Goal: Information Seeking & Learning: Learn about a topic

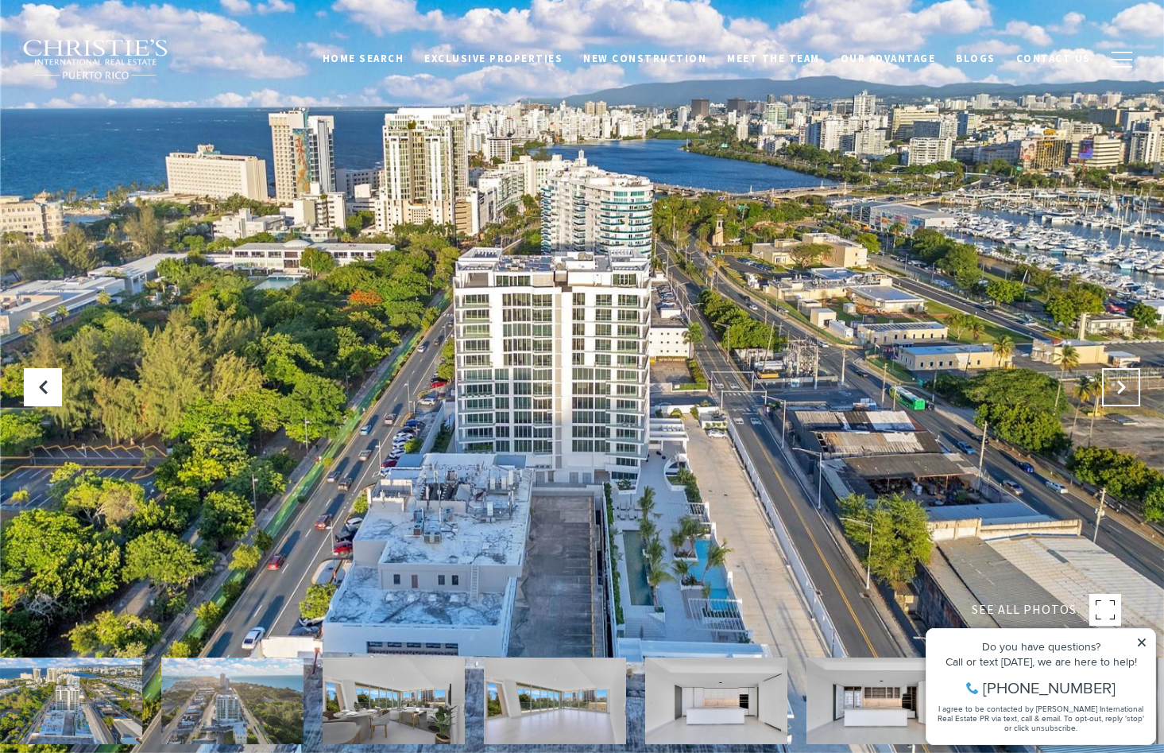
click at [1127, 379] on icon "Next Slide" at bounding box center [1122, 387] width 16 height 16
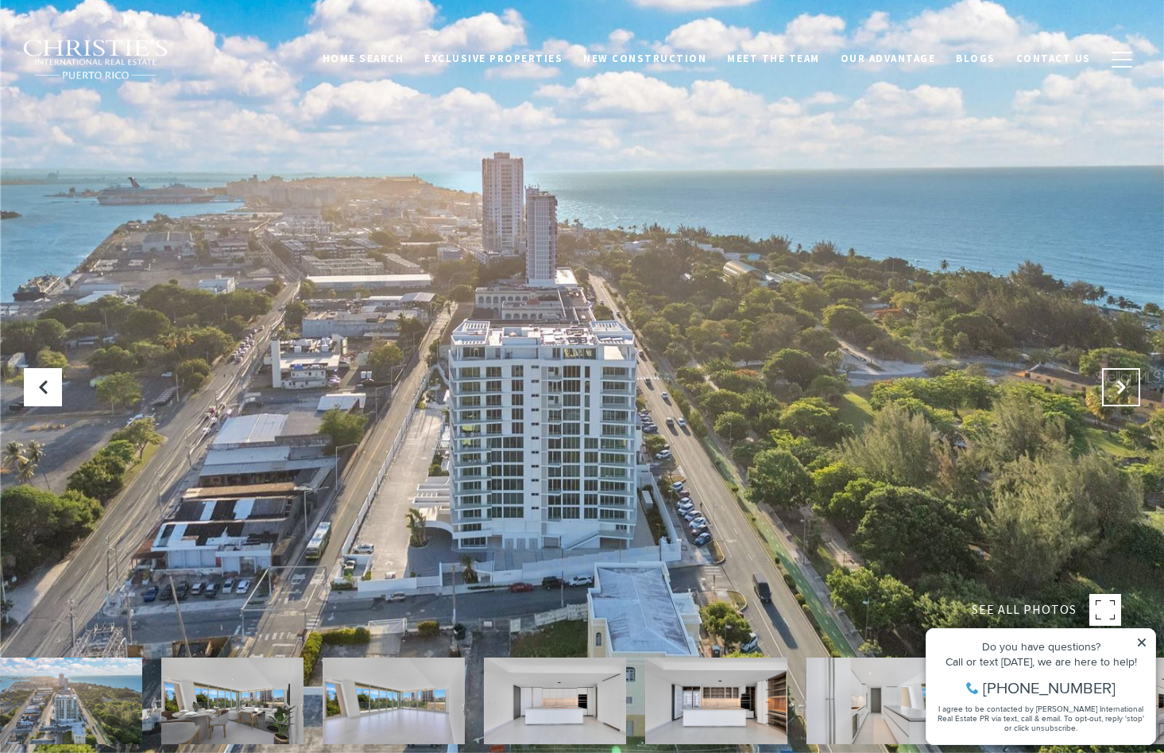
click at [1127, 379] on icon "Next Slide" at bounding box center [1122, 387] width 16 height 16
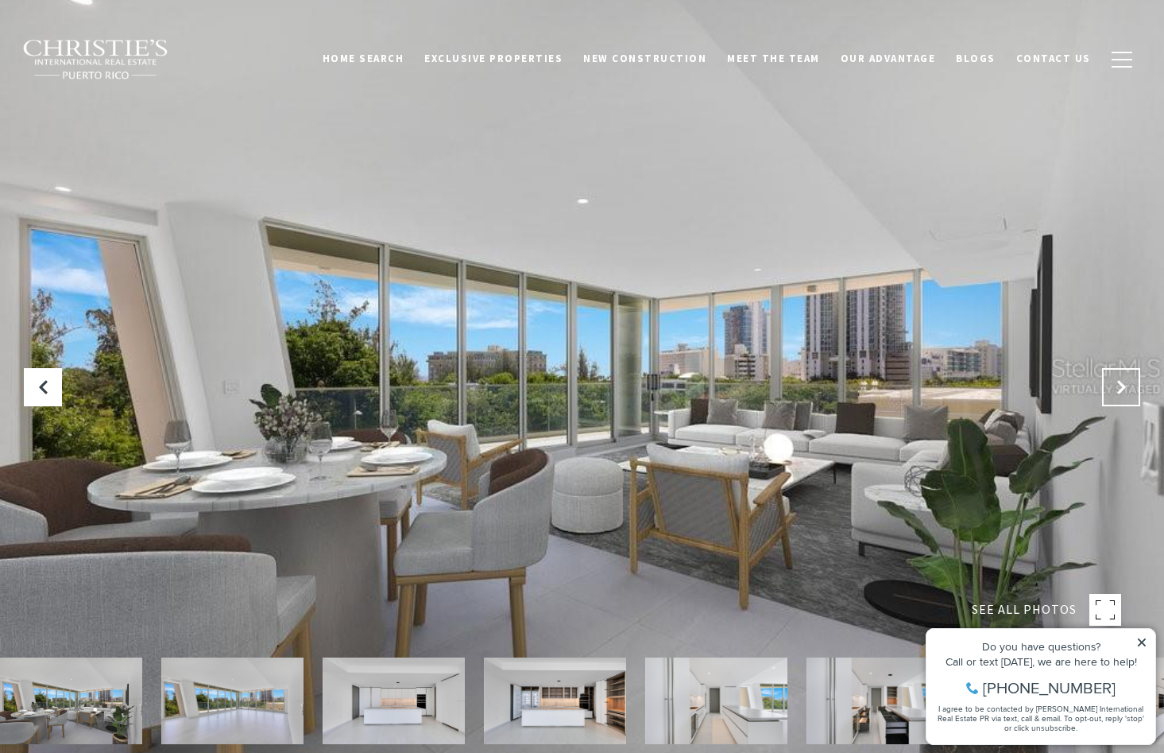
click at [1127, 379] on icon "Next Slide" at bounding box center [1122, 387] width 16 height 16
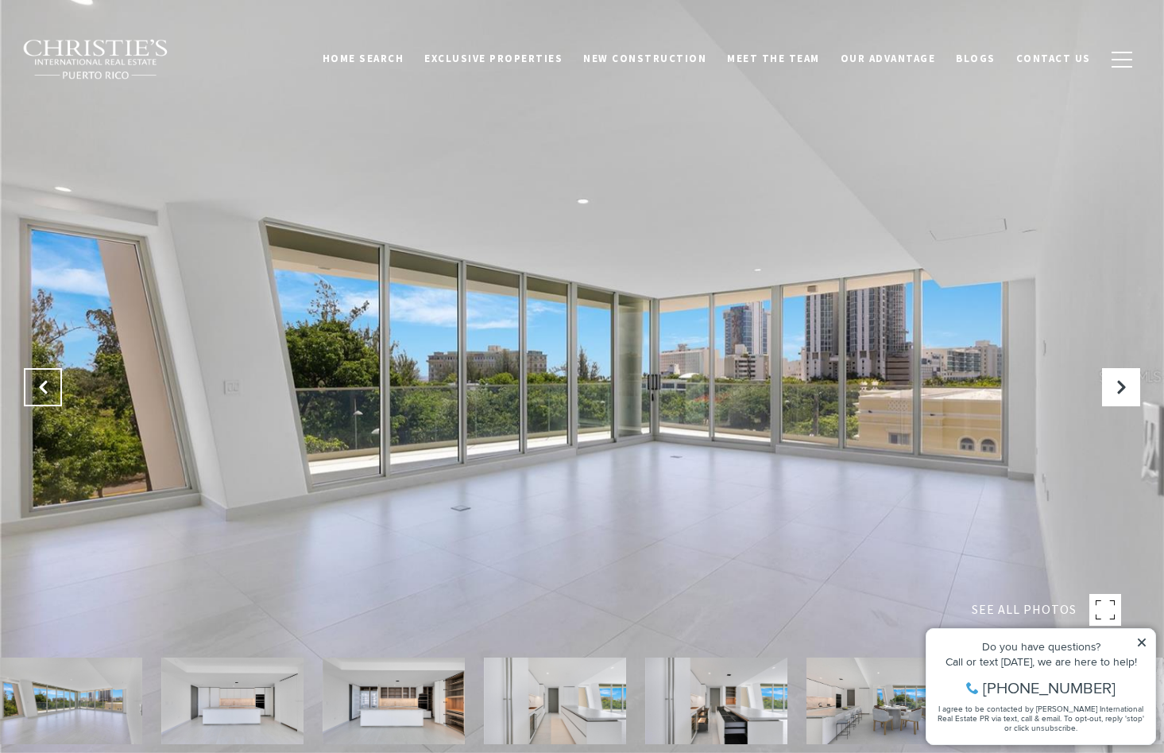
click at [56, 387] on button "Previous Slide" at bounding box center [43, 387] width 38 height 38
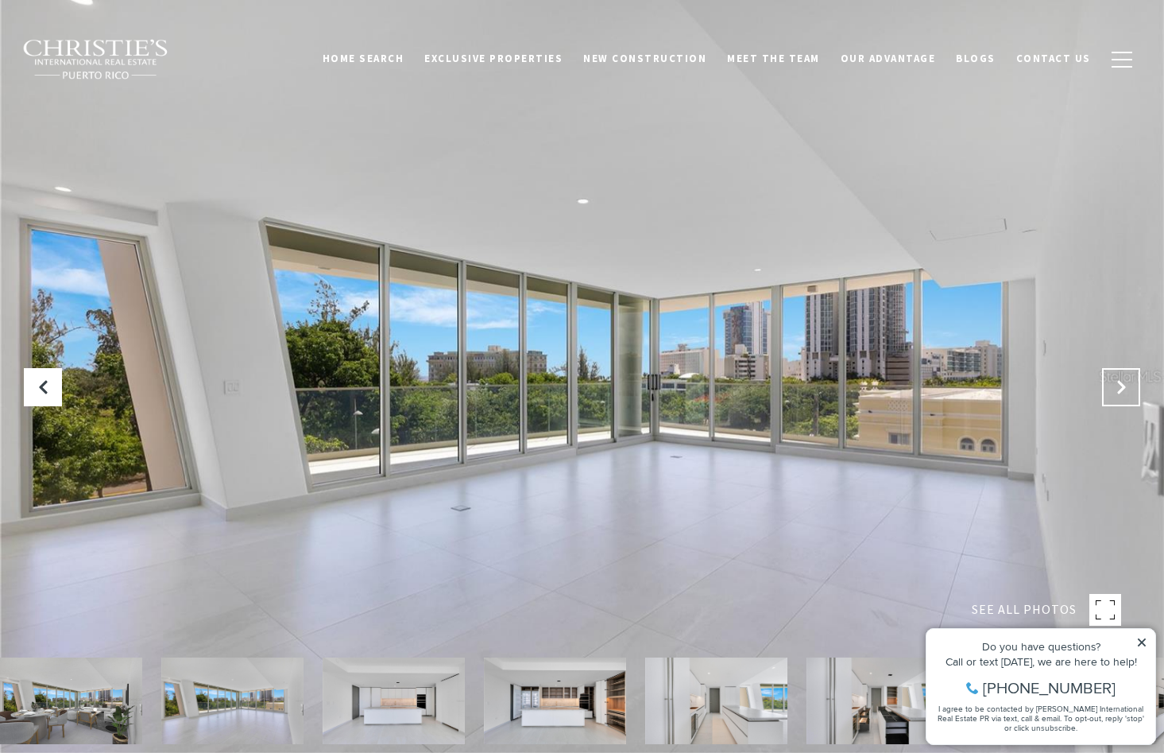
click at [1129, 389] on icon "Next Slide" at bounding box center [1122, 387] width 16 height 16
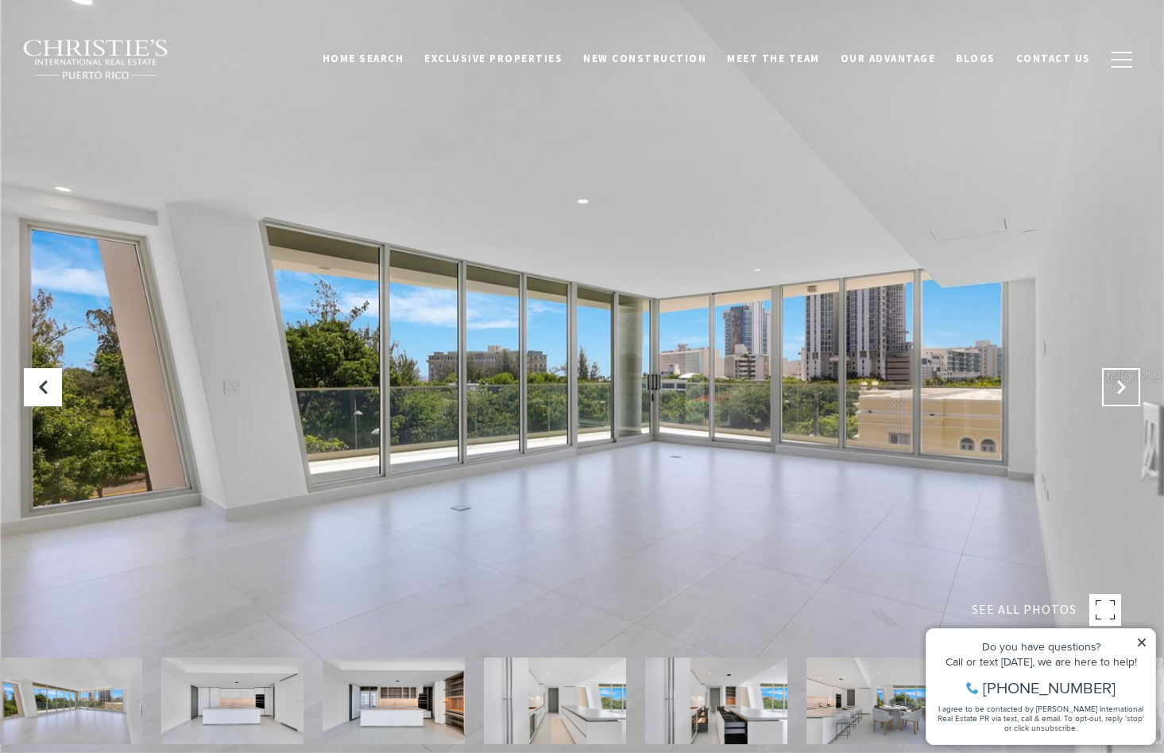
click at [1129, 389] on icon "Next Slide" at bounding box center [1122, 387] width 16 height 16
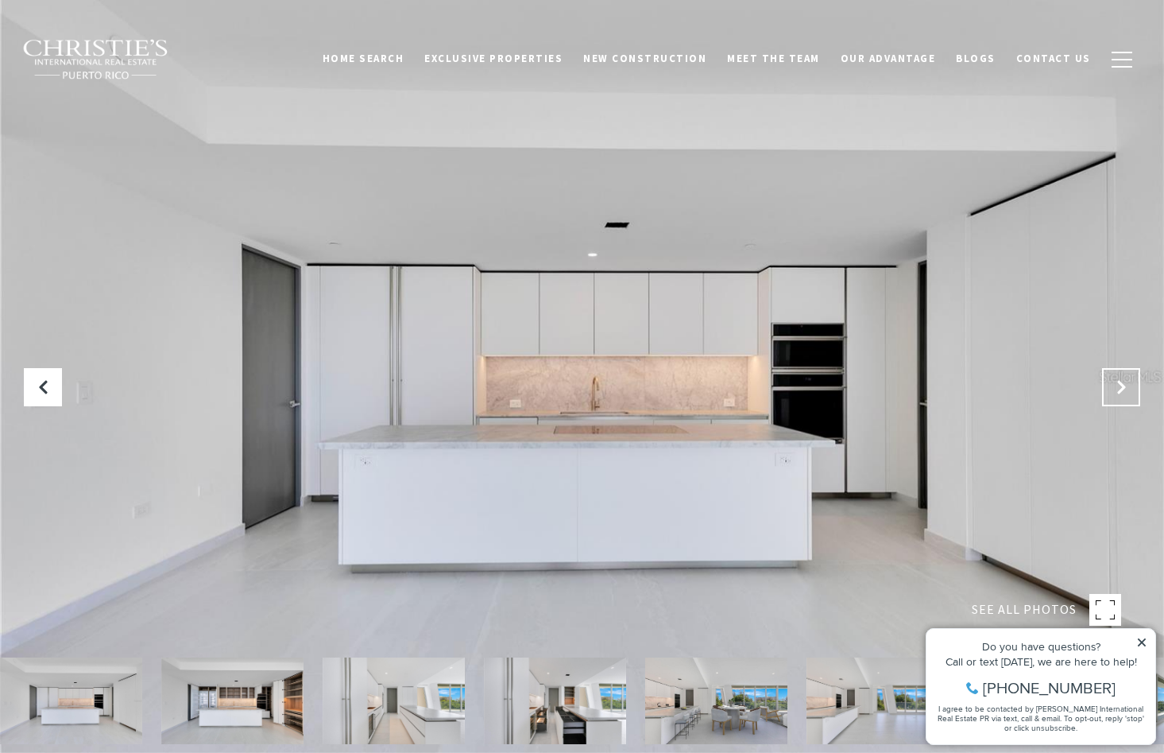
click at [1129, 389] on icon "Next Slide" at bounding box center [1122, 387] width 16 height 16
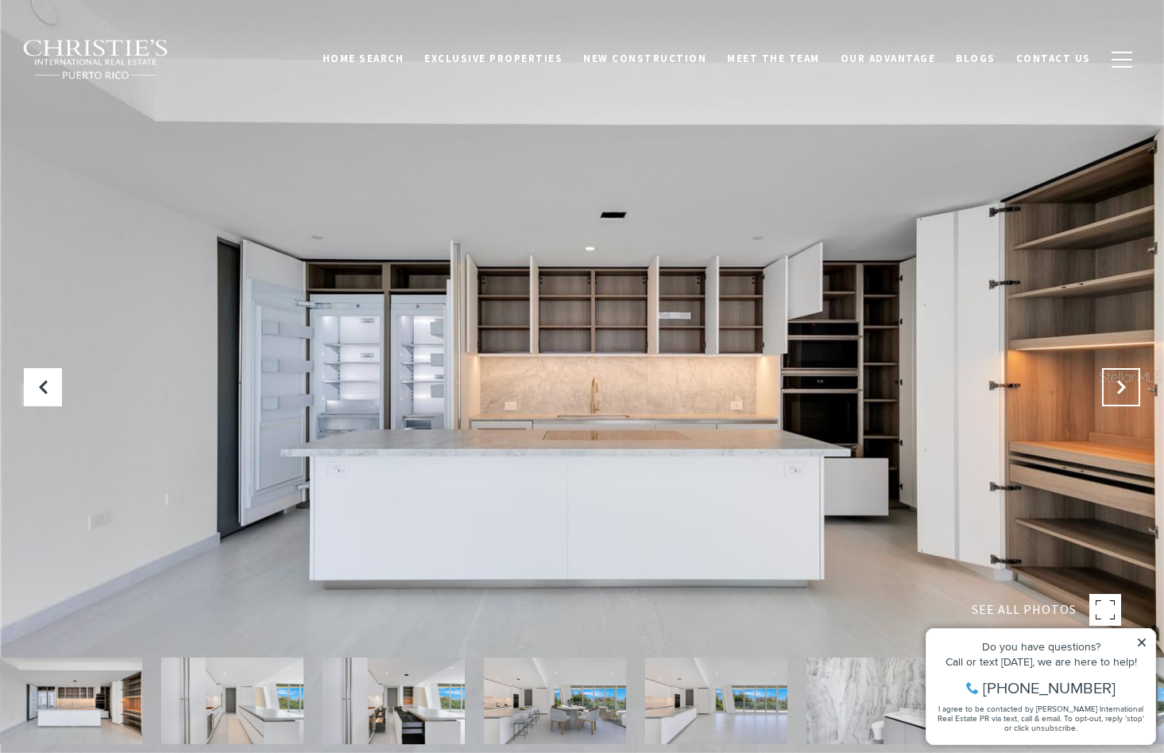
click at [1129, 389] on icon "Next Slide" at bounding box center [1122, 387] width 16 height 16
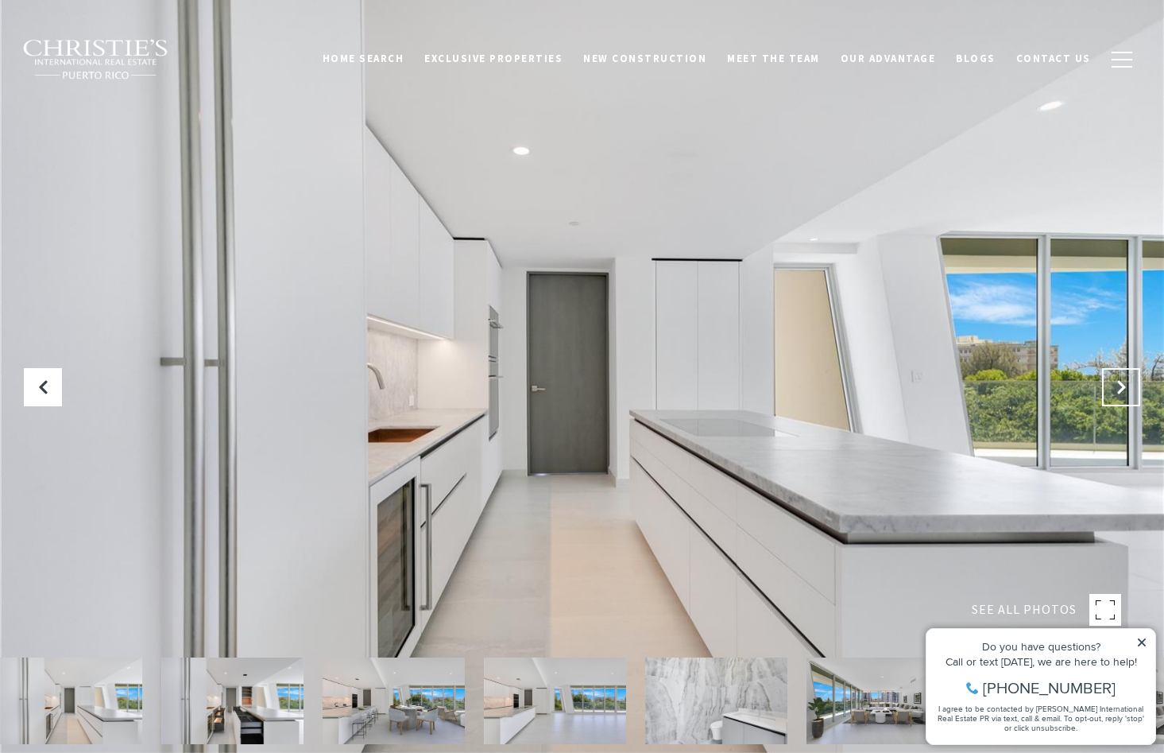
click at [1129, 389] on icon "Next Slide" at bounding box center [1122, 387] width 16 height 16
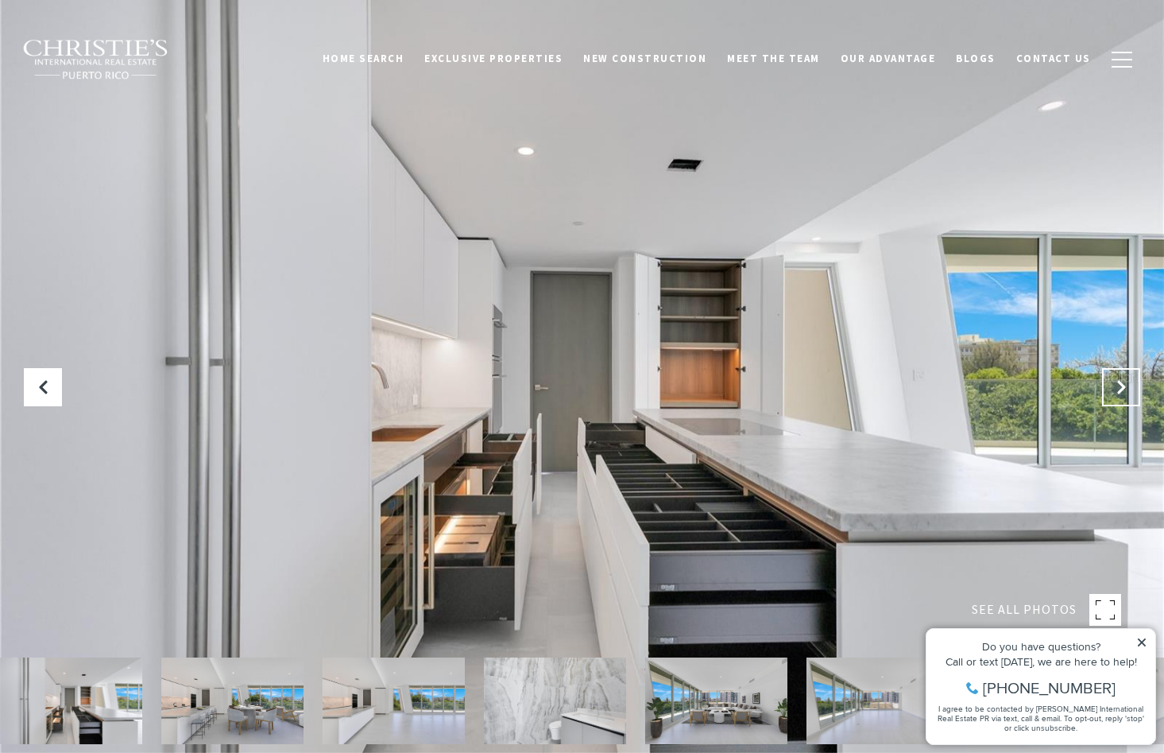
click at [1129, 389] on icon "Next Slide" at bounding box center [1122, 387] width 16 height 16
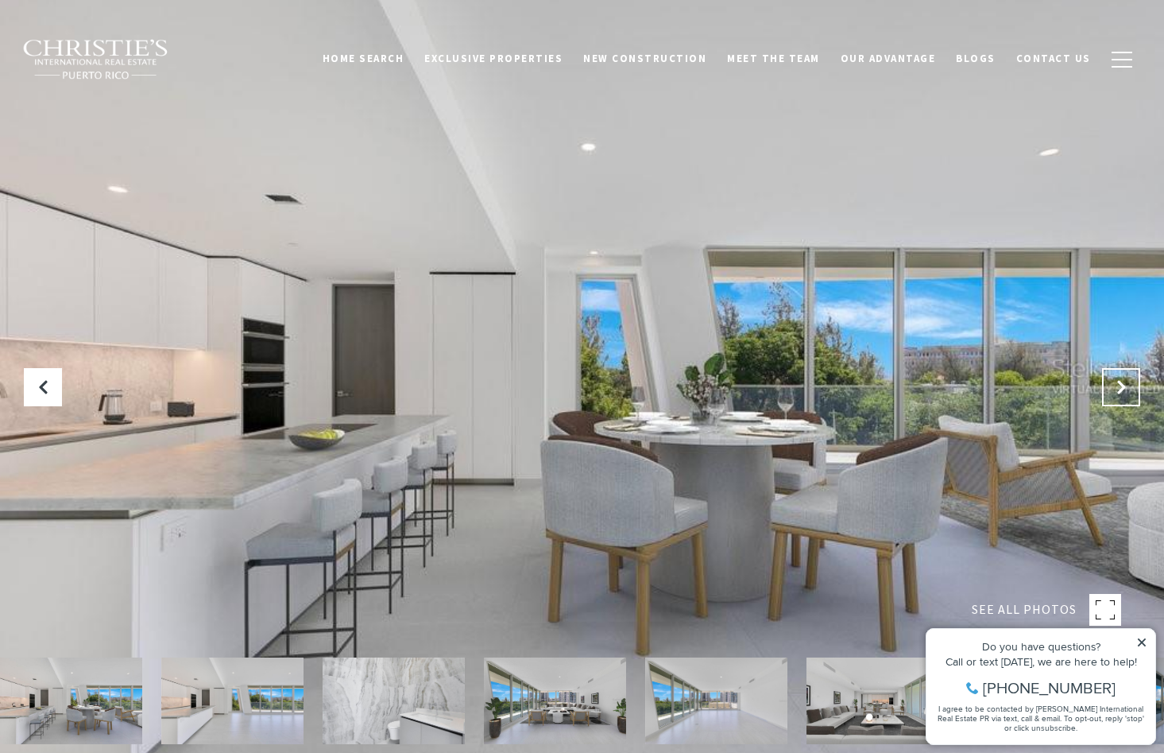
click at [1125, 389] on icon "Next Slide" at bounding box center [1122, 387] width 16 height 16
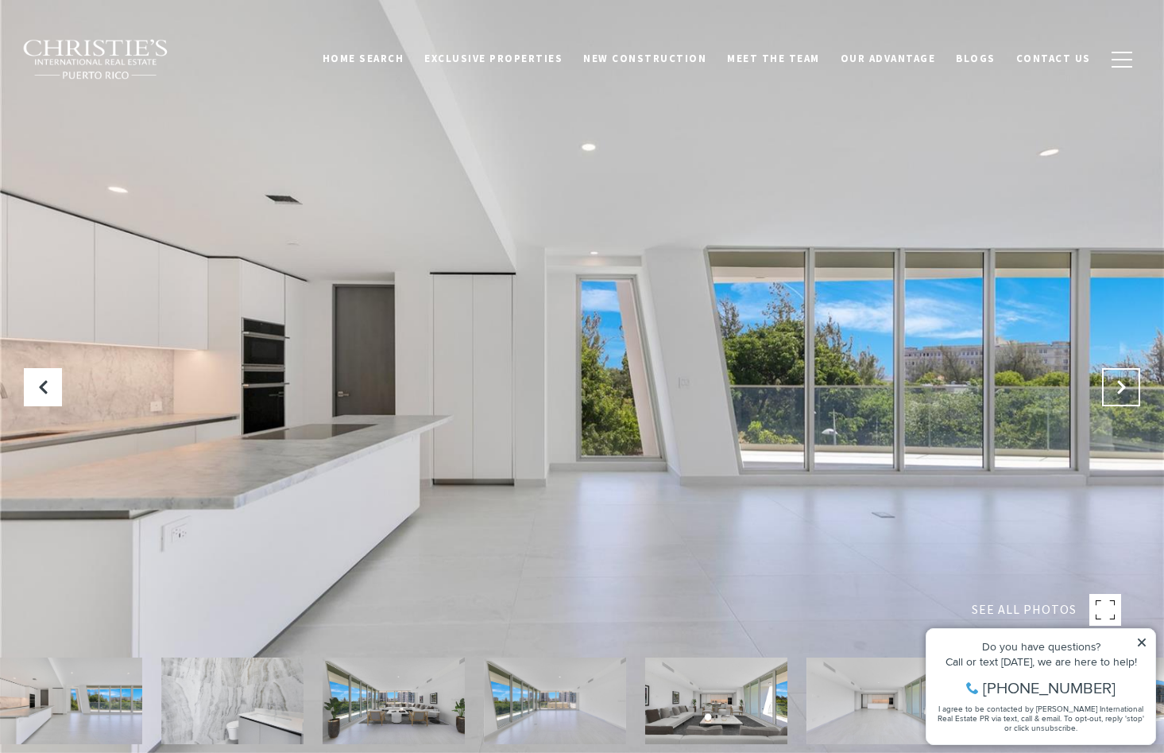
click at [1125, 389] on icon "Next Slide" at bounding box center [1122, 387] width 16 height 16
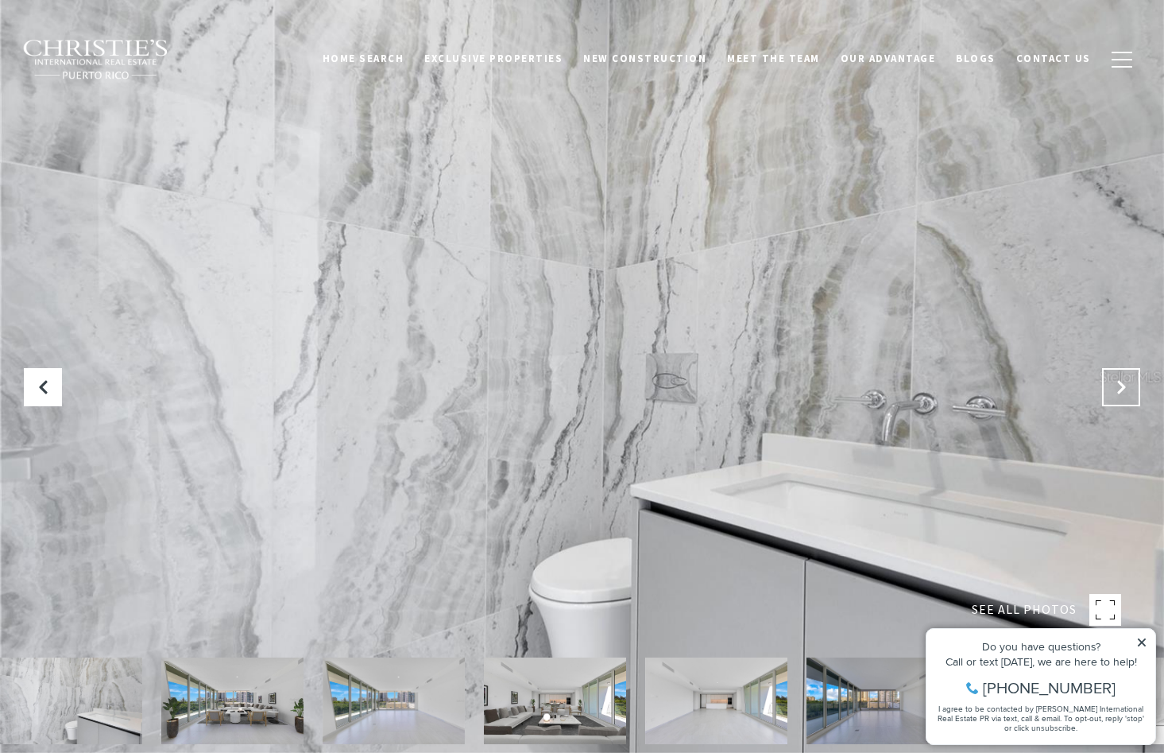
click at [1125, 389] on icon "Next Slide" at bounding box center [1122, 387] width 16 height 16
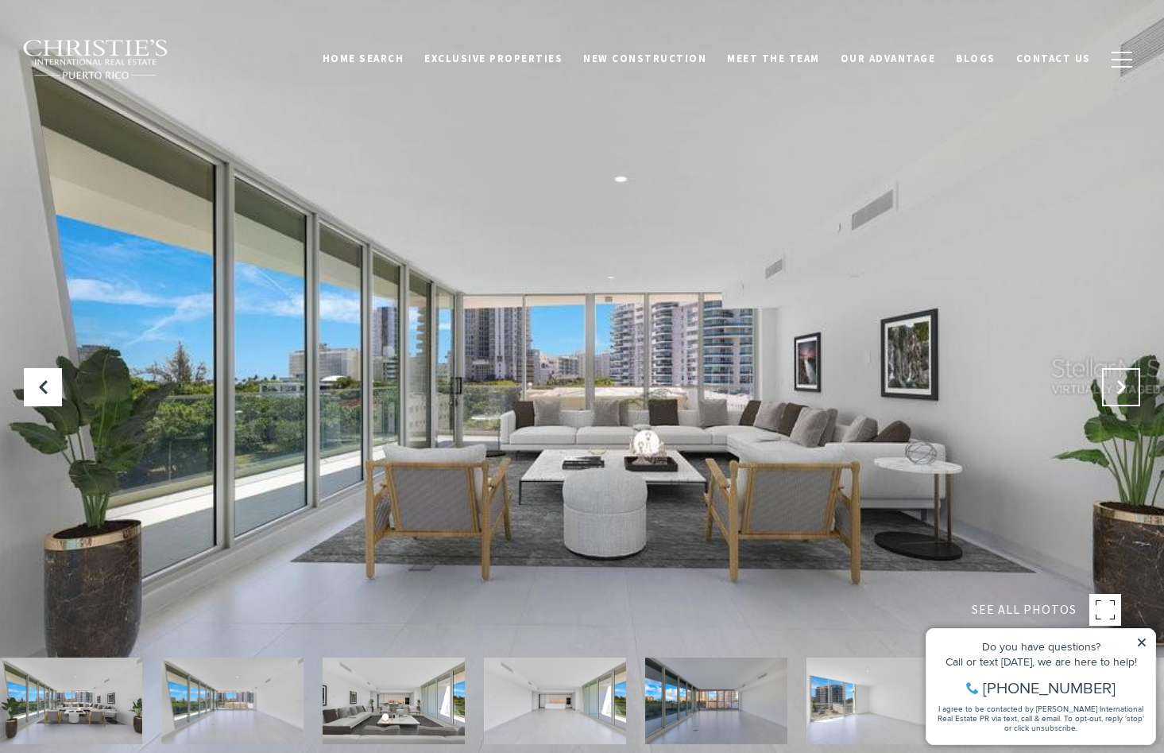
click at [1125, 389] on icon "Next Slide" at bounding box center [1122, 387] width 16 height 16
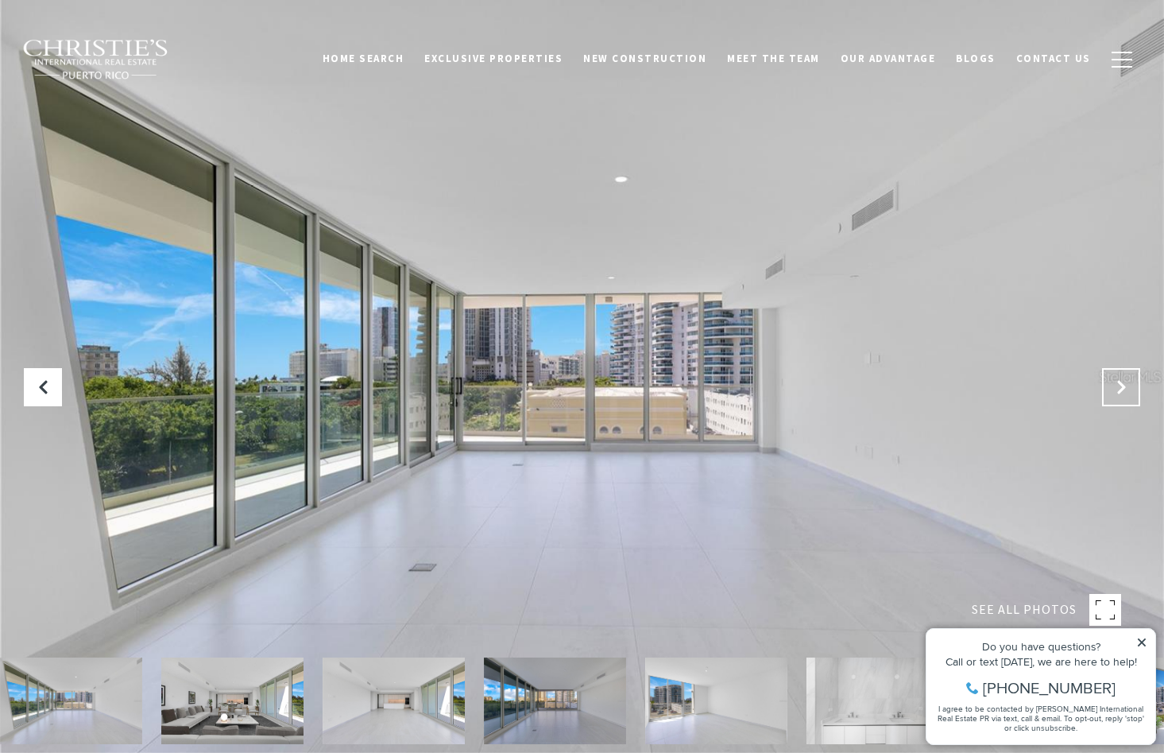
click at [1125, 389] on icon "Next Slide" at bounding box center [1122, 387] width 16 height 16
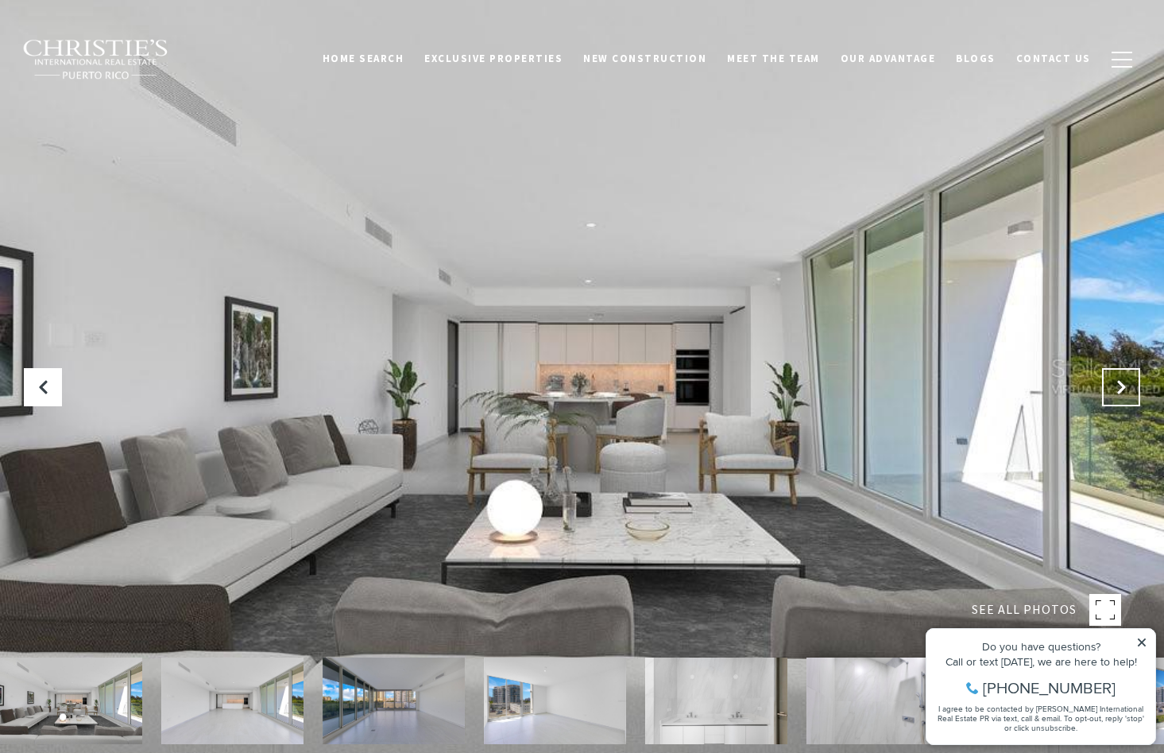
click at [1125, 389] on icon "Next Slide" at bounding box center [1122, 387] width 16 height 16
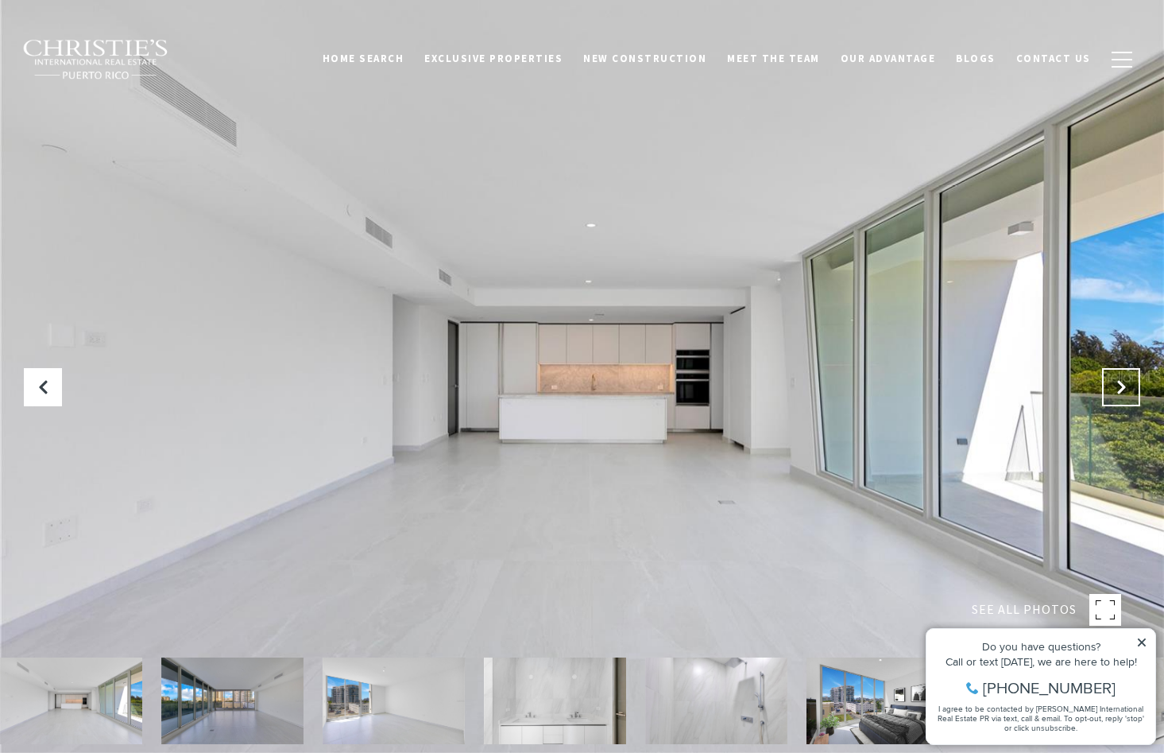
click at [1125, 389] on icon "Next Slide" at bounding box center [1122, 387] width 16 height 16
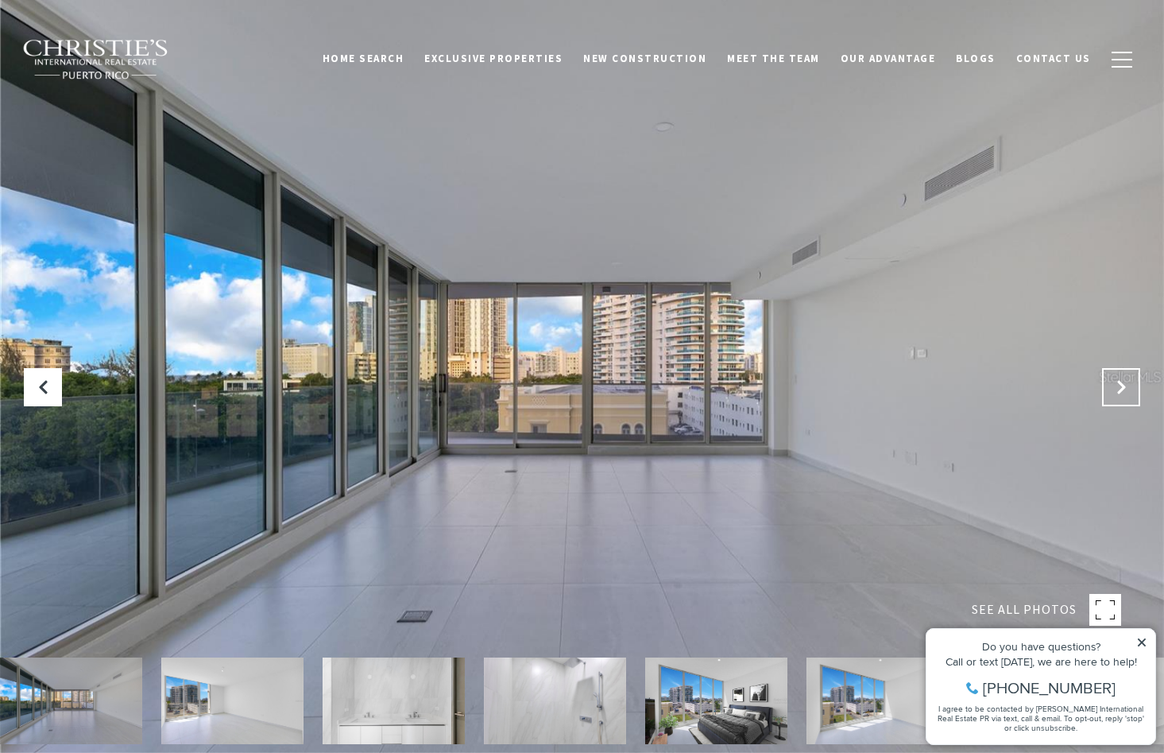
click at [1125, 389] on icon "Next Slide" at bounding box center [1122, 387] width 16 height 16
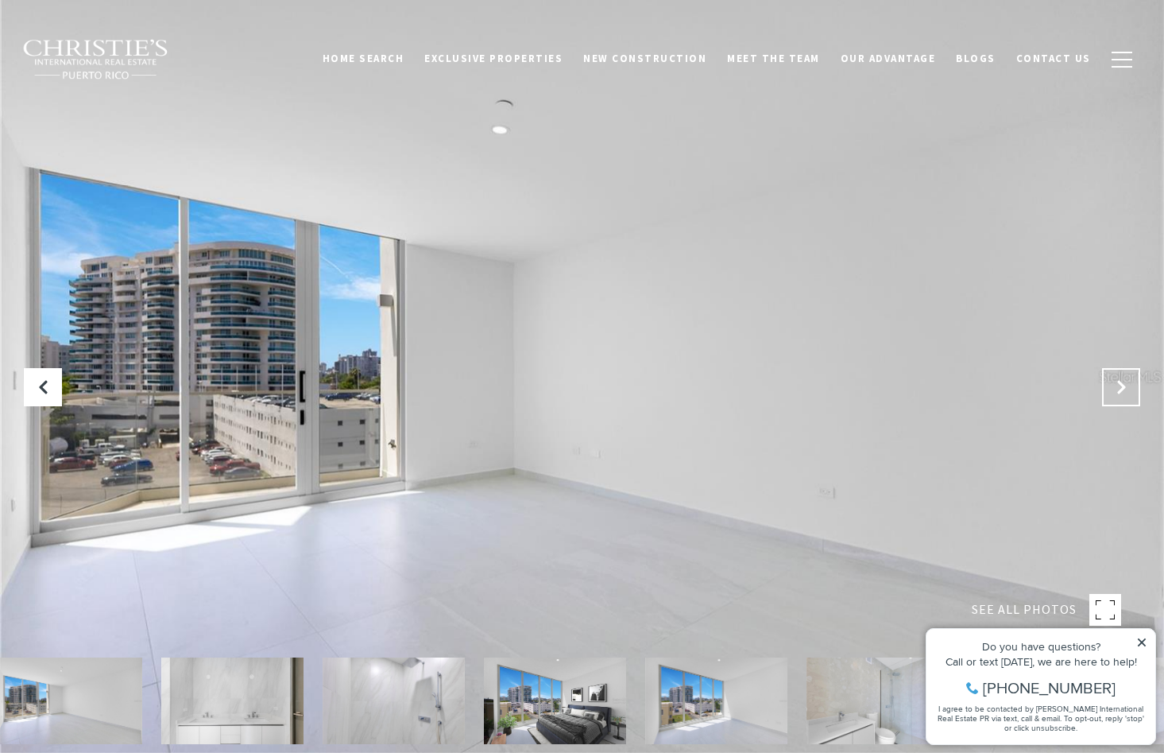
click at [1125, 389] on icon "Next Slide" at bounding box center [1122, 387] width 16 height 16
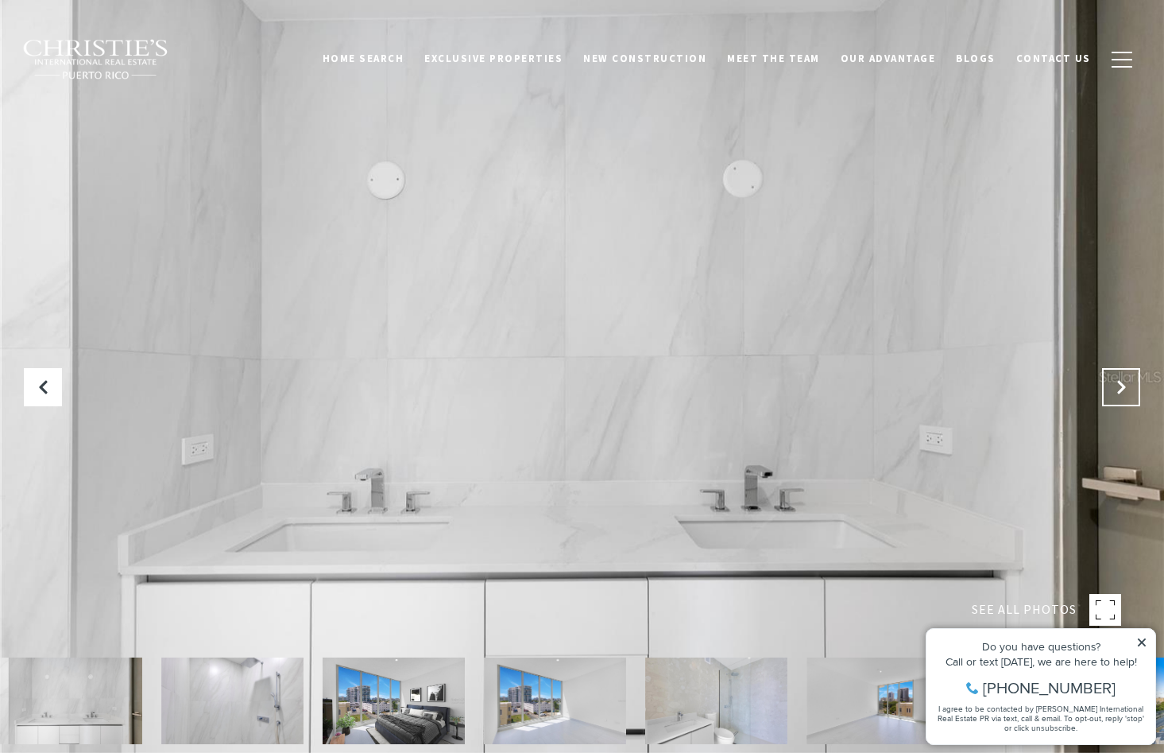
click at [1125, 389] on icon "Next Slide" at bounding box center [1122, 387] width 16 height 16
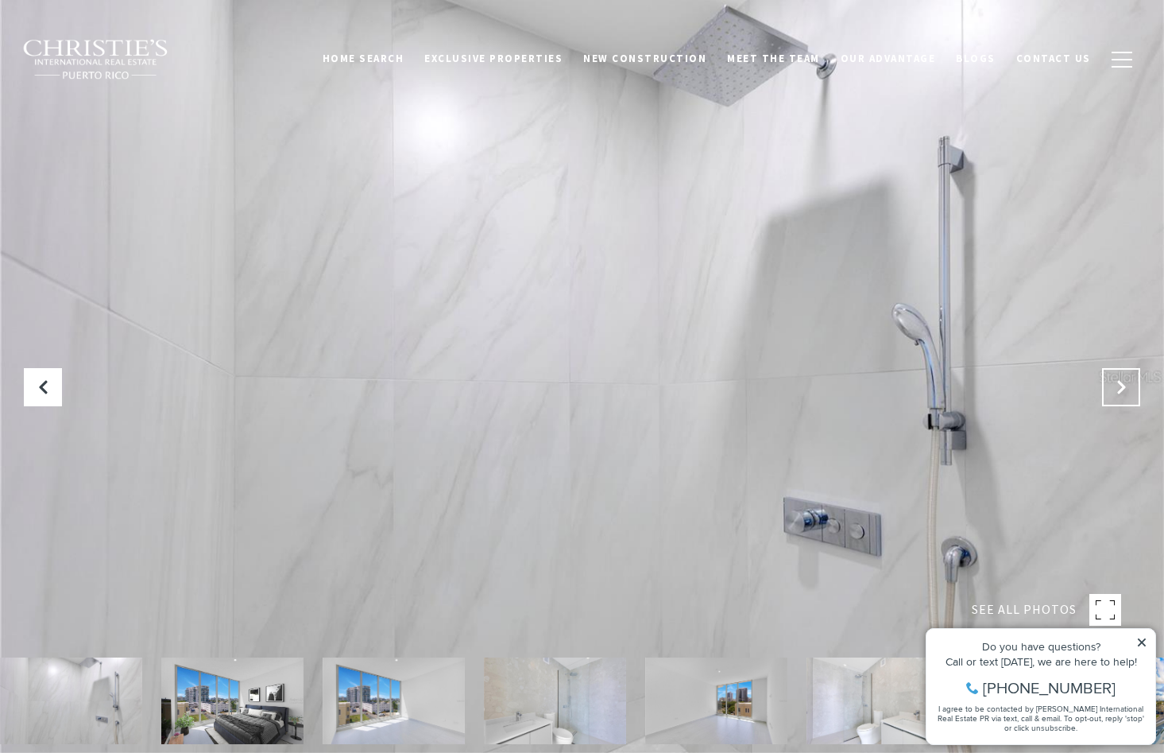
click at [1125, 389] on icon "Next Slide" at bounding box center [1122, 387] width 16 height 16
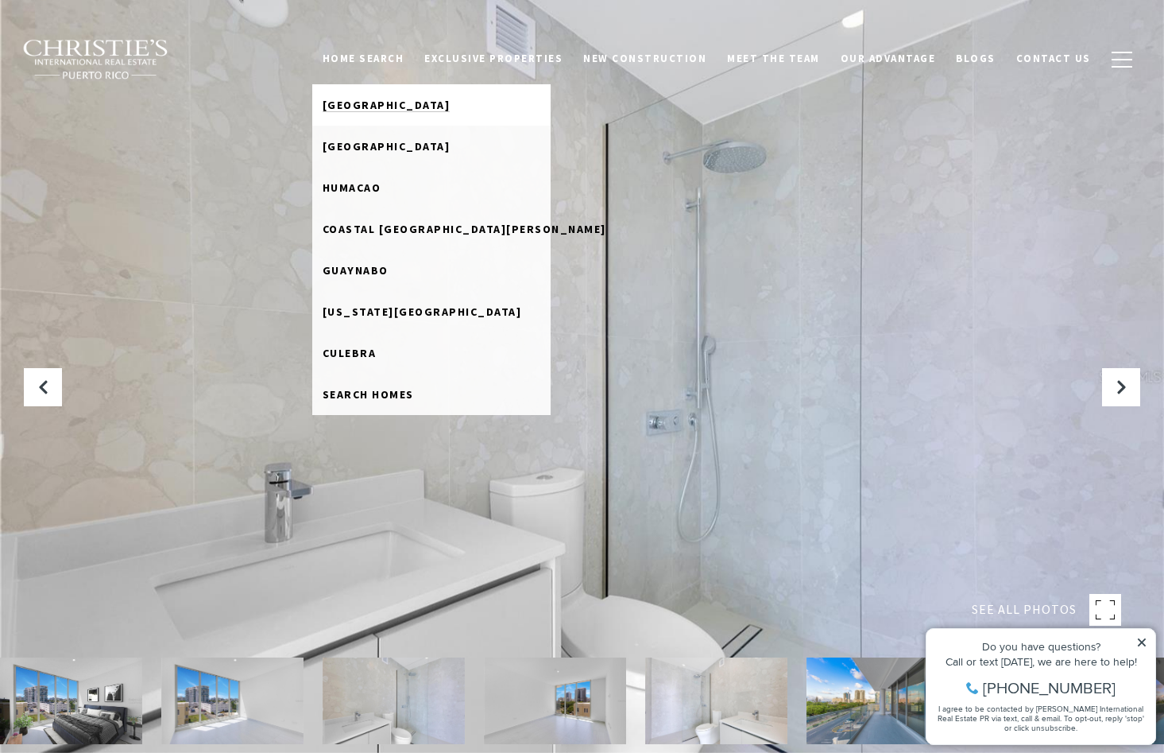
click at [416, 106] on span "[GEOGRAPHIC_DATA]" at bounding box center [387, 105] width 128 height 14
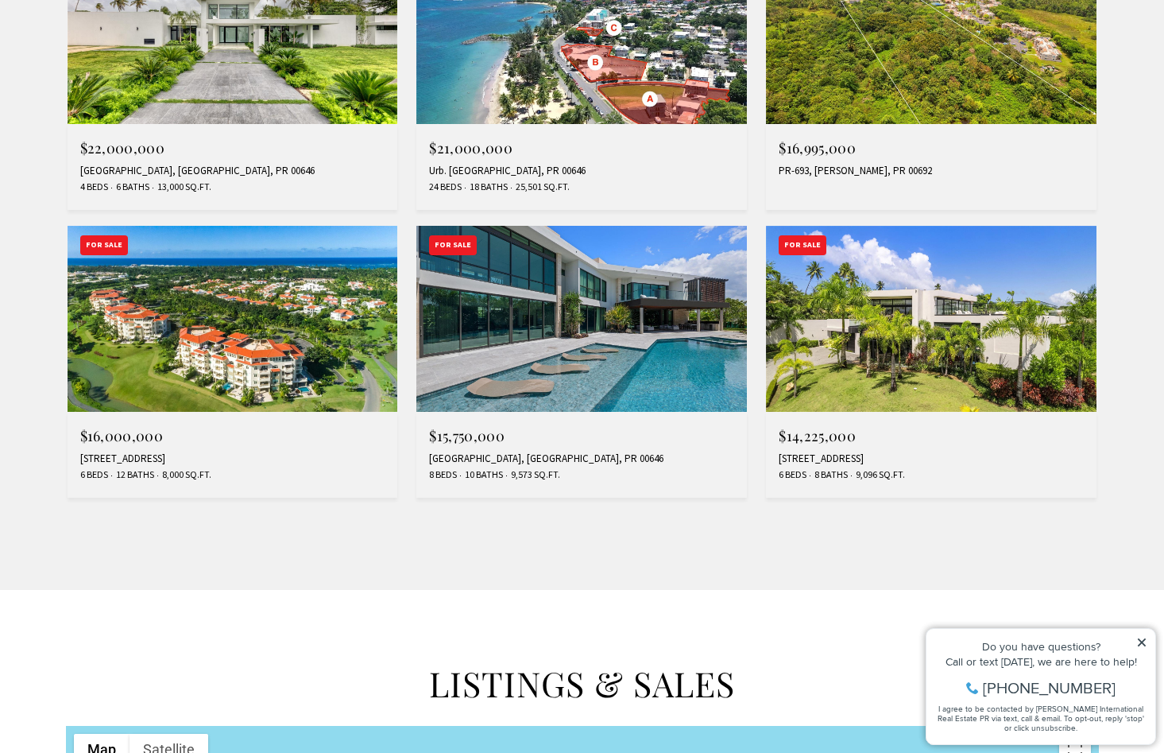
scroll to position [1346, 0]
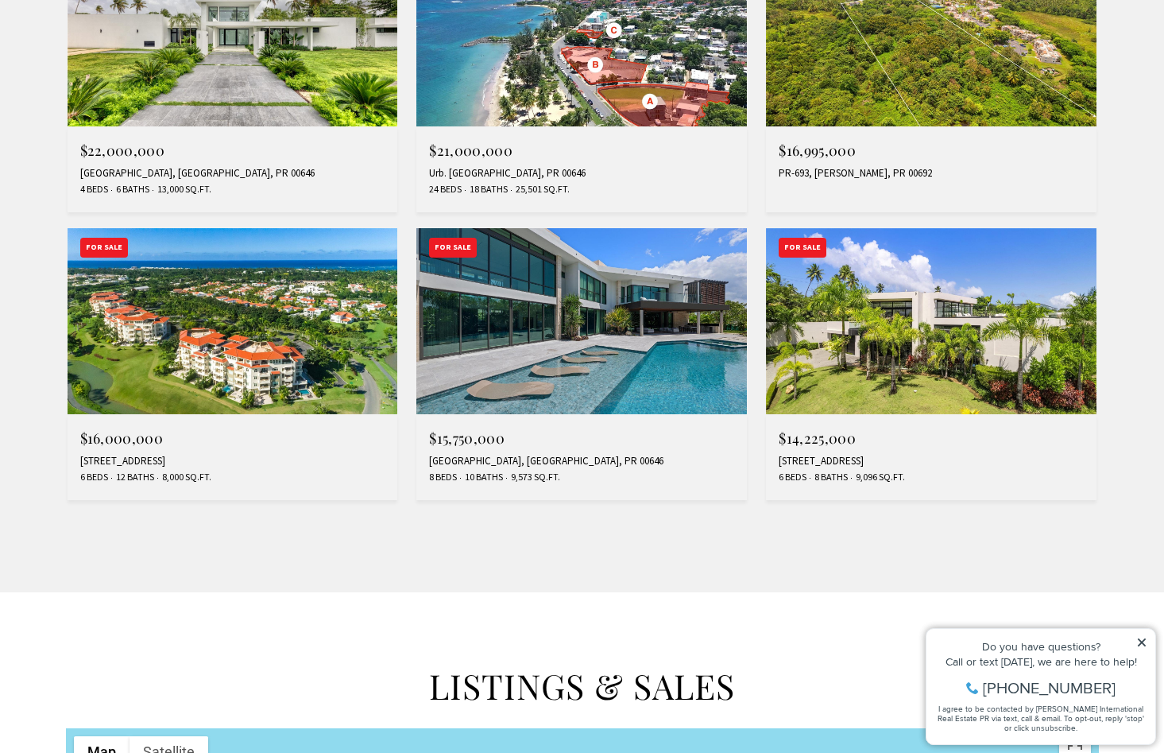
click at [985, 326] on img at bounding box center [931, 321] width 331 height 186
click at [614, 318] on img at bounding box center [581, 321] width 331 height 186
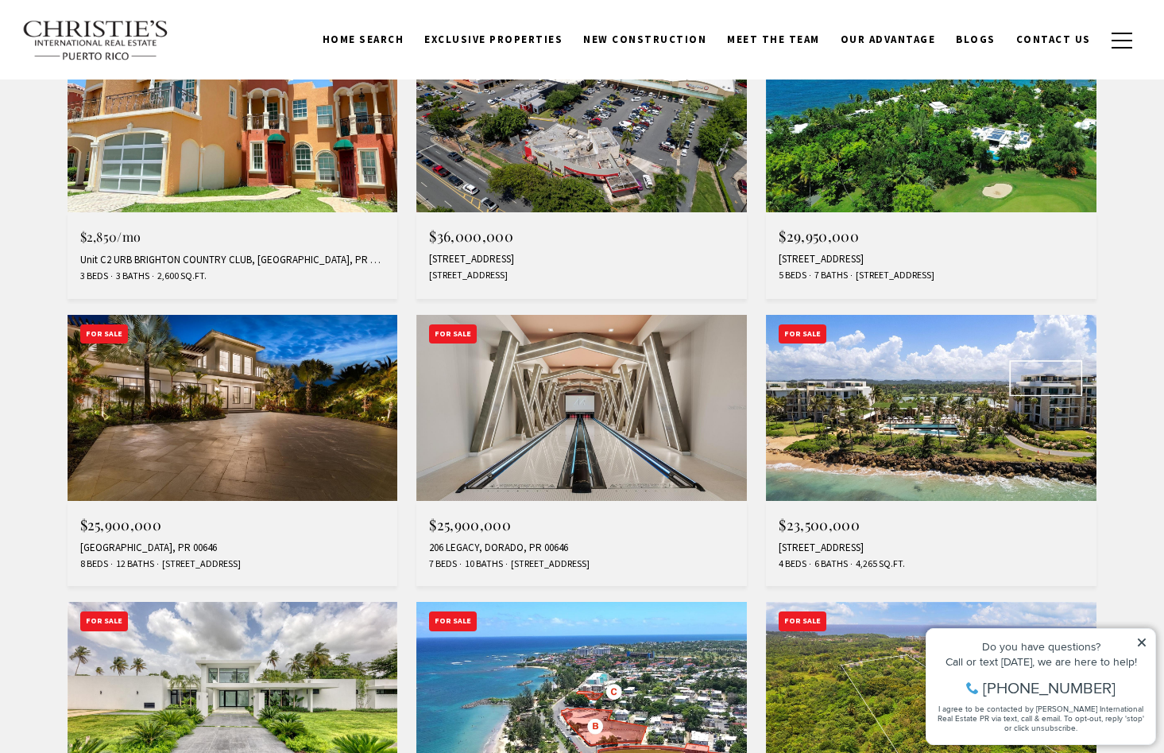
scroll to position [684, 0]
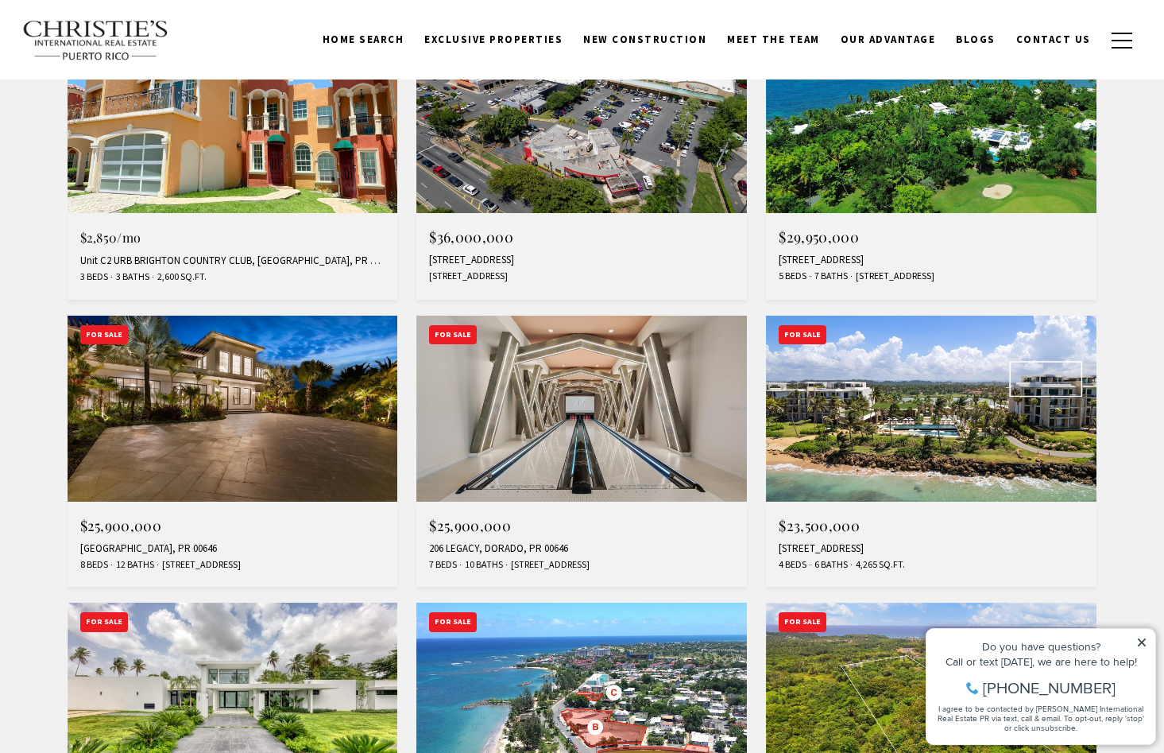
click at [893, 385] on img at bounding box center [931, 409] width 331 height 186
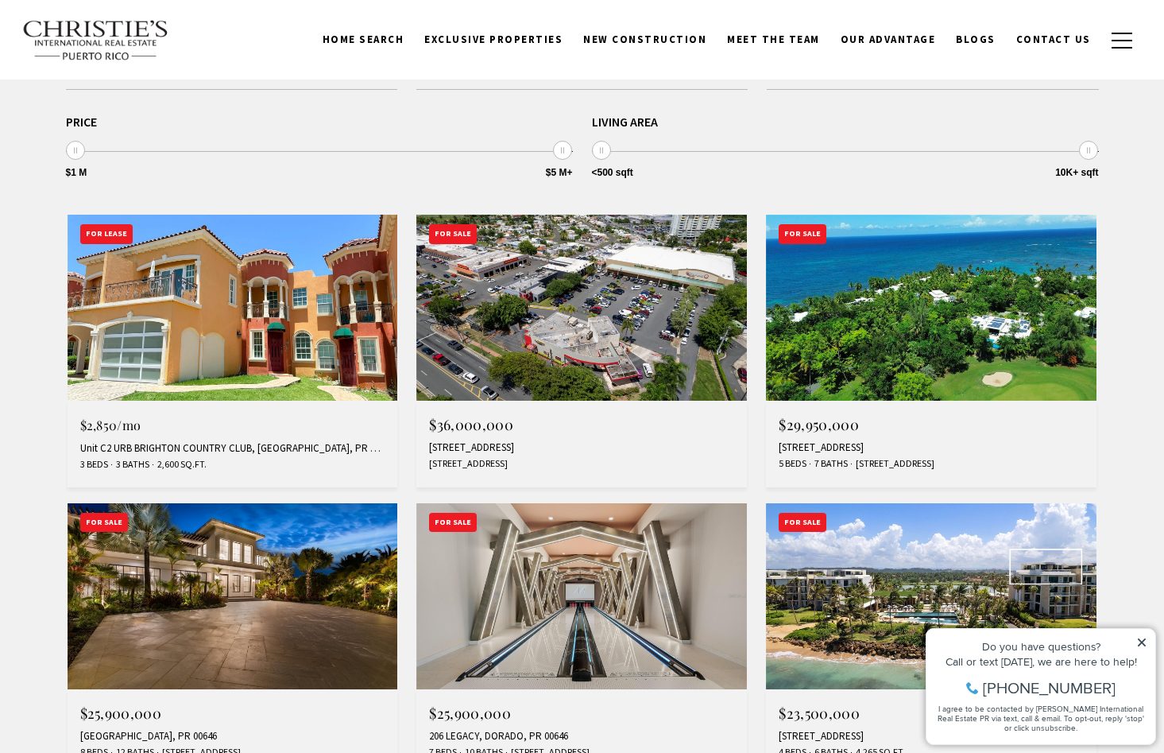
scroll to position [496, 0]
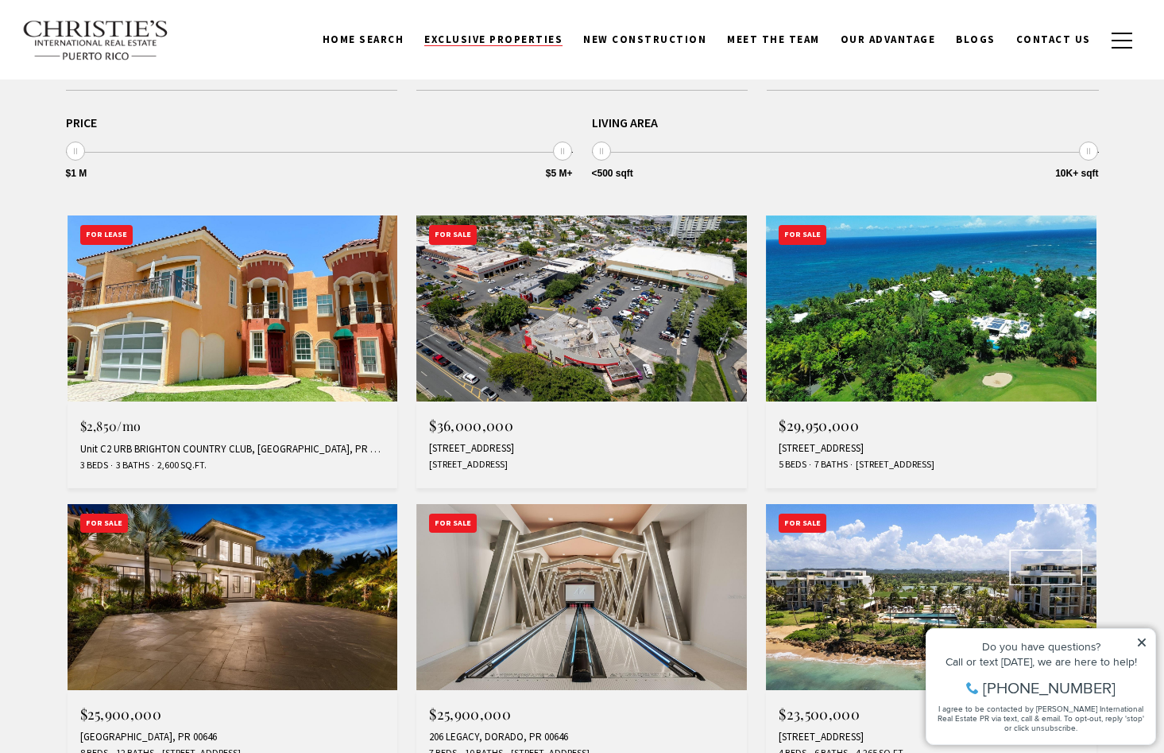
click at [536, 45] on span "Exclusive Properties" at bounding box center [493, 40] width 138 height 14
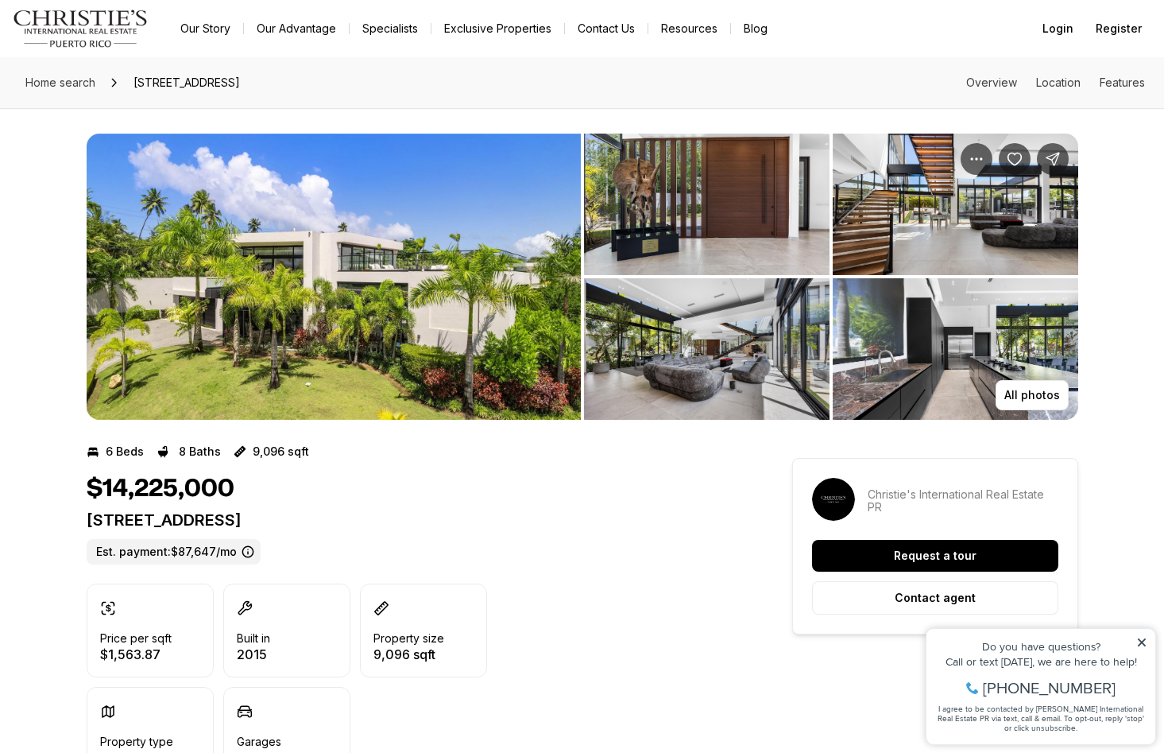
click at [238, 302] on img "View image gallery" at bounding box center [334, 277] width 494 height 286
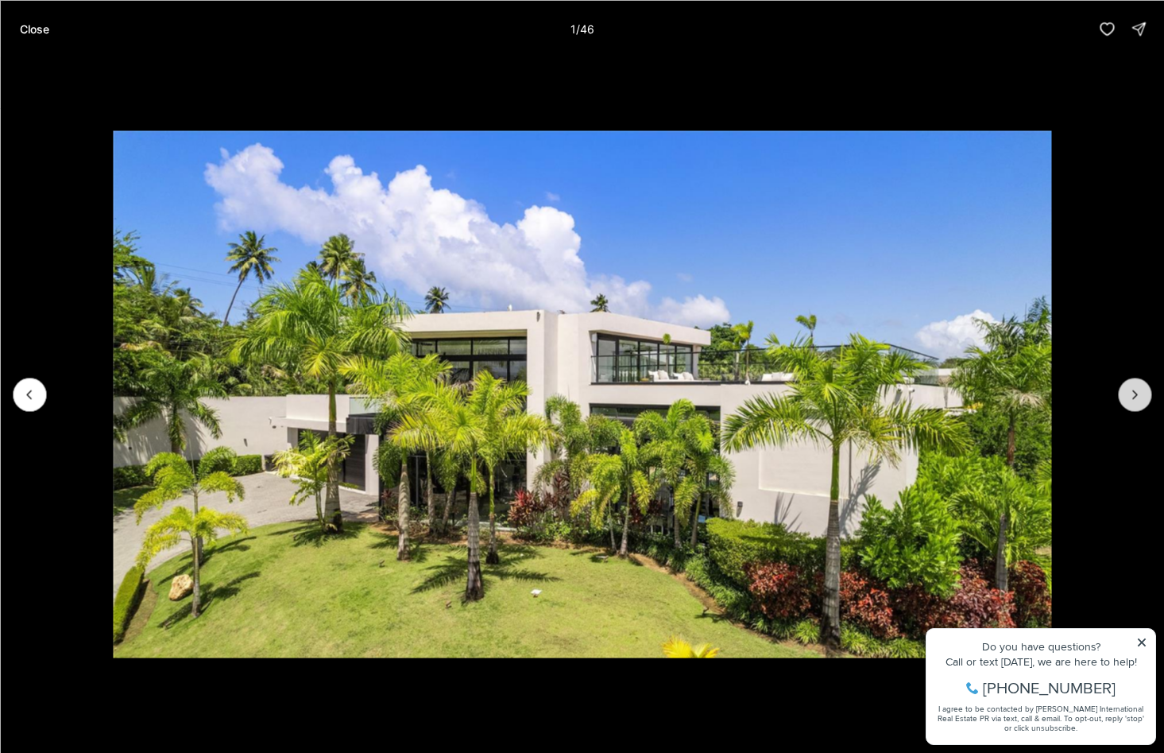
click at [1133, 392] on icon "Next slide" at bounding box center [1135, 394] width 16 height 16
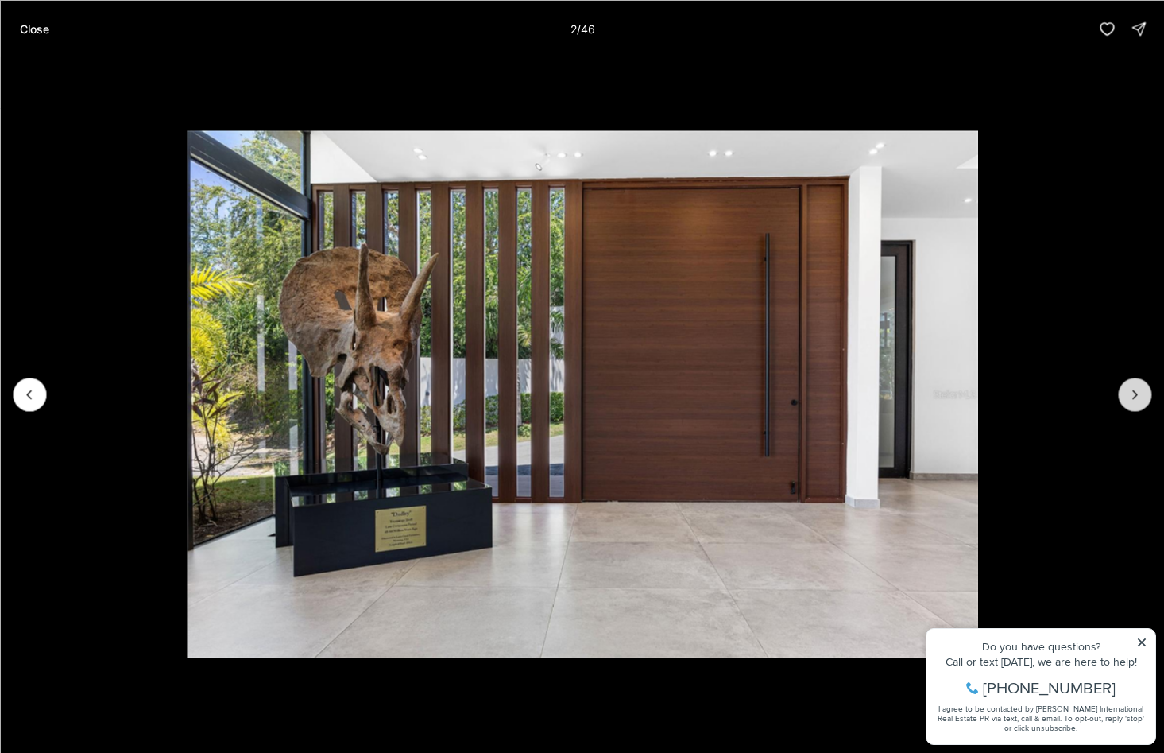
click at [1133, 392] on icon "Next slide" at bounding box center [1135, 394] width 16 height 16
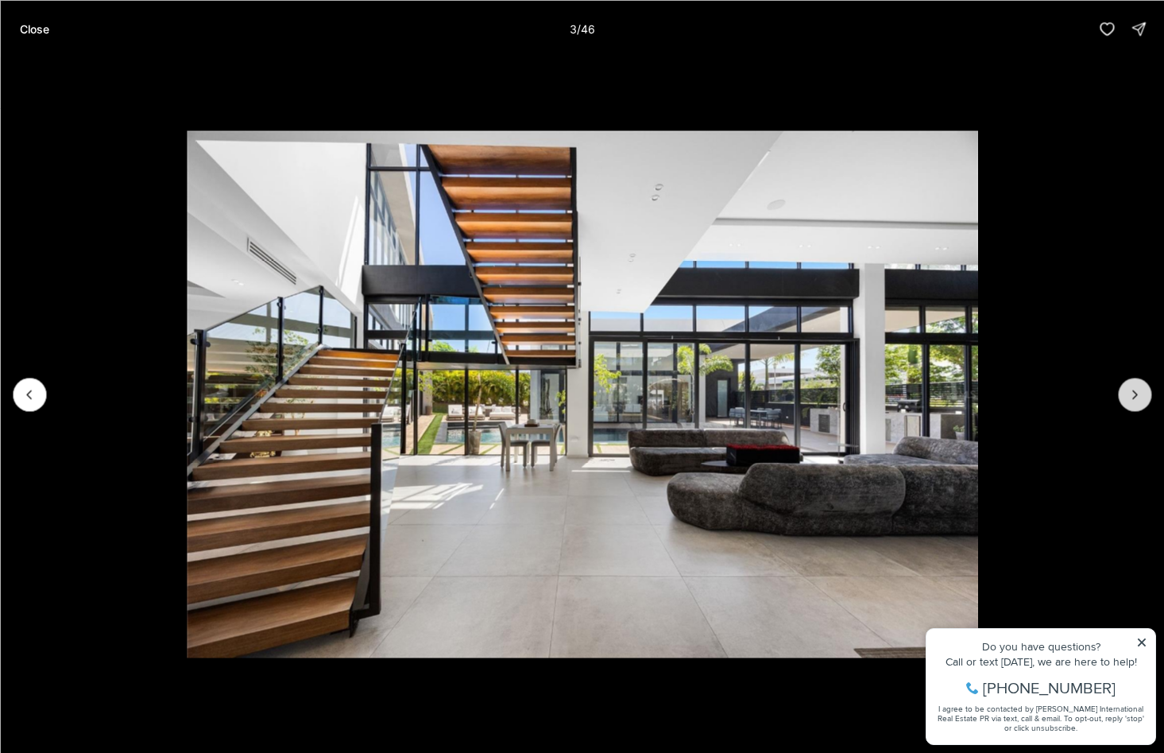
click at [1133, 392] on icon "Next slide" at bounding box center [1135, 394] width 16 height 16
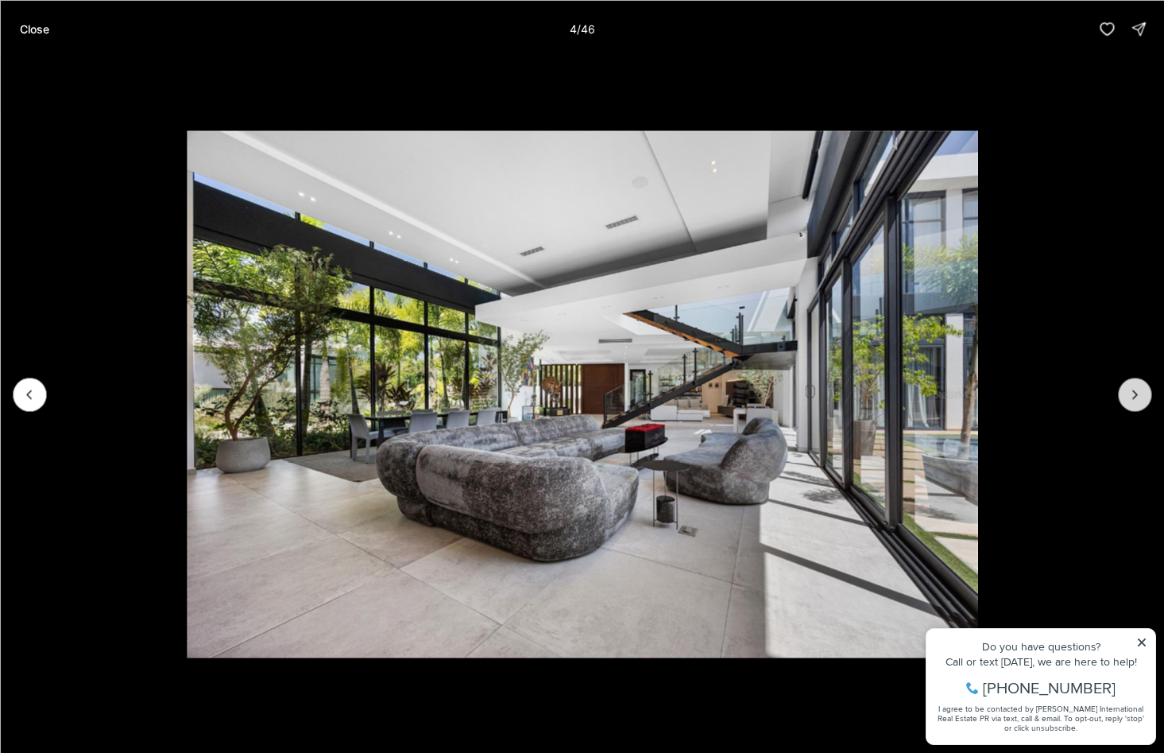
click at [1133, 392] on icon "Next slide" at bounding box center [1135, 394] width 16 height 16
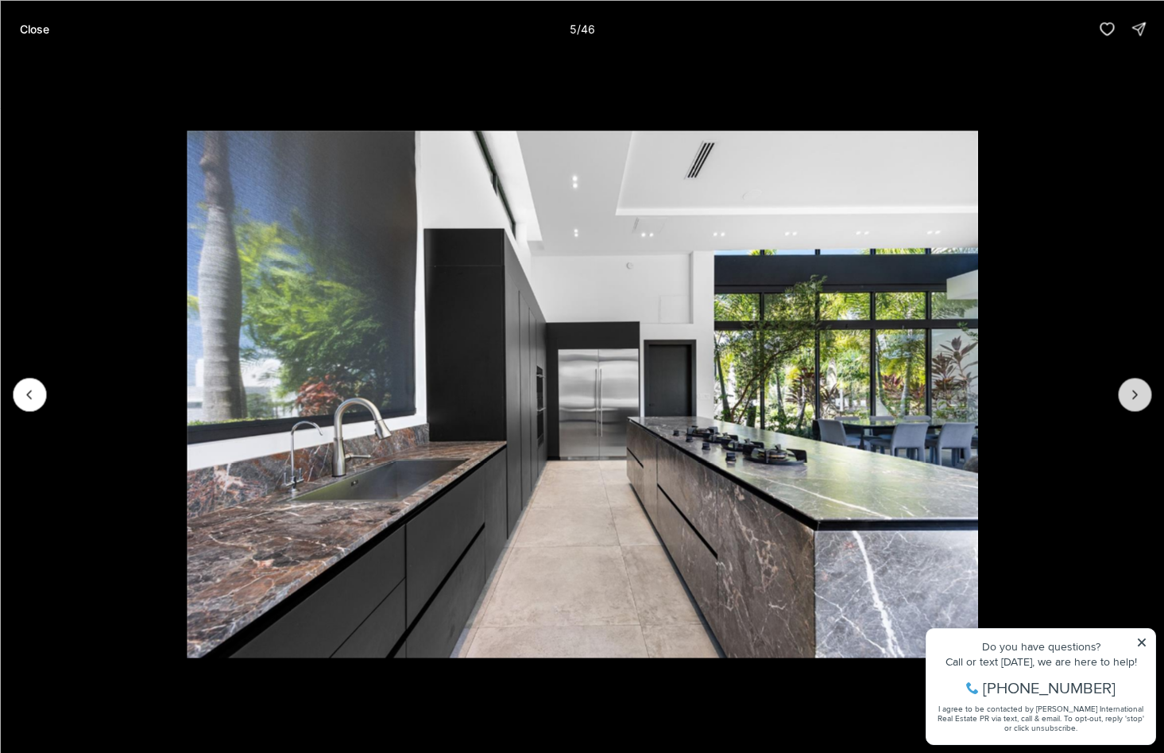
click at [1133, 392] on icon "Next slide" at bounding box center [1135, 394] width 16 height 16
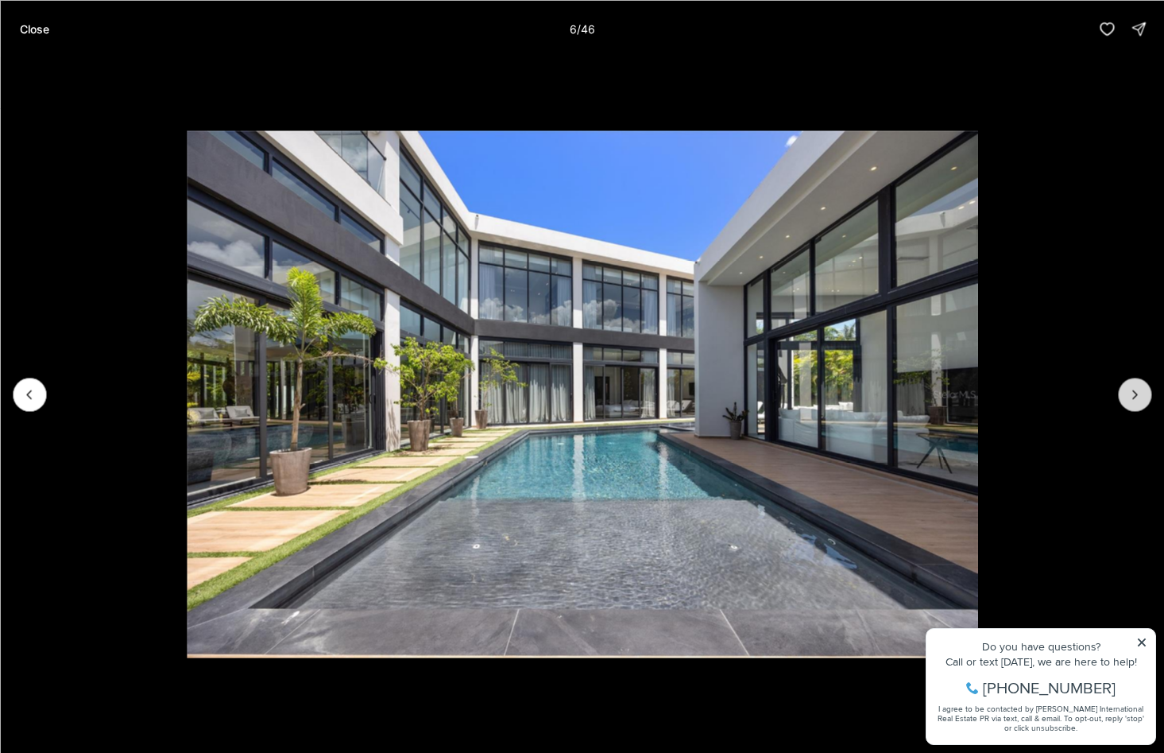
click at [1133, 392] on icon "Next slide" at bounding box center [1135, 394] width 16 height 16
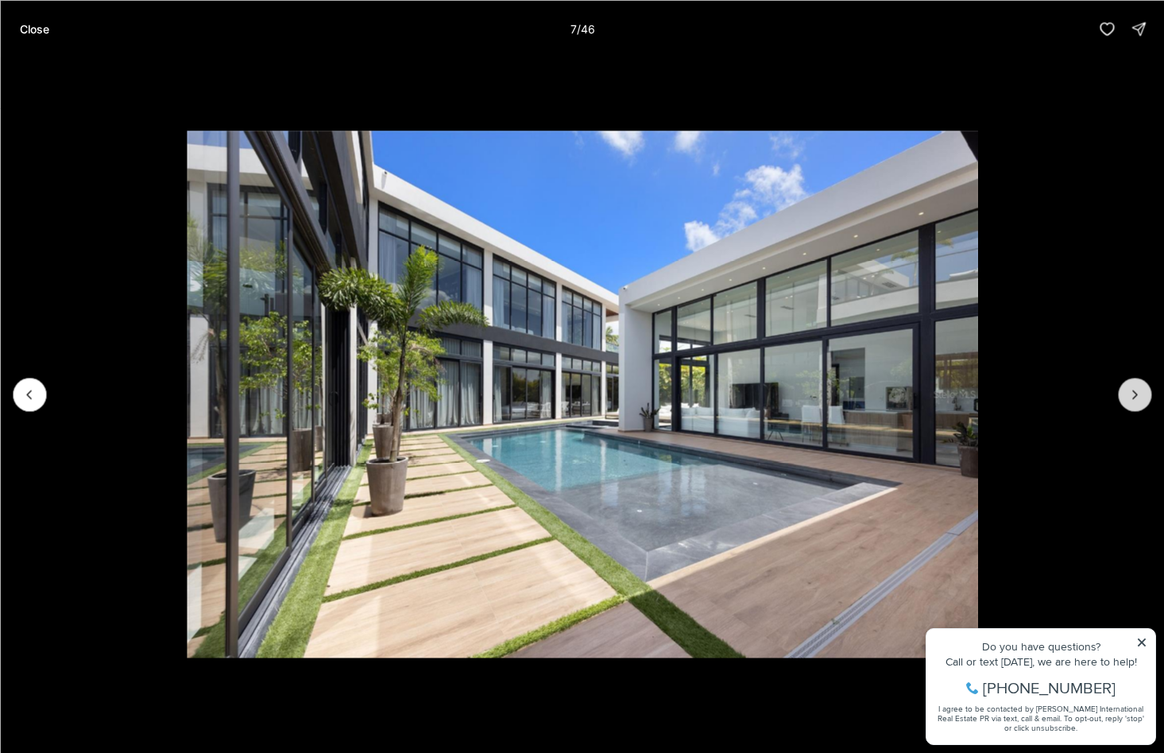
click at [1133, 392] on icon "Next slide" at bounding box center [1135, 394] width 16 height 16
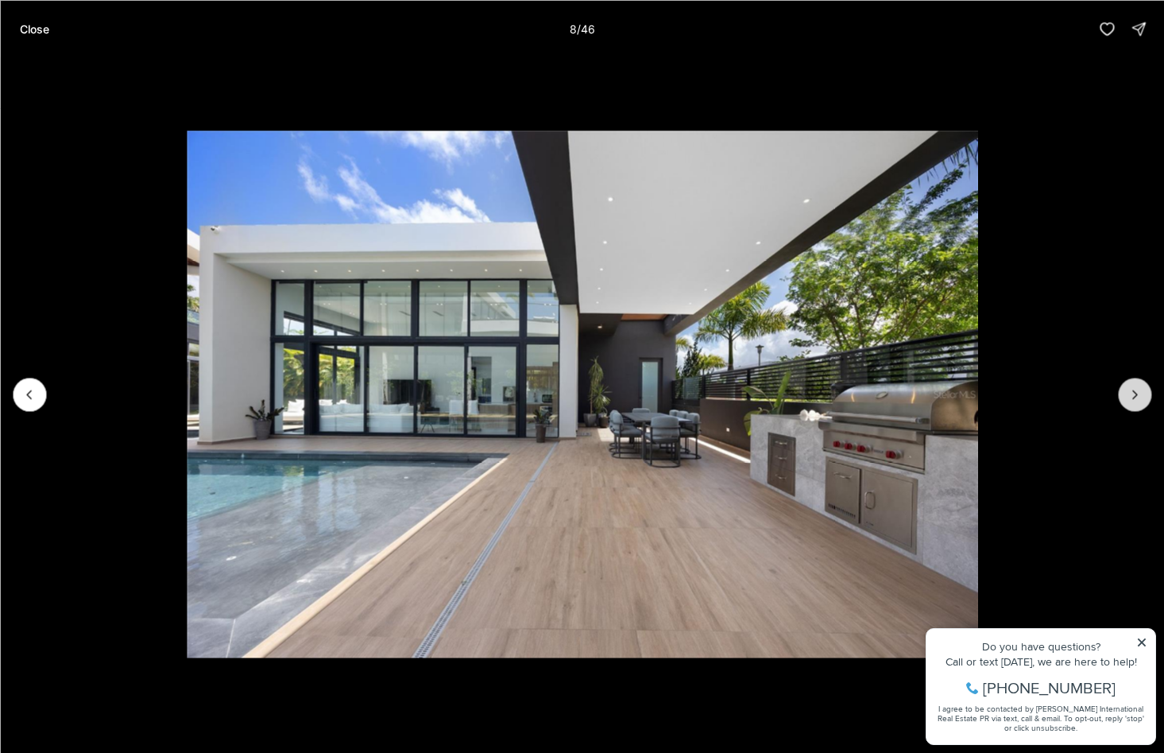
click at [1133, 392] on icon "Next slide" at bounding box center [1135, 394] width 16 height 16
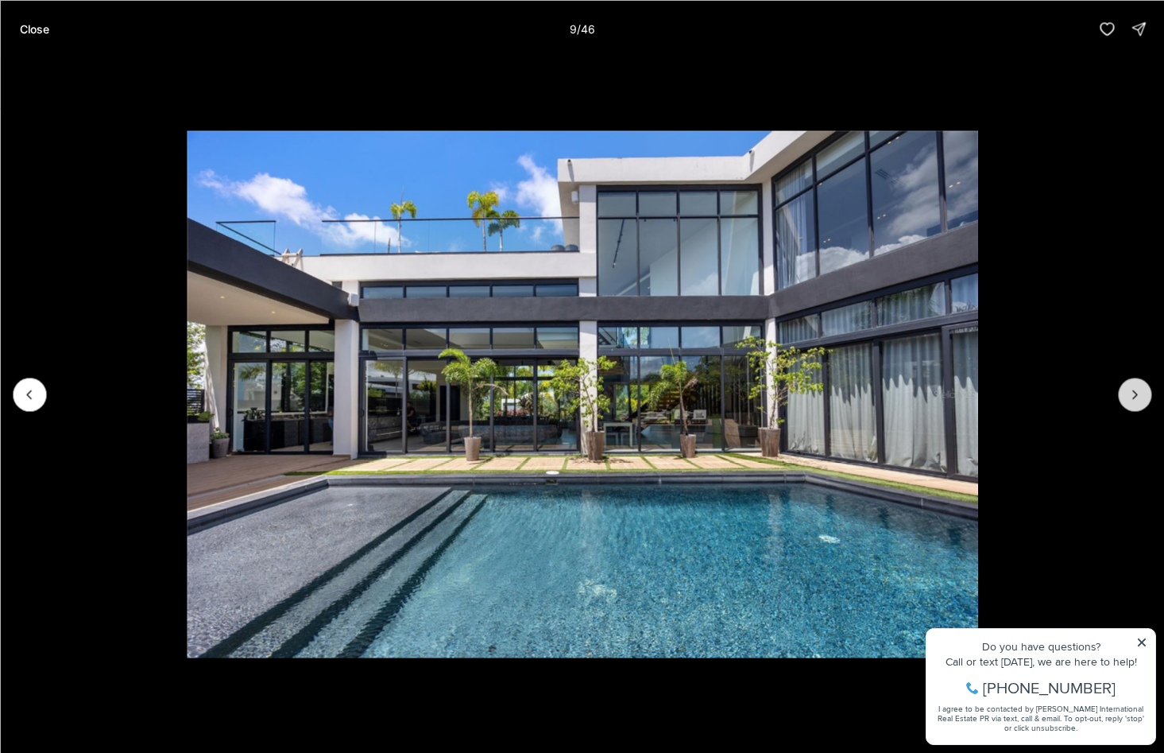
click at [1133, 392] on icon "Next slide" at bounding box center [1135, 394] width 16 height 16
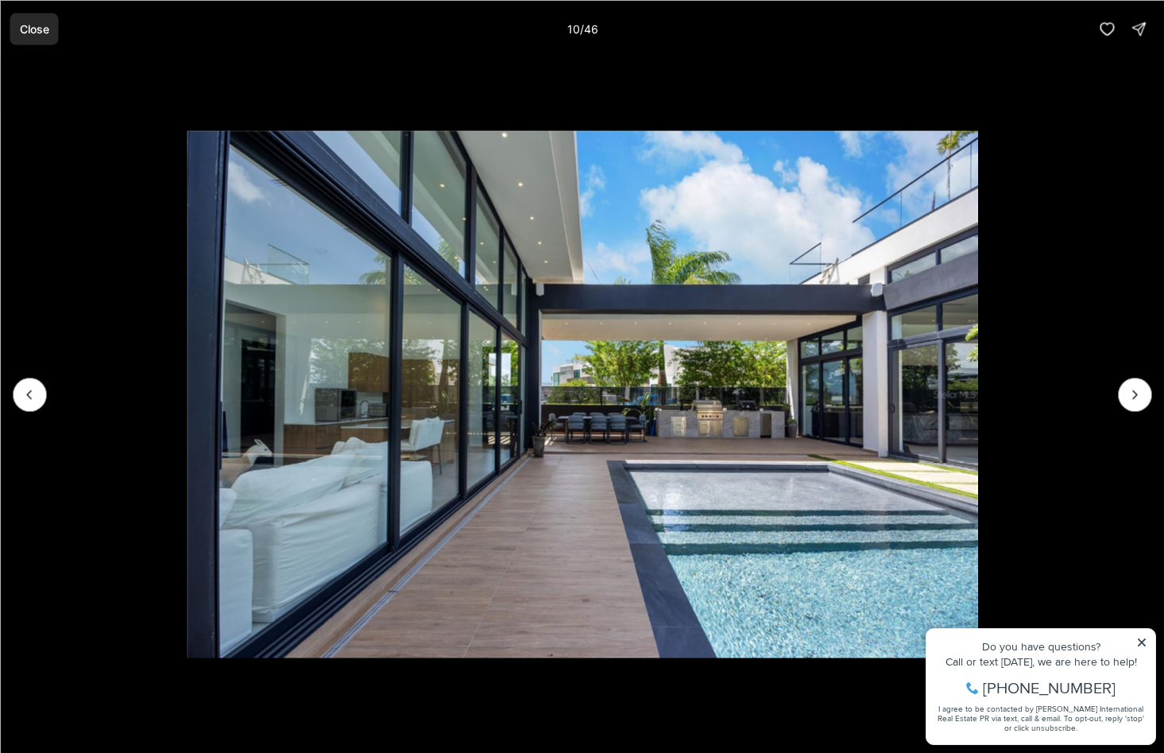
click at [41, 25] on p "Close" at bounding box center [33, 28] width 29 height 13
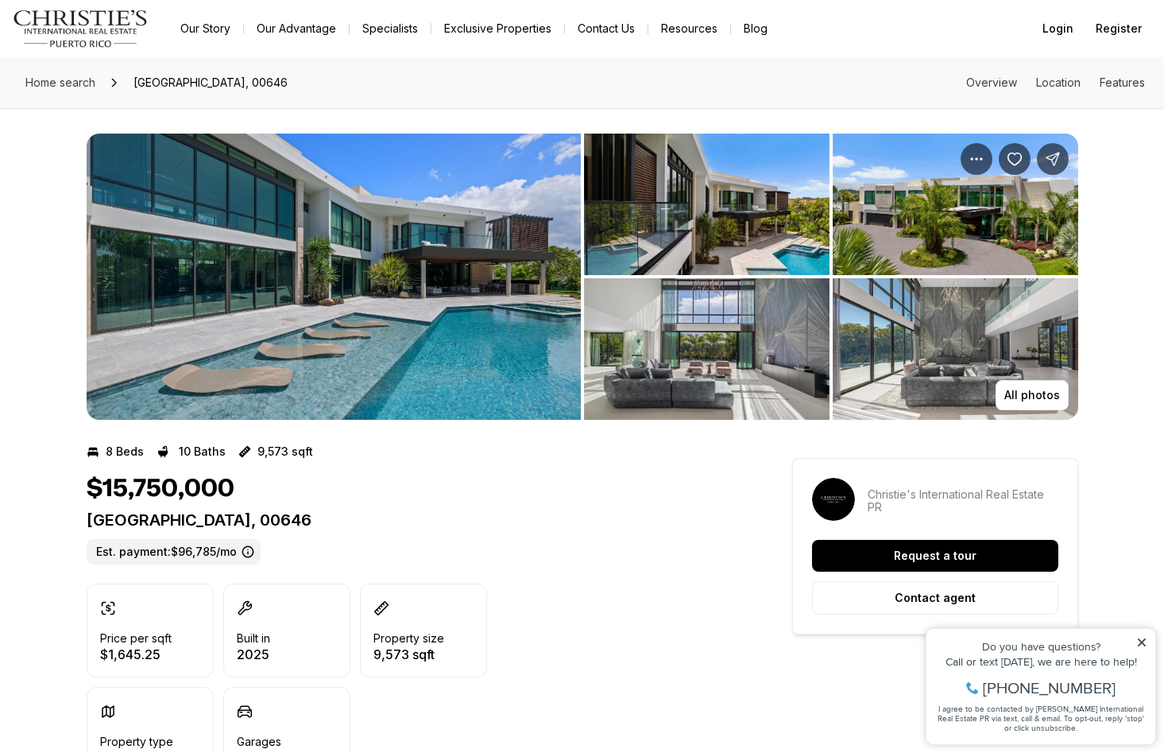
click at [281, 278] on img "View image gallery" at bounding box center [334, 277] width 494 height 286
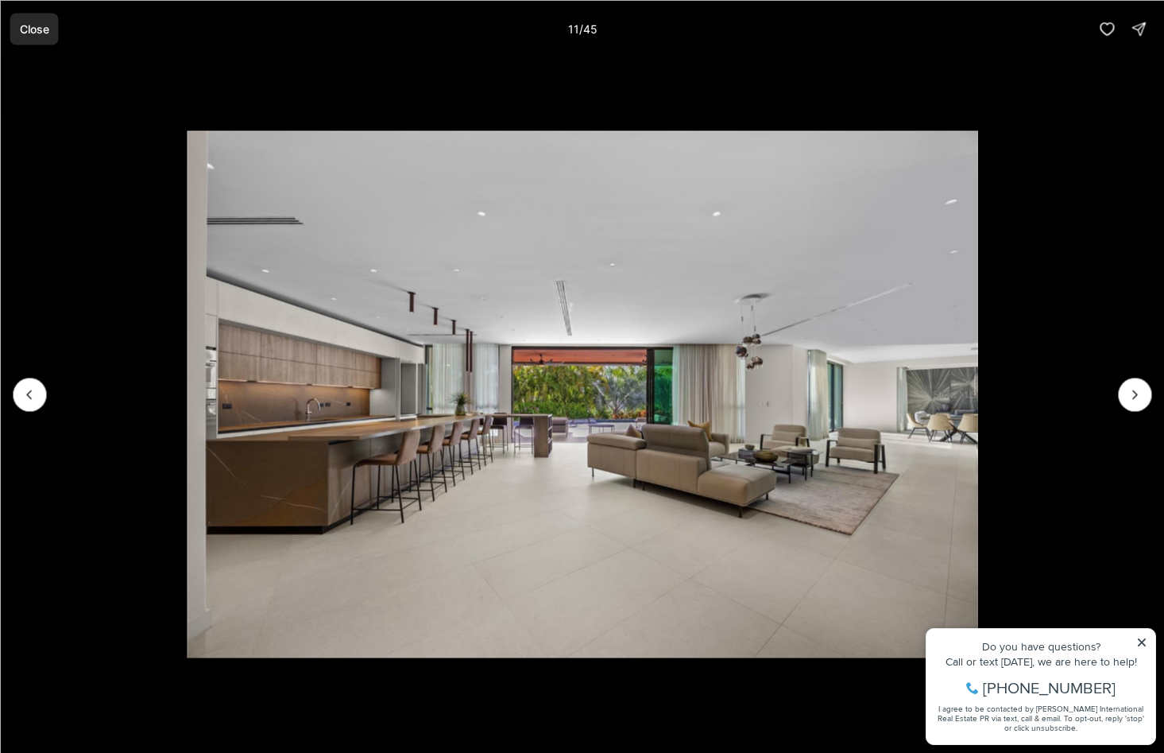
click at [40, 33] on p "Close" at bounding box center [33, 28] width 29 height 13
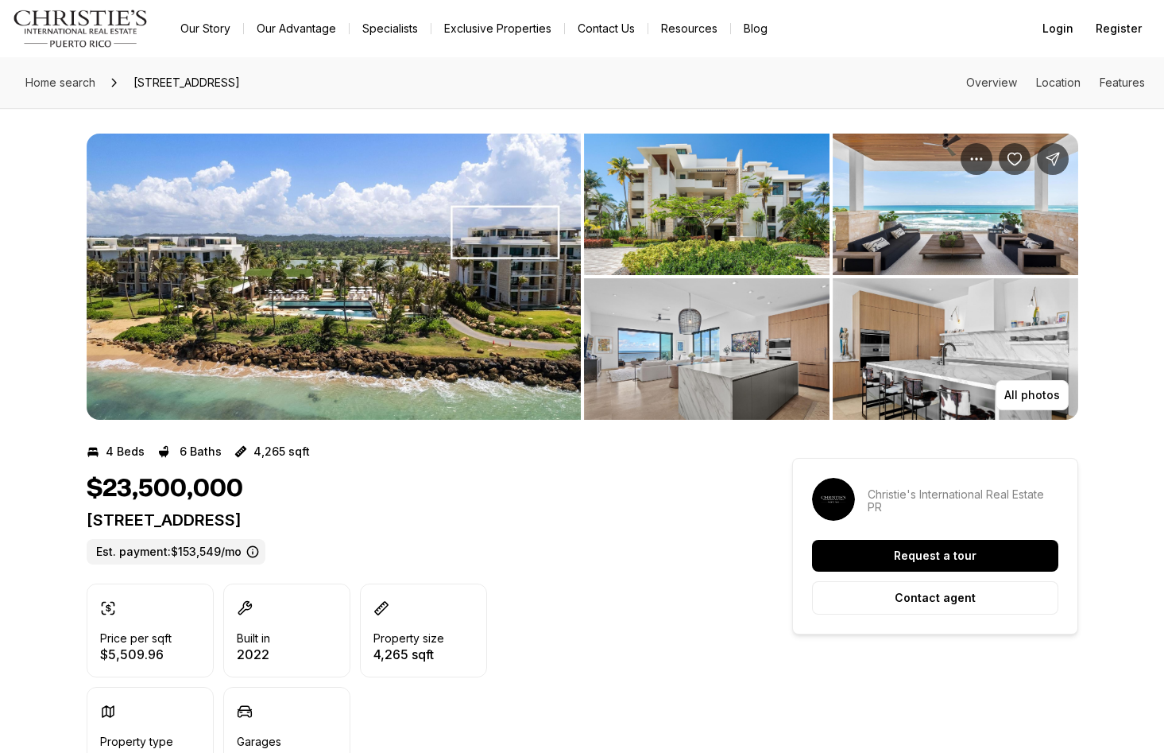
click at [289, 269] on img "View image gallery" at bounding box center [334, 277] width 494 height 286
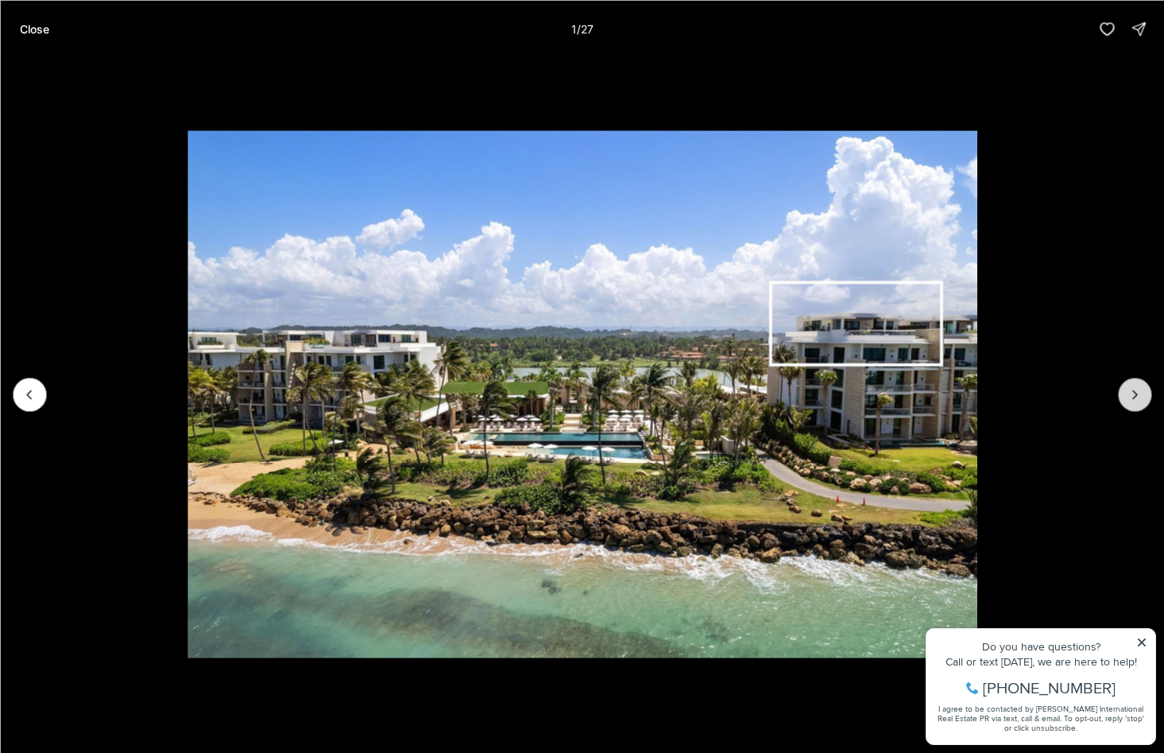
click at [1136, 390] on icon "Next slide" at bounding box center [1135, 394] width 16 height 16
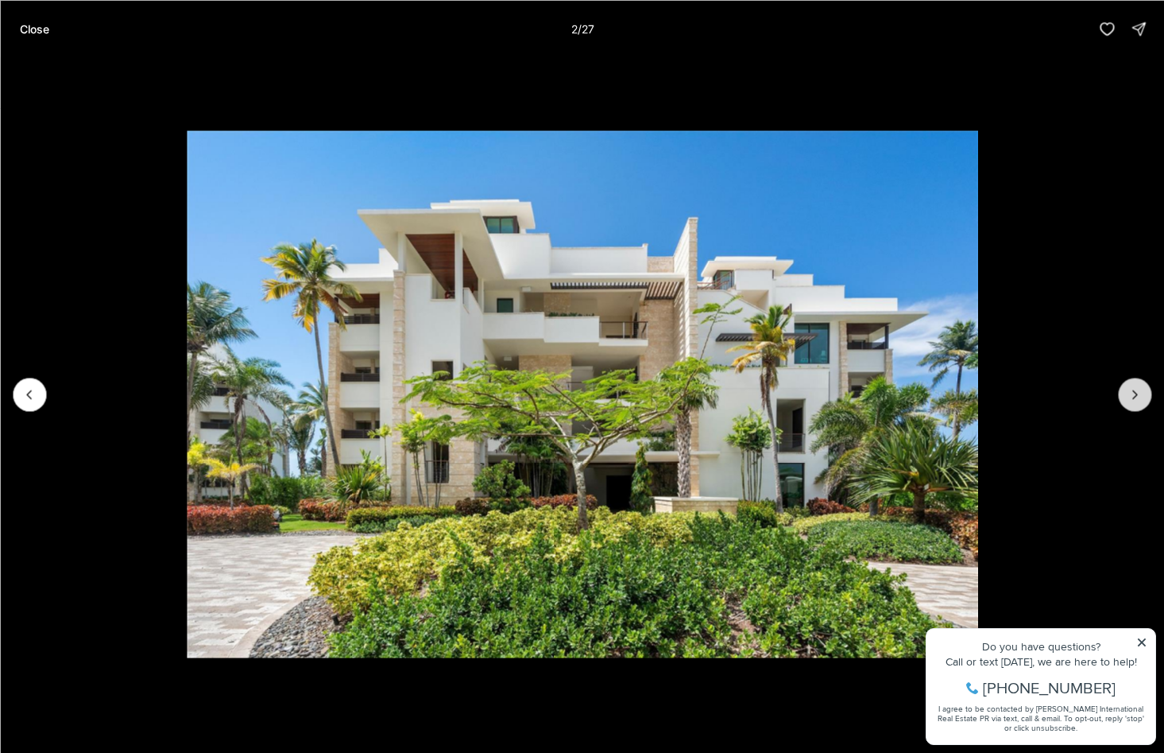
click at [1134, 392] on icon "Next slide" at bounding box center [1135, 394] width 16 height 16
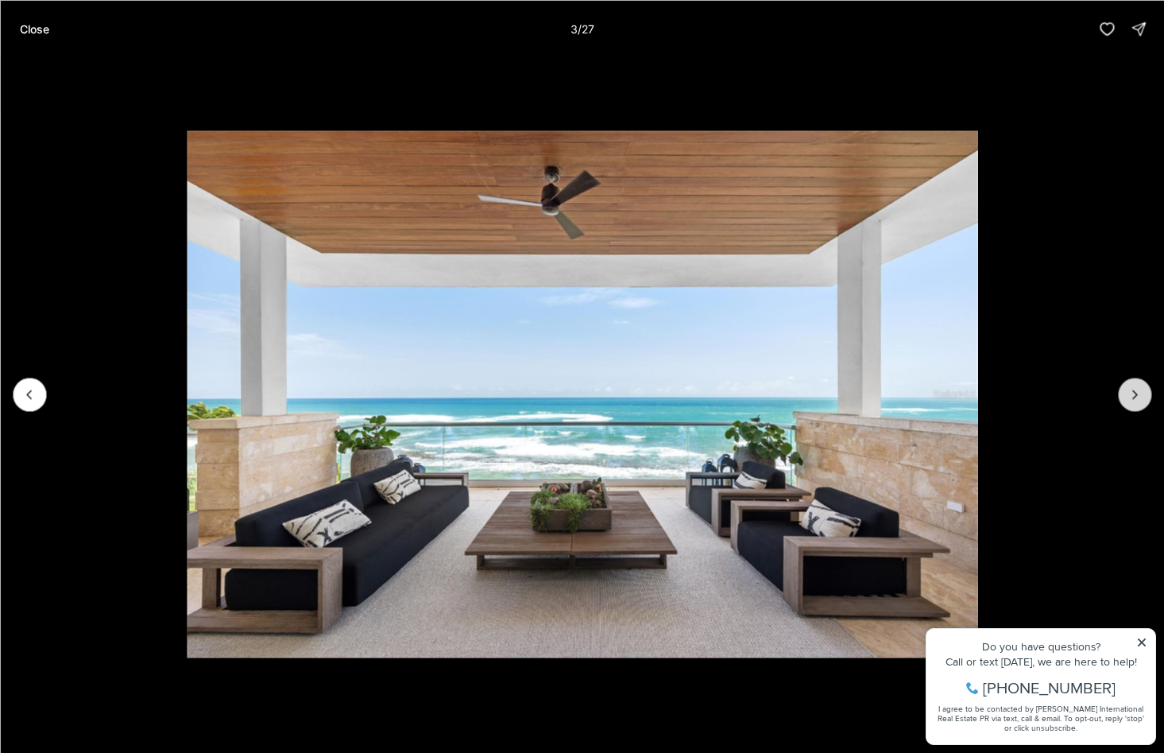
click at [1129, 394] on icon "Next slide" at bounding box center [1135, 394] width 16 height 16
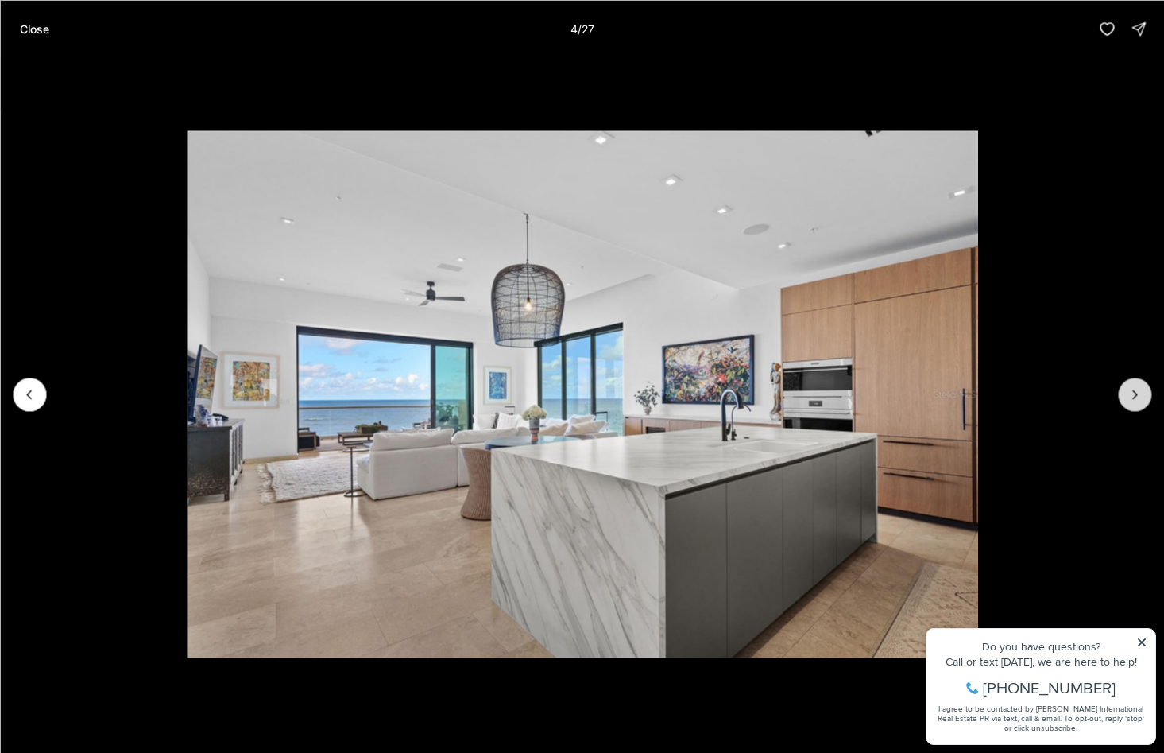
click at [1128, 396] on icon "Next slide" at bounding box center [1135, 394] width 16 height 16
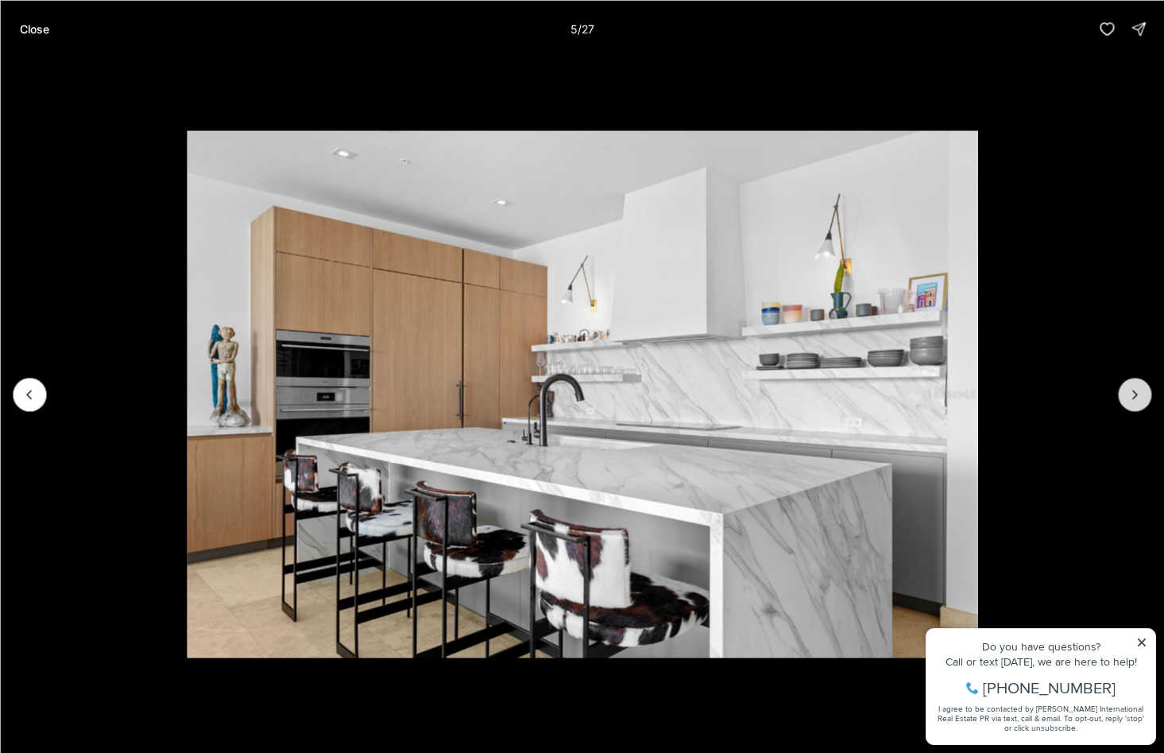
click at [1125, 399] on button "Next slide" at bounding box center [1134, 394] width 33 height 33
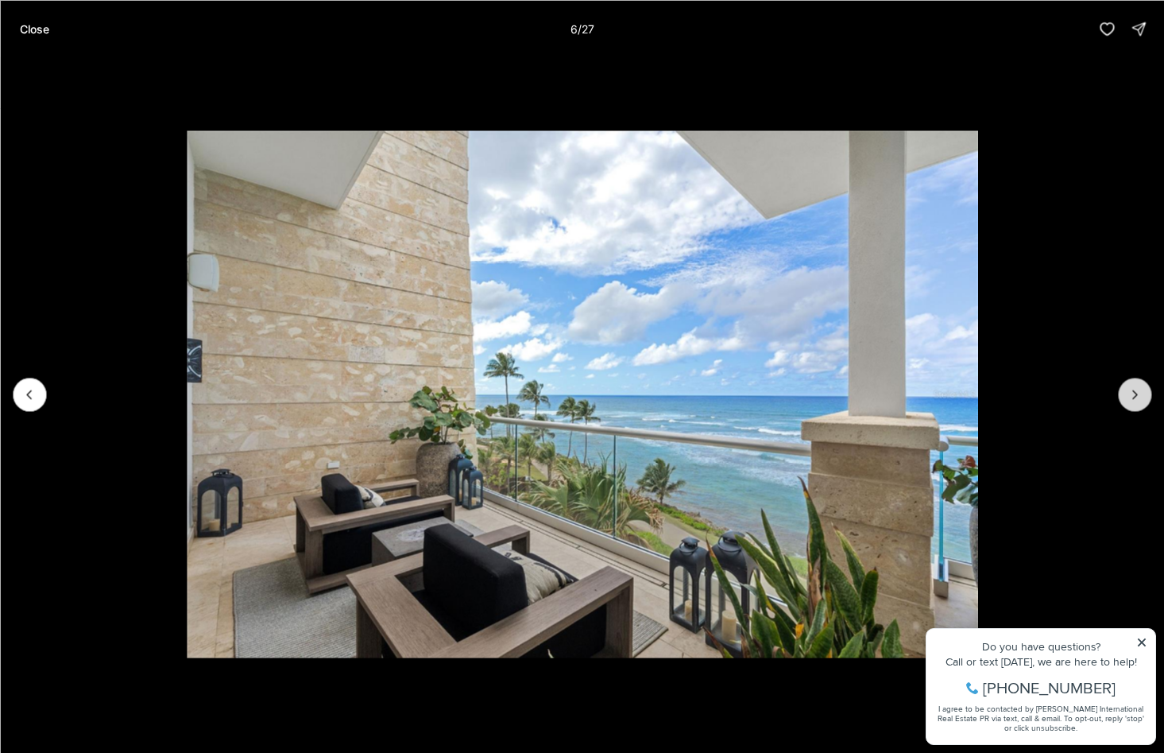
click at [1124, 401] on button "Next slide" at bounding box center [1134, 394] width 33 height 33
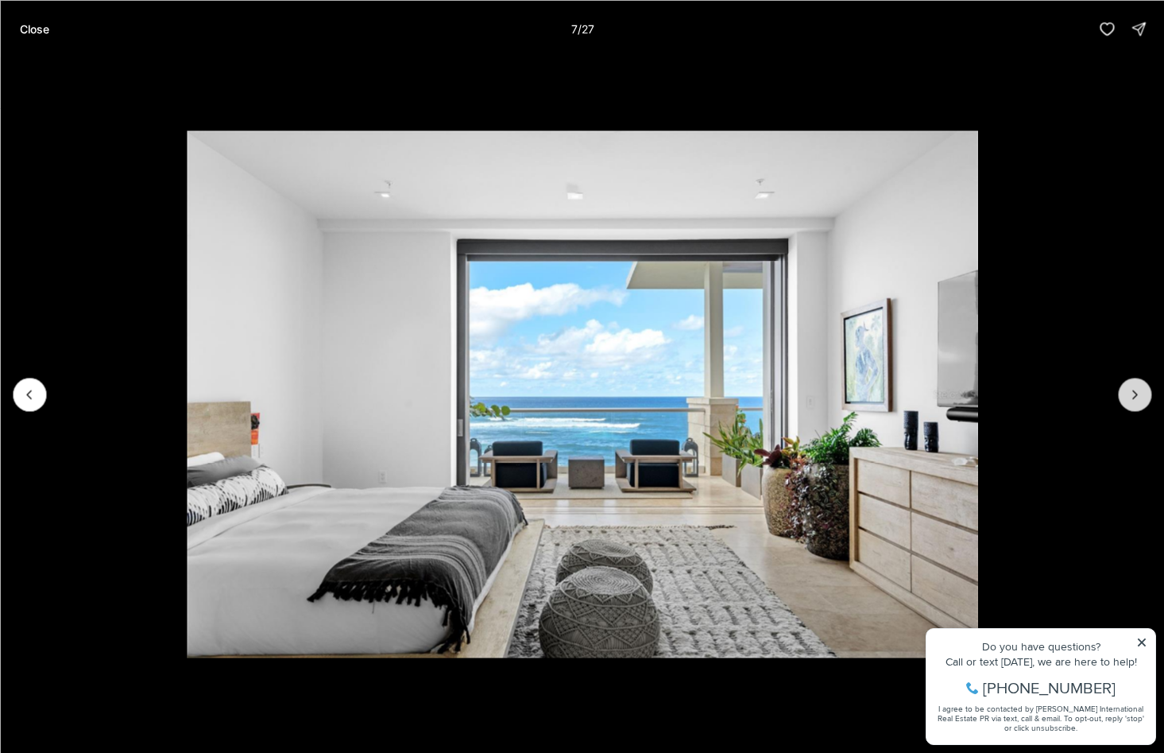
click at [1122, 403] on button "Next slide" at bounding box center [1134, 394] width 33 height 33
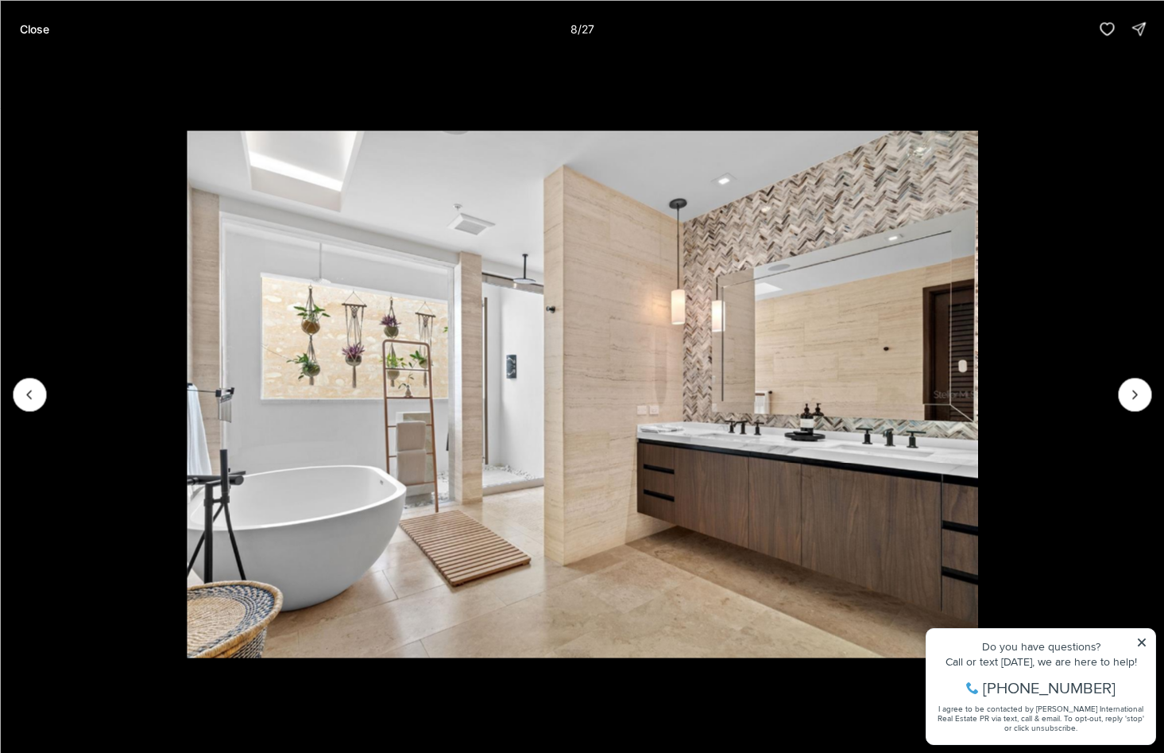
click at [1121, 406] on li "8 of 27" at bounding box center [582, 393] width 1164 height 673
click at [1120, 407] on li "8 of 27" at bounding box center [582, 393] width 1164 height 673
click at [1140, 384] on button "Next slide" at bounding box center [1134, 394] width 33 height 33
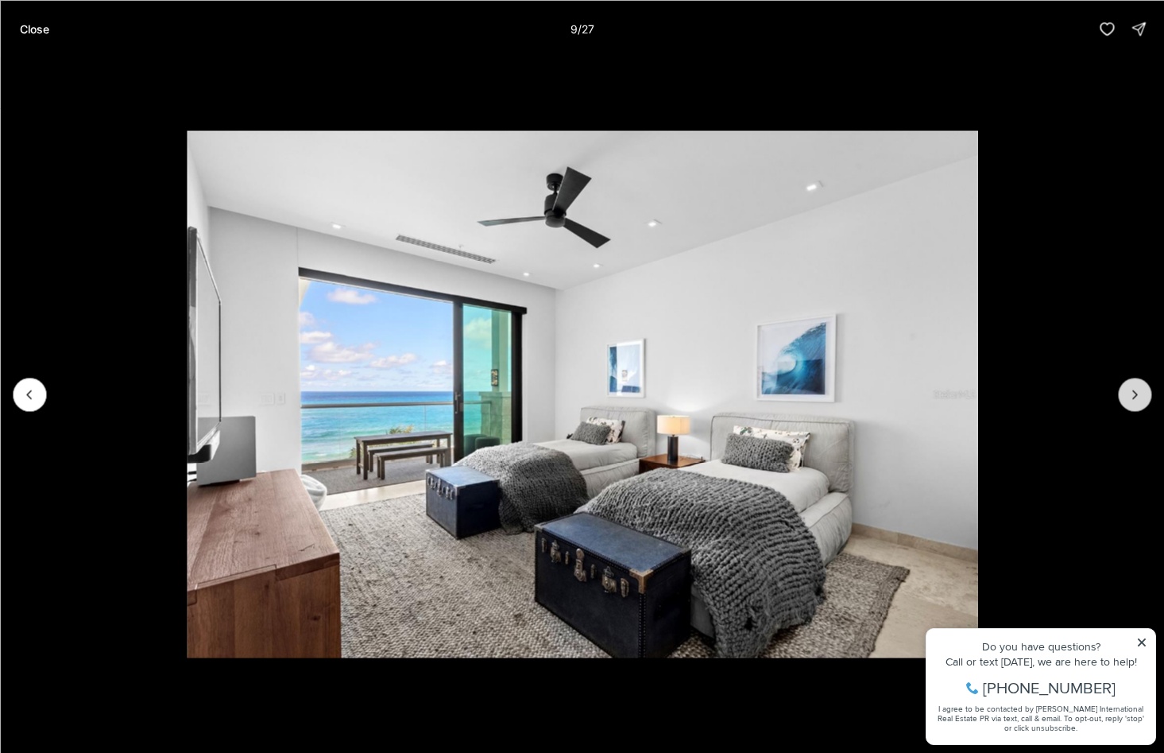
click at [1138, 387] on icon "Next slide" at bounding box center [1135, 394] width 16 height 16
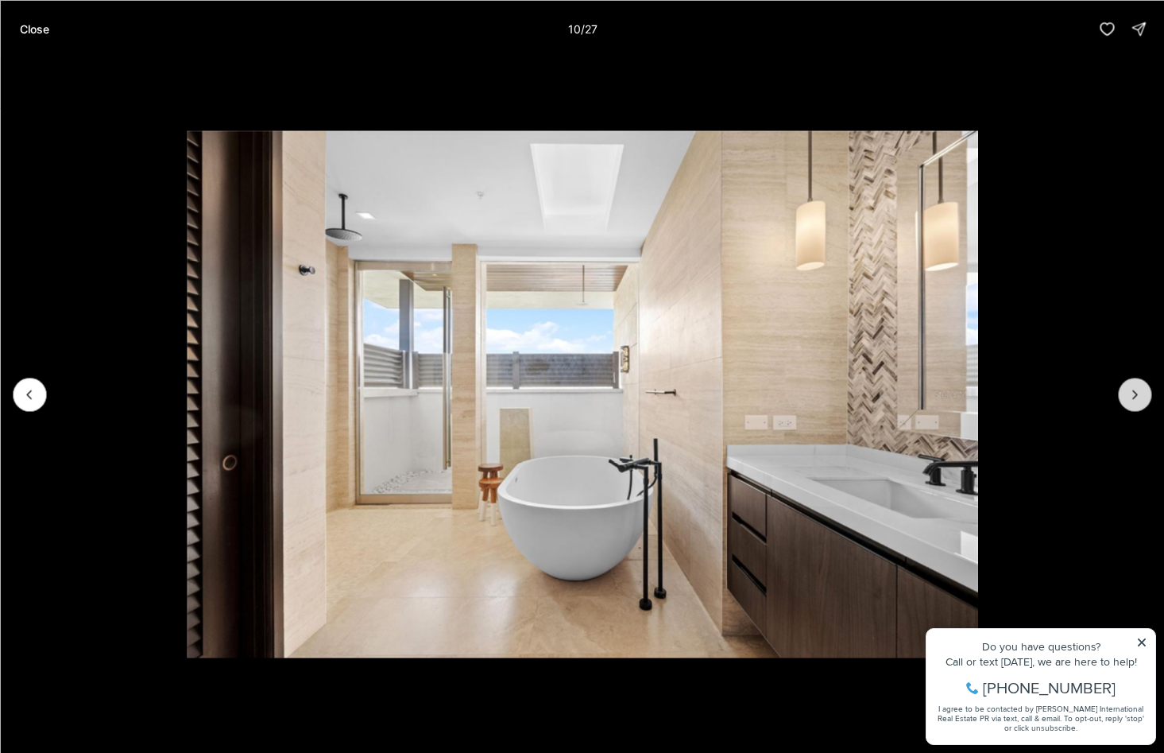
click at [1137, 388] on icon "Next slide" at bounding box center [1135, 394] width 16 height 16
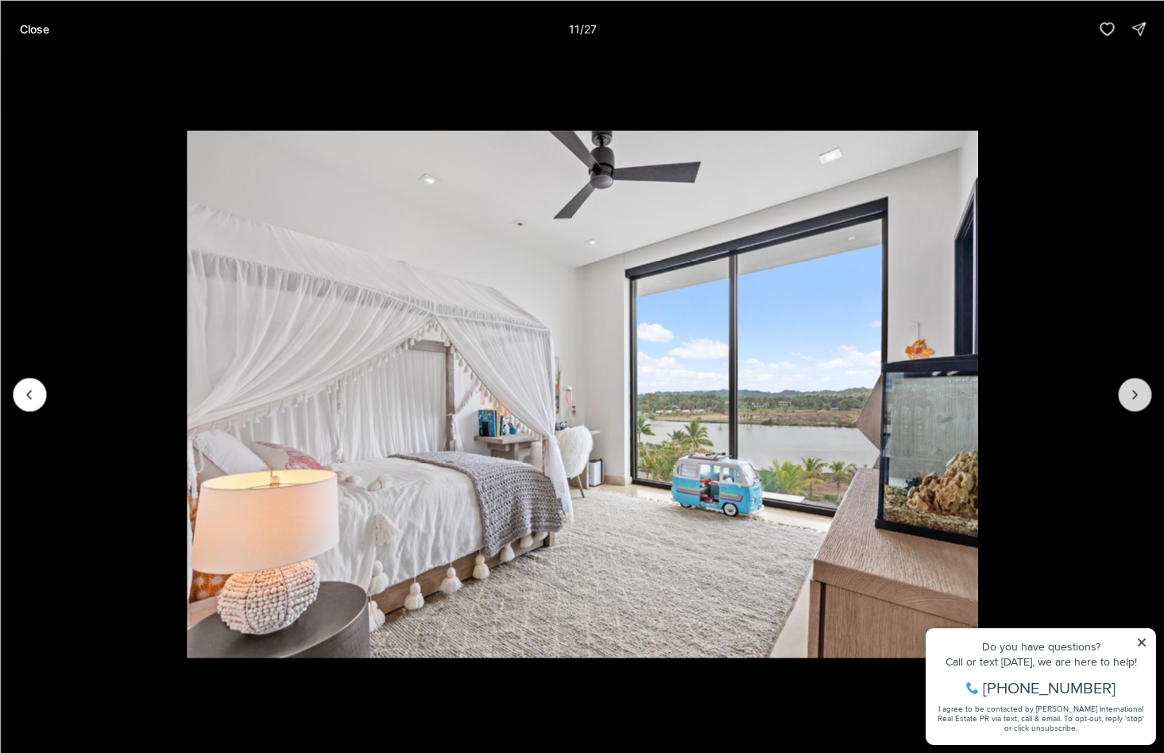
click at [1137, 388] on icon "Next slide" at bounding box center [1135, 394] width 16 height 16
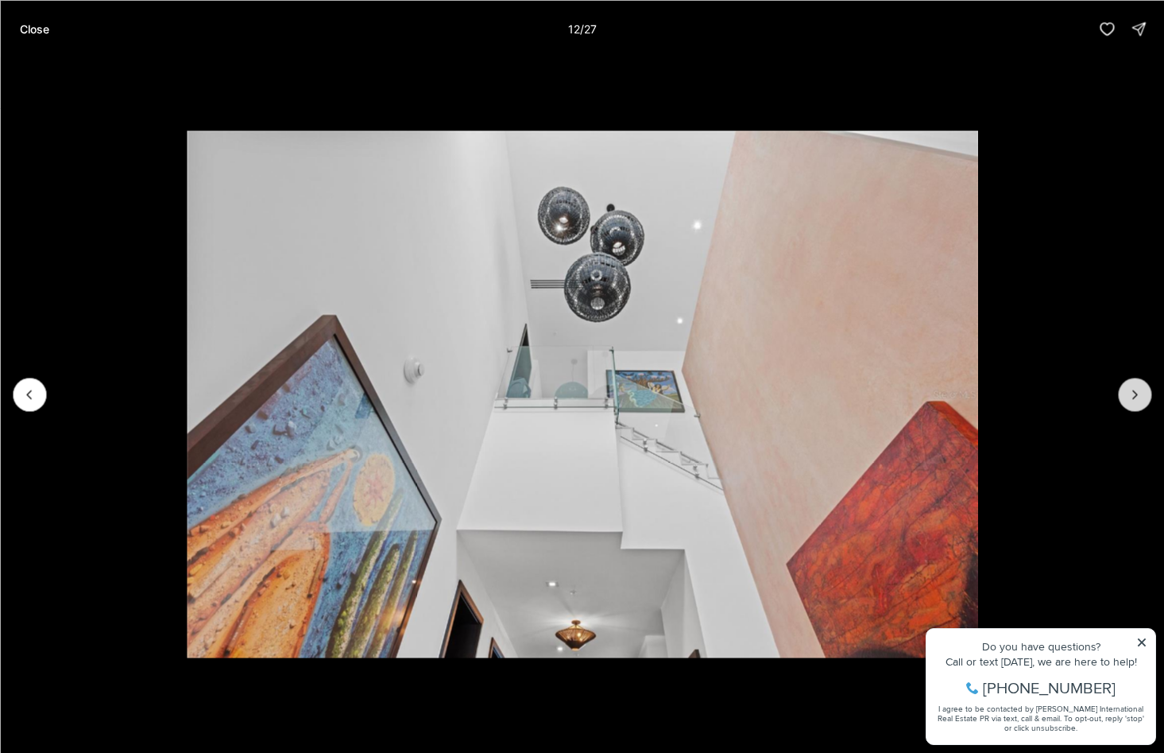
click at [1137, 389] on icon "Next slide" at bounding box center [1135, 394] width 16 height 16
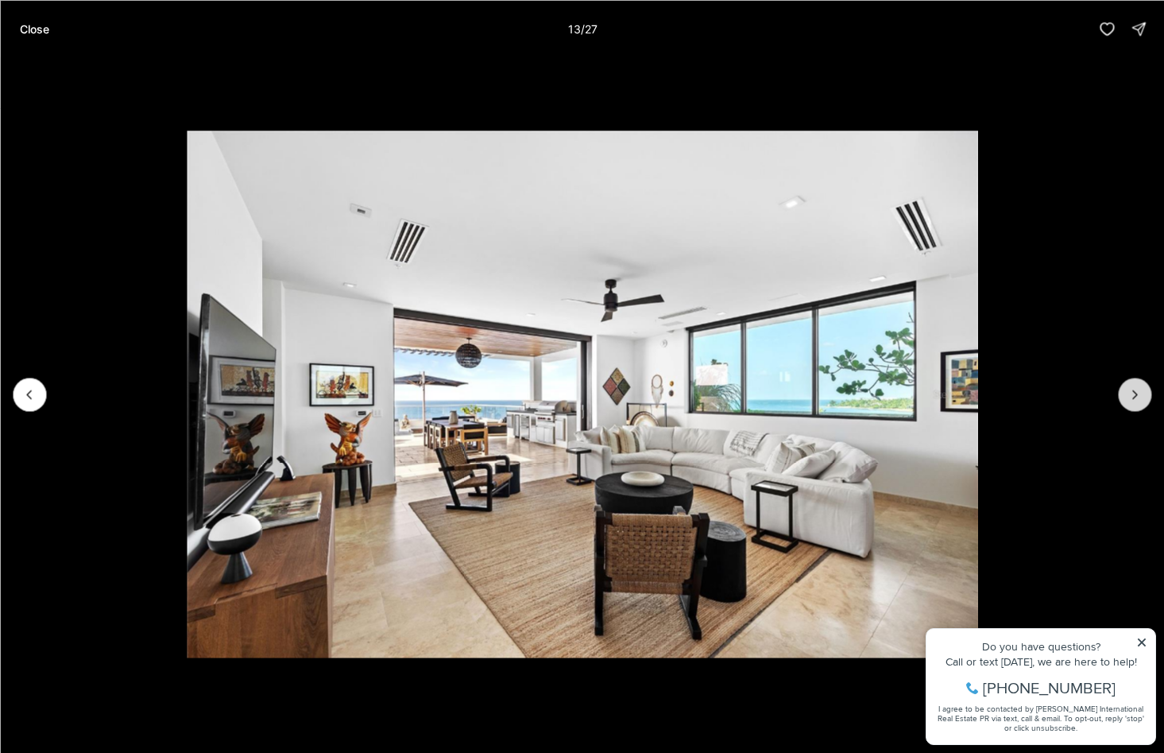
click at [1131, 389] on icon "Next slide" at bounding box center [1135, 394] width 16 height 16
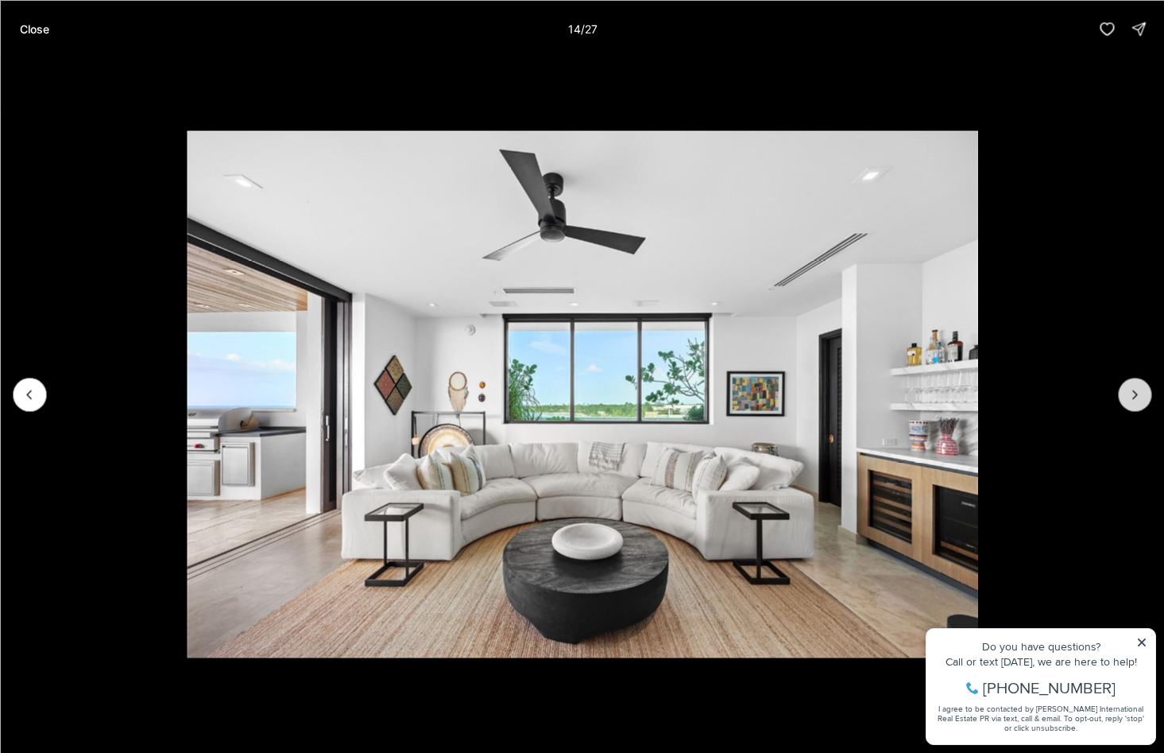
click at [1130, 389] on icon "Next slide" at bounding box center [1135, 394] width 16 height 16
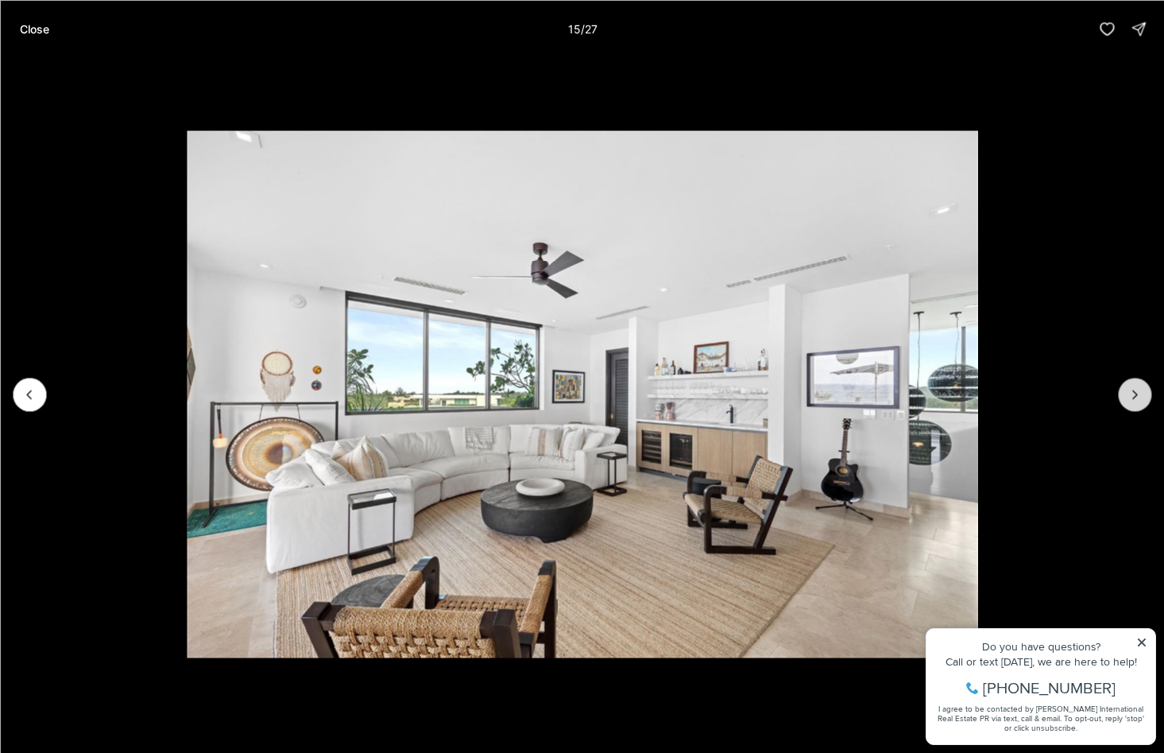
click at [1129, 390] on icon "Next slide" at bounding box center [1135, 394] width 16 height 16
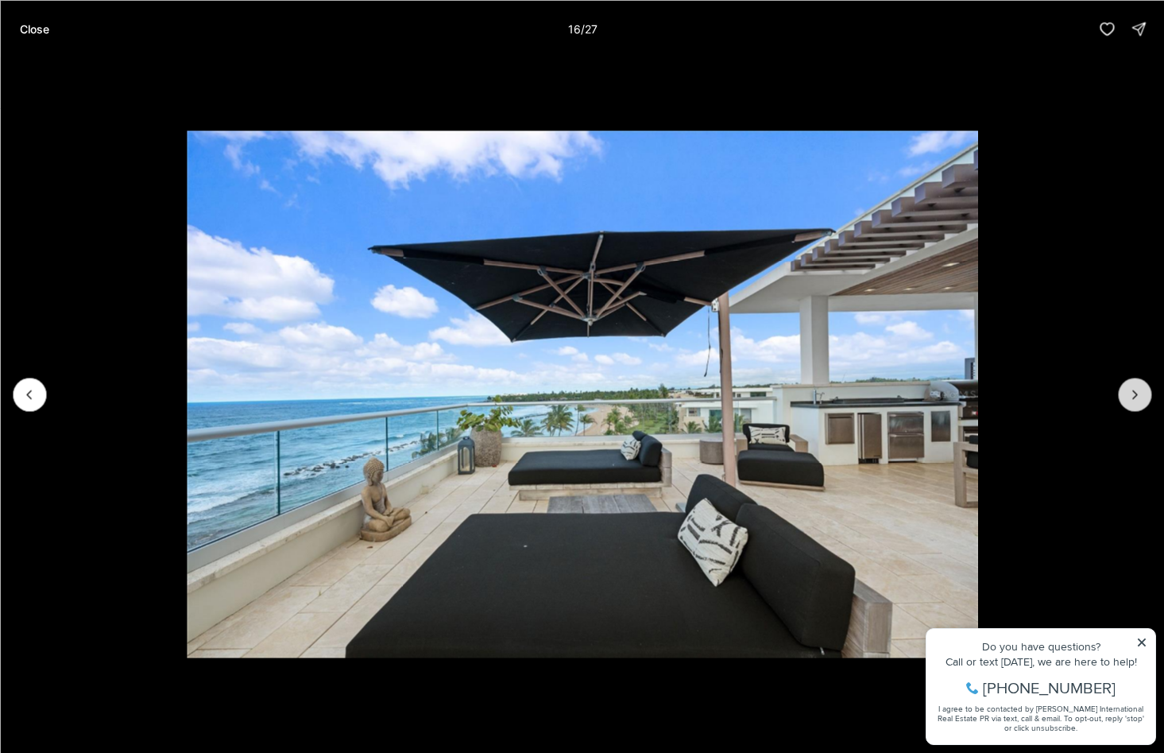
click at [1129, 392] on icon "Next slide" at bounding box center [1135, 394] width 16 height 16
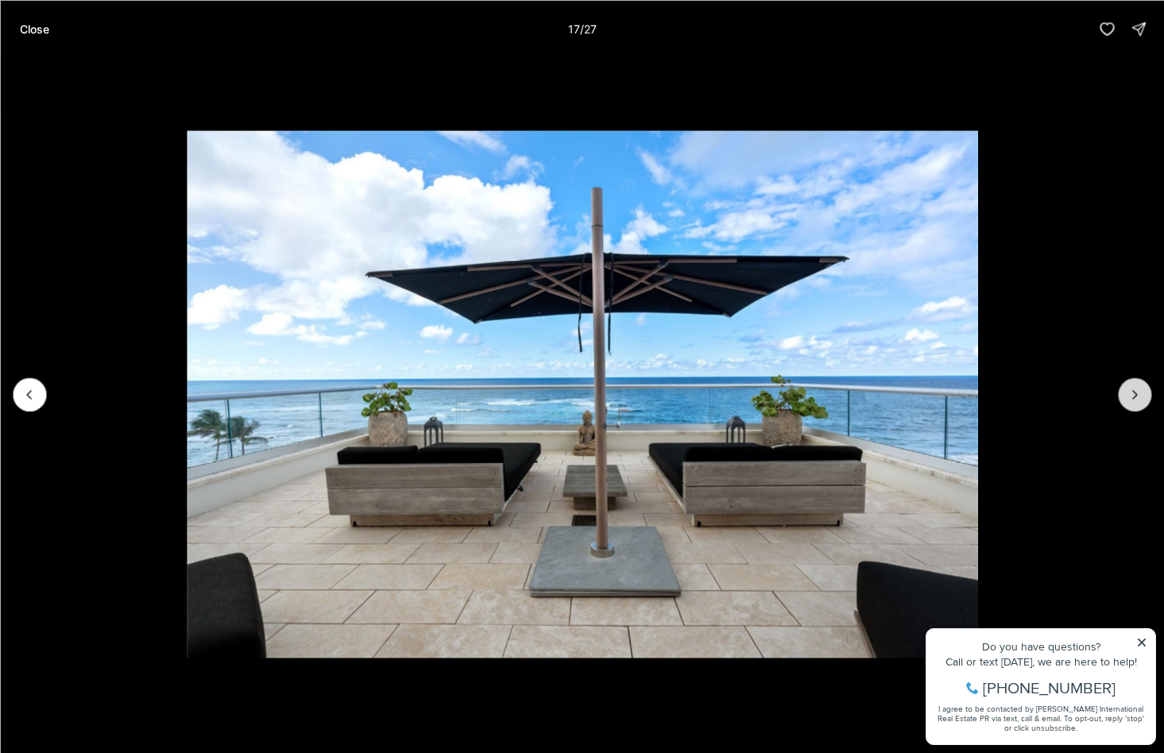
click at [1128, 393] on icon "Next slide" at bounding box center [1135, 394] width 16 height 16
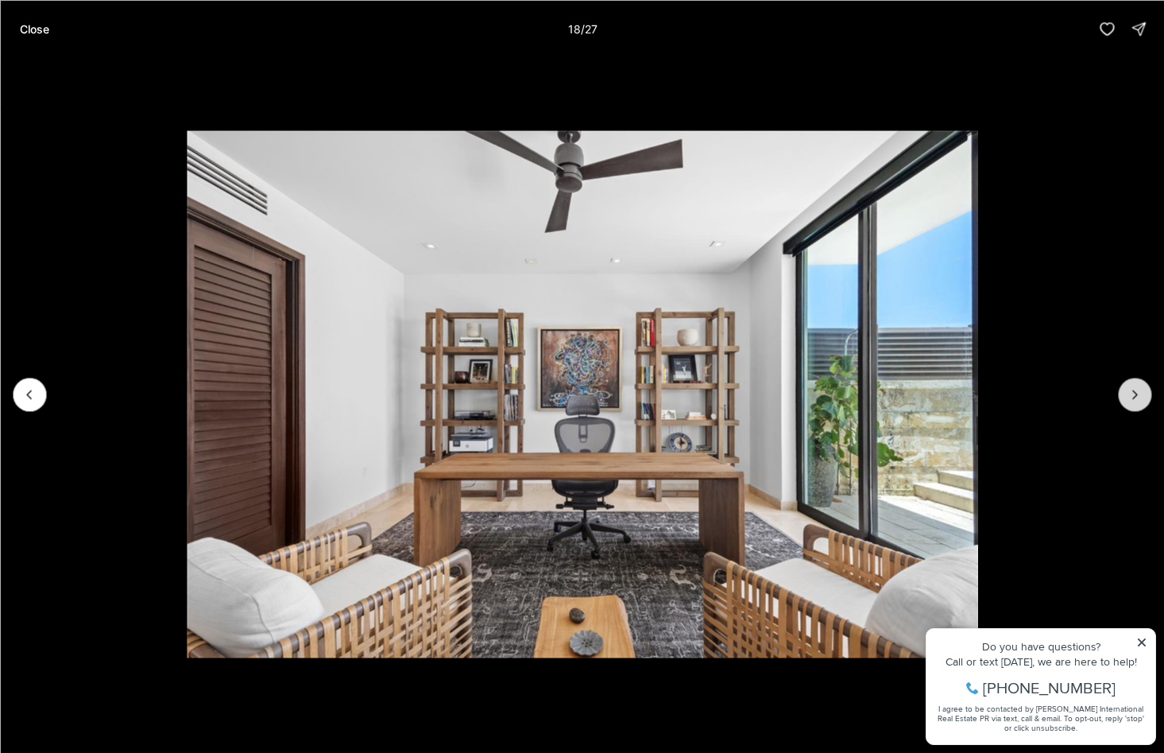
click at [1128, 393] on icon "Next slide" at bounding box center [1135, 394] width 16 height 16
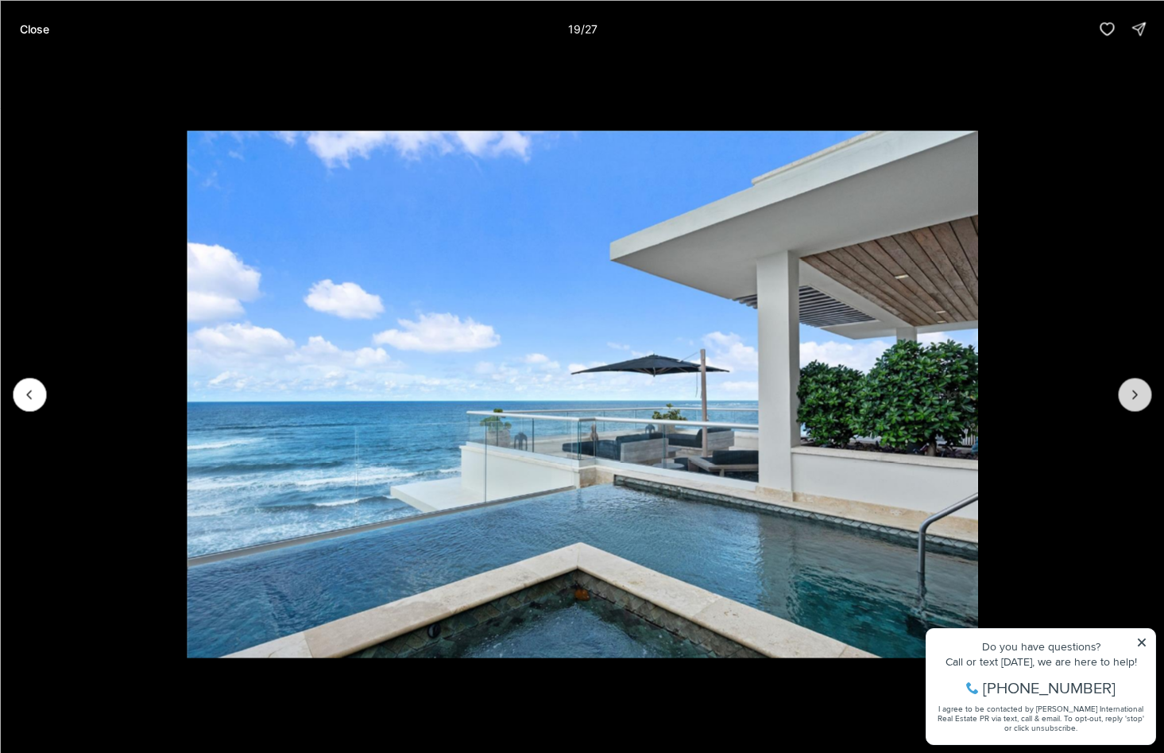
click at [1128, 394] on icon "Next slide" at bounding box center [1135, 394] width 16 height 16
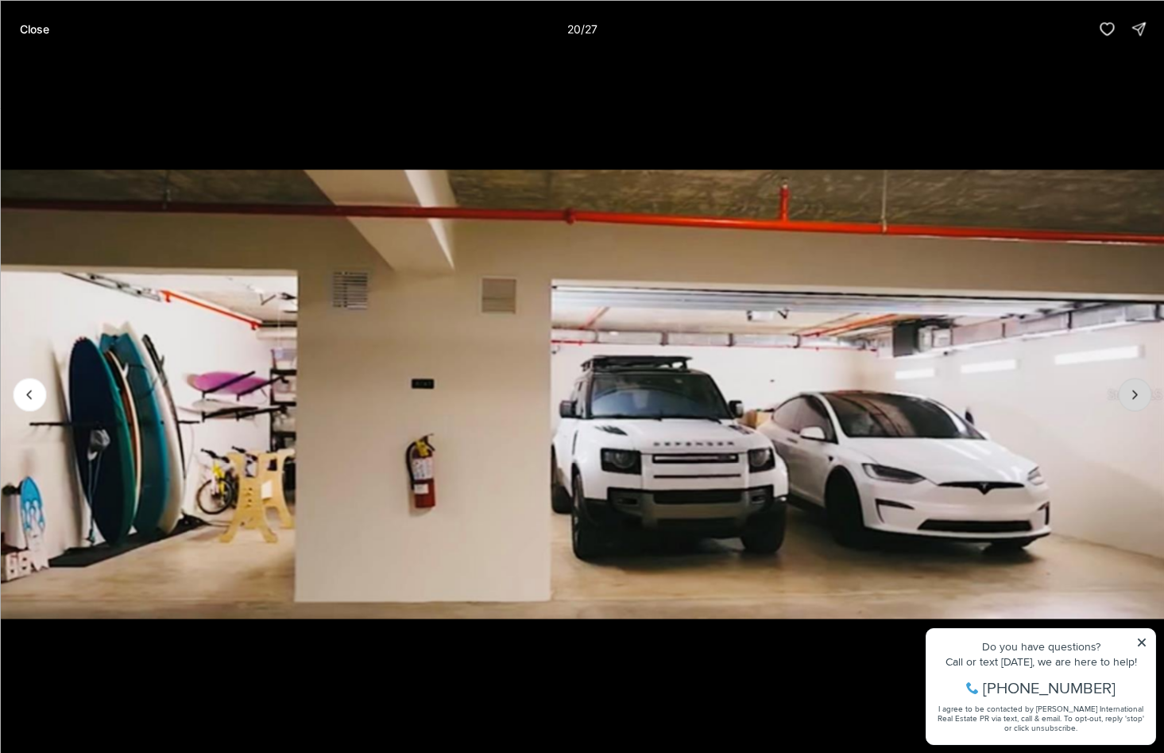
click at [1127, 395] on icon "Next slide" at bounding box center [1135, 394] width 16 height 16
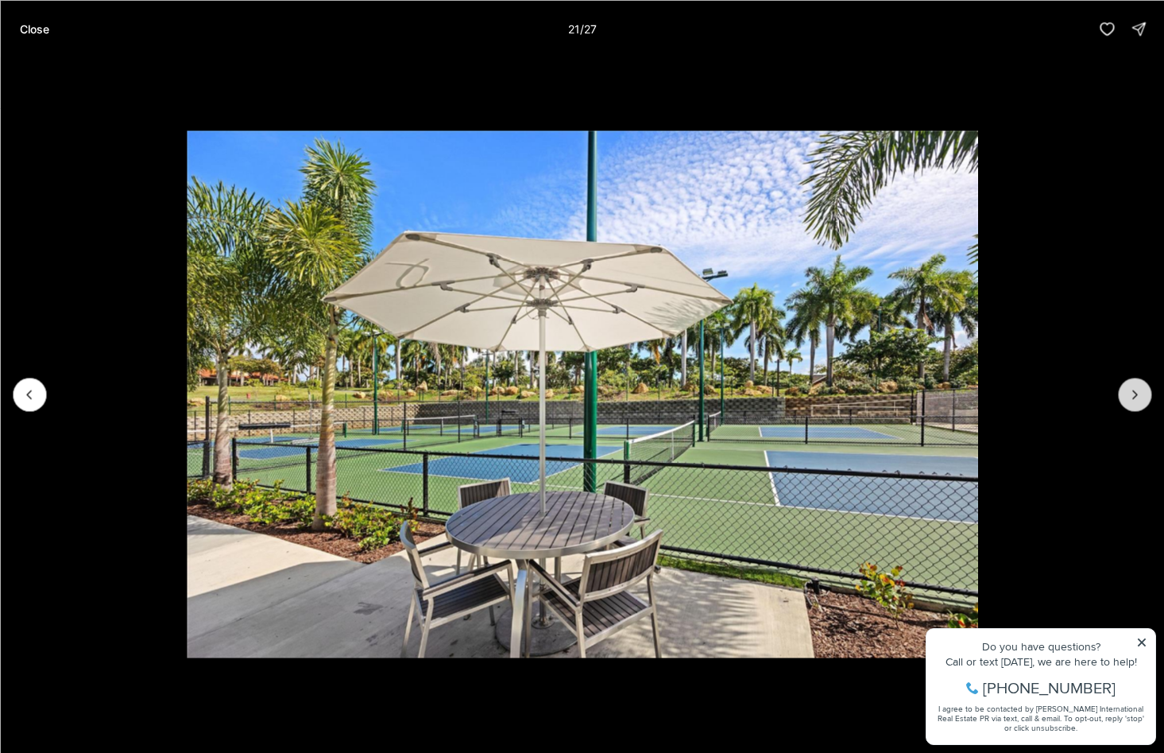
click at [1126, 395] on button "Next slide" at bounding box center [1134, 394] width 33 height 33
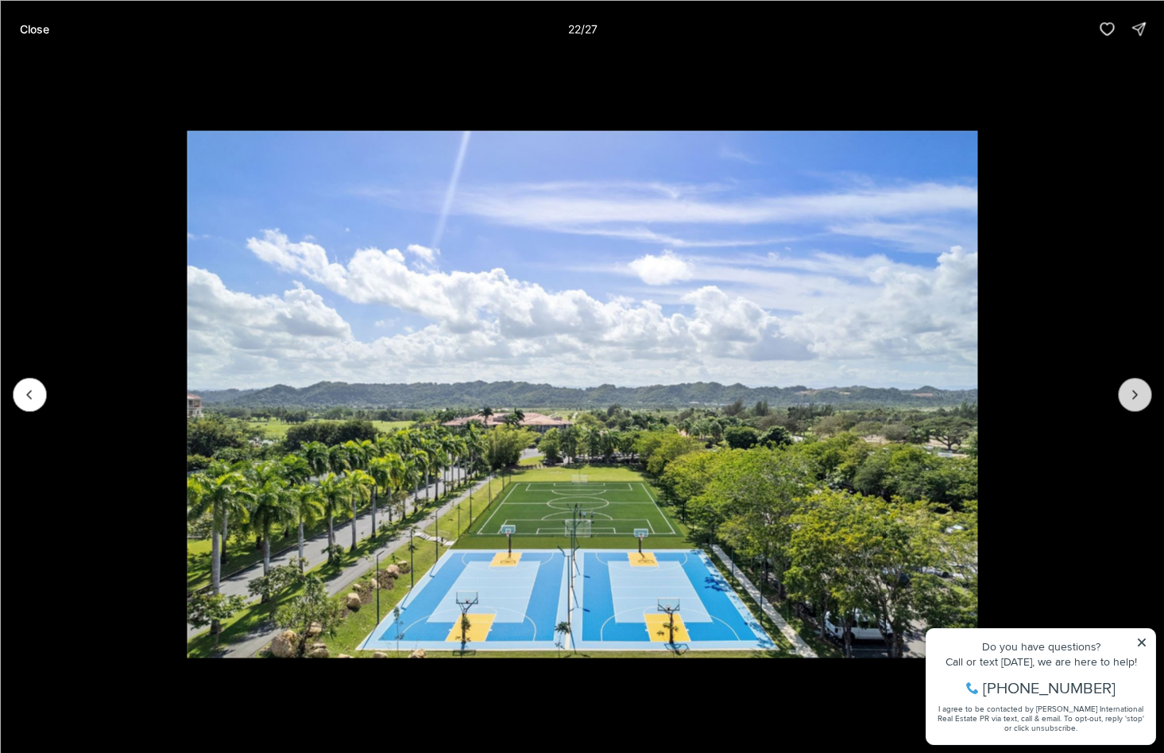
click at [1125, 396] on button "Next slide" at bounding box center [1134, 394] width 33 height 33
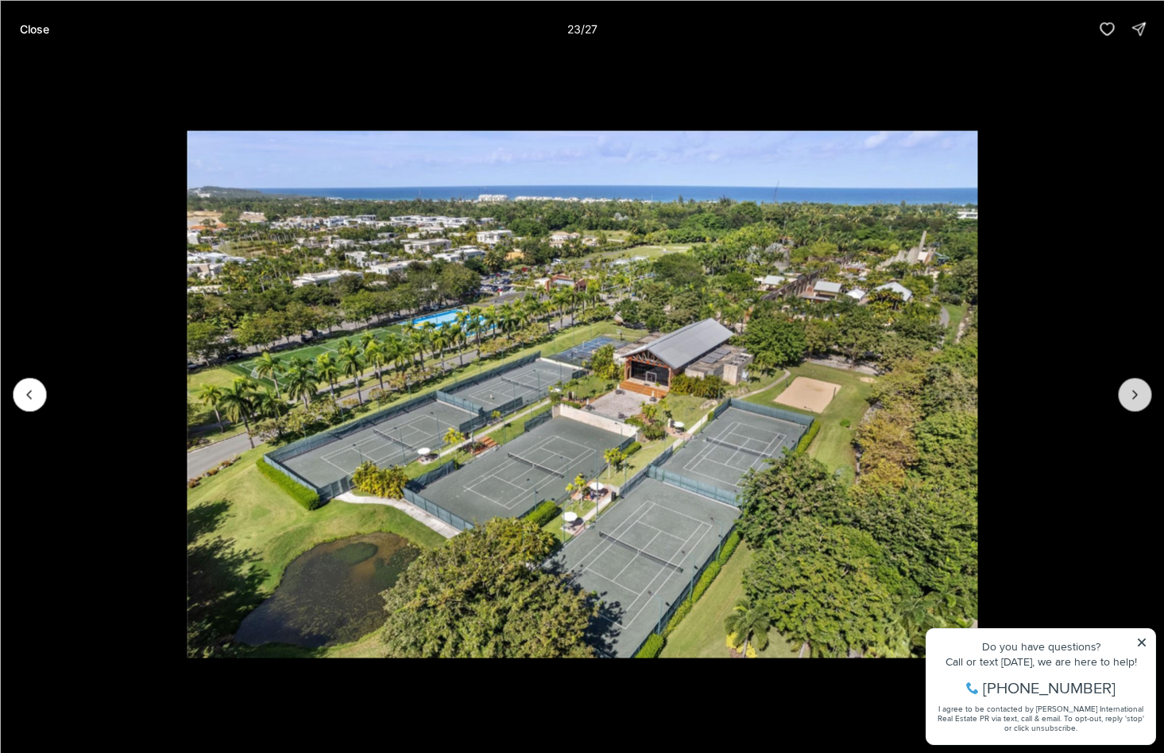
click at [1125, 397] on button "Next slide" at bounding box center [1134, 394] width 33 height 33
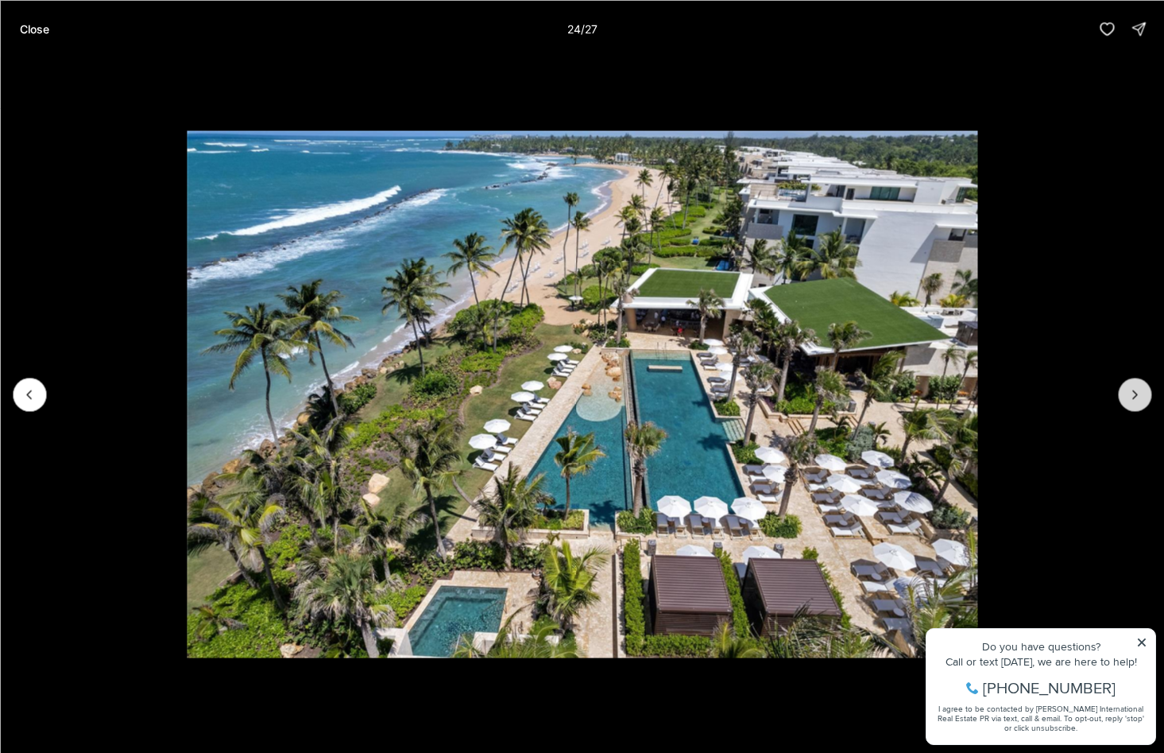
click at [1124, 400] on button "Next slide" at bounding box center [1134, 394] width 33 height 33
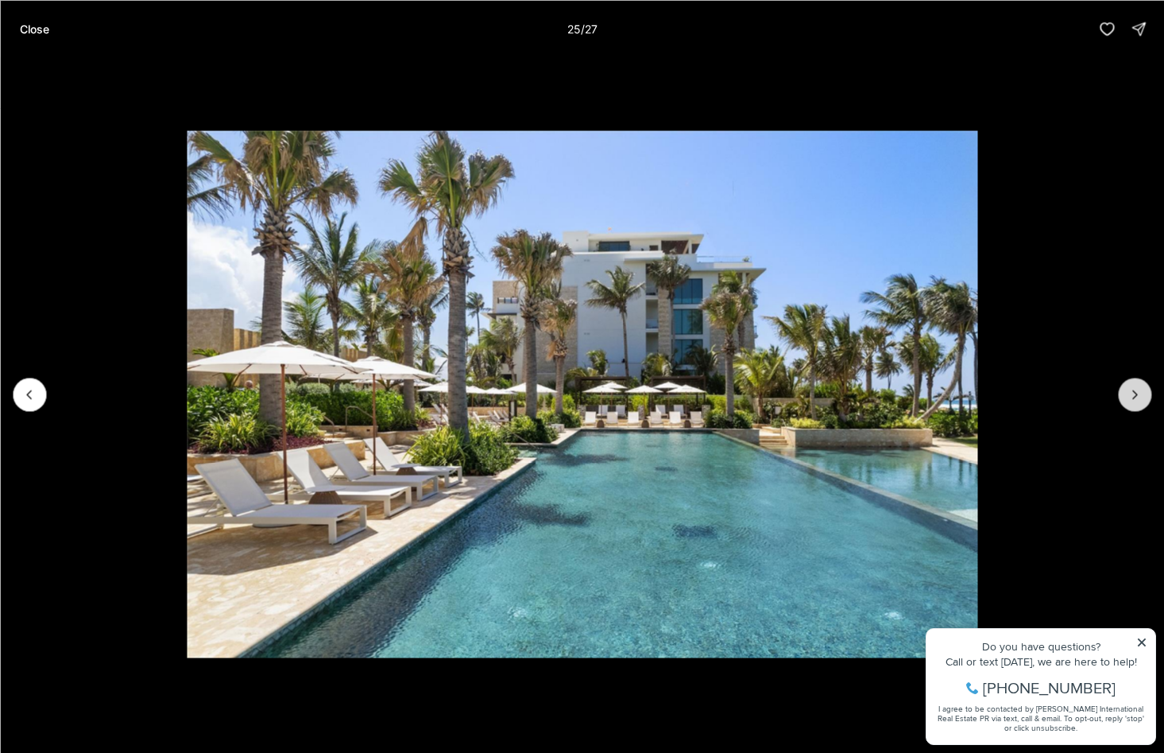
click at [1125, 401] on button "Next slide" at bounding box center [1134, 394] width 33 height 33
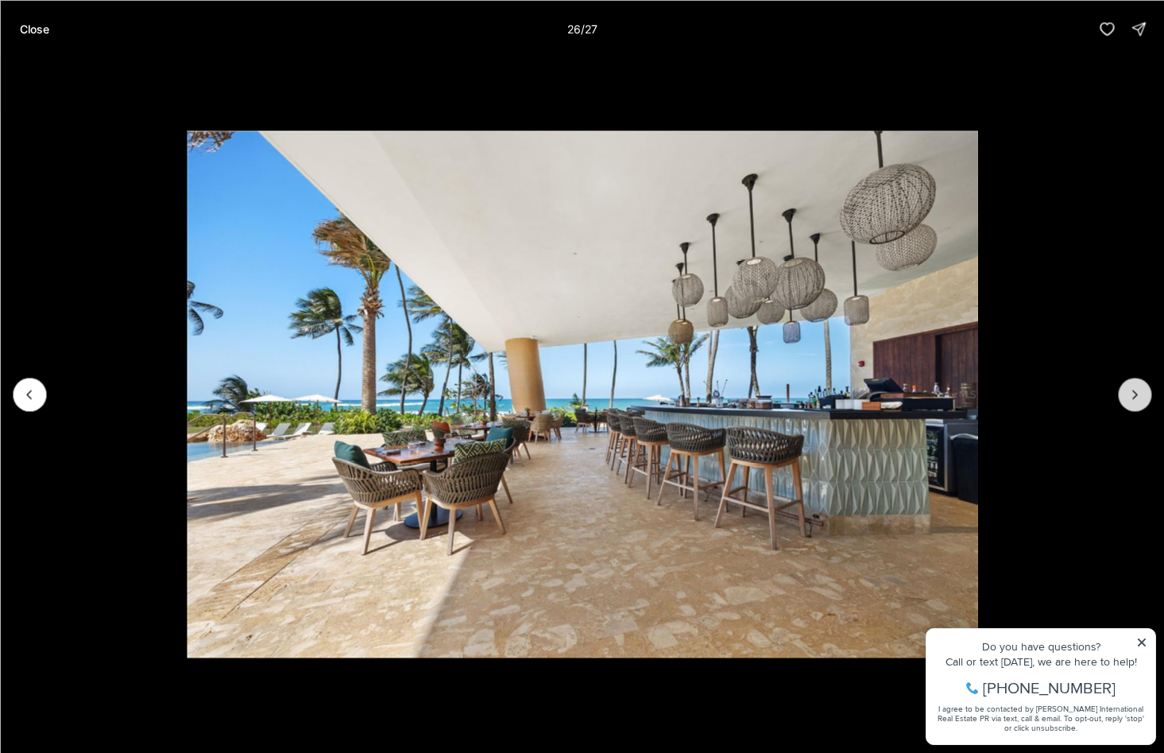
click at [1125, 401] on button "Next slide" at bounding box center [1134, 394] width 33 height 33
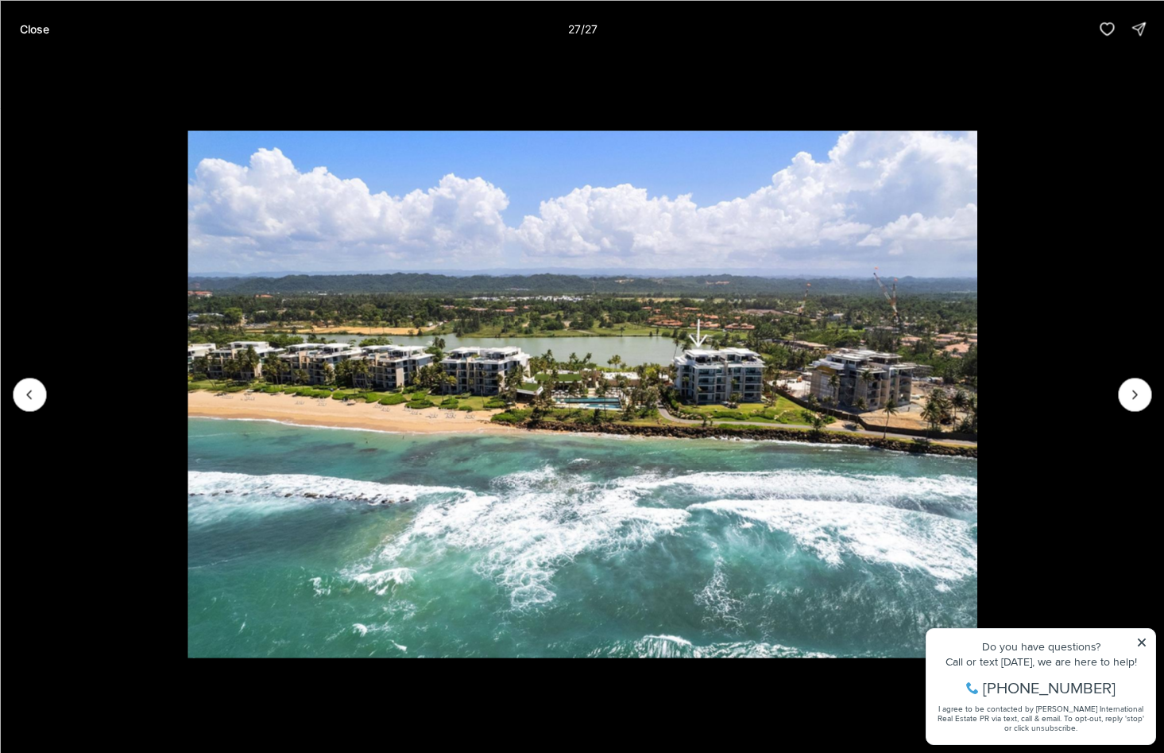
click at [1124, 403] on div at bounding box center [1134, 394] width 33 height 33
click at [1139, 392] on div at bounding box center [1134, 394] width 33 height 33
click at [32, 33] on p "Close" at bounding box center [33, 28] width 29 height 13
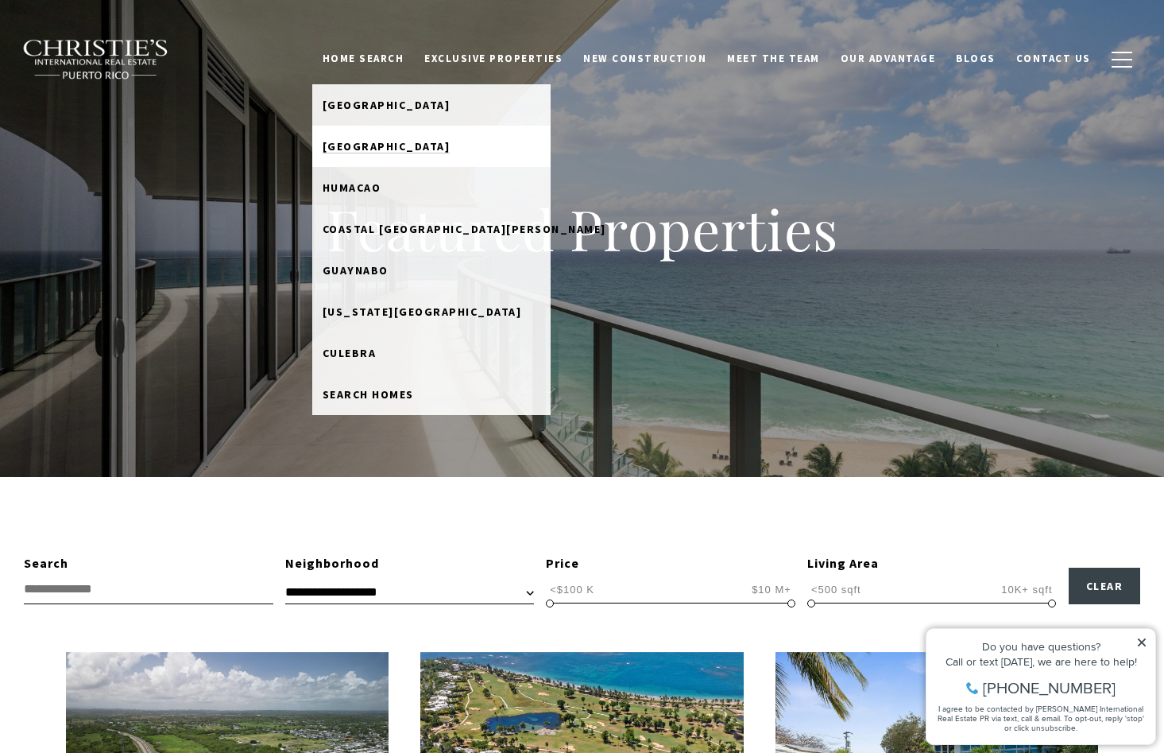
click at [405, 135] on link "[GEOGRAPHIC_DATA]" at bounding box center [431, 146] width 238 height 41
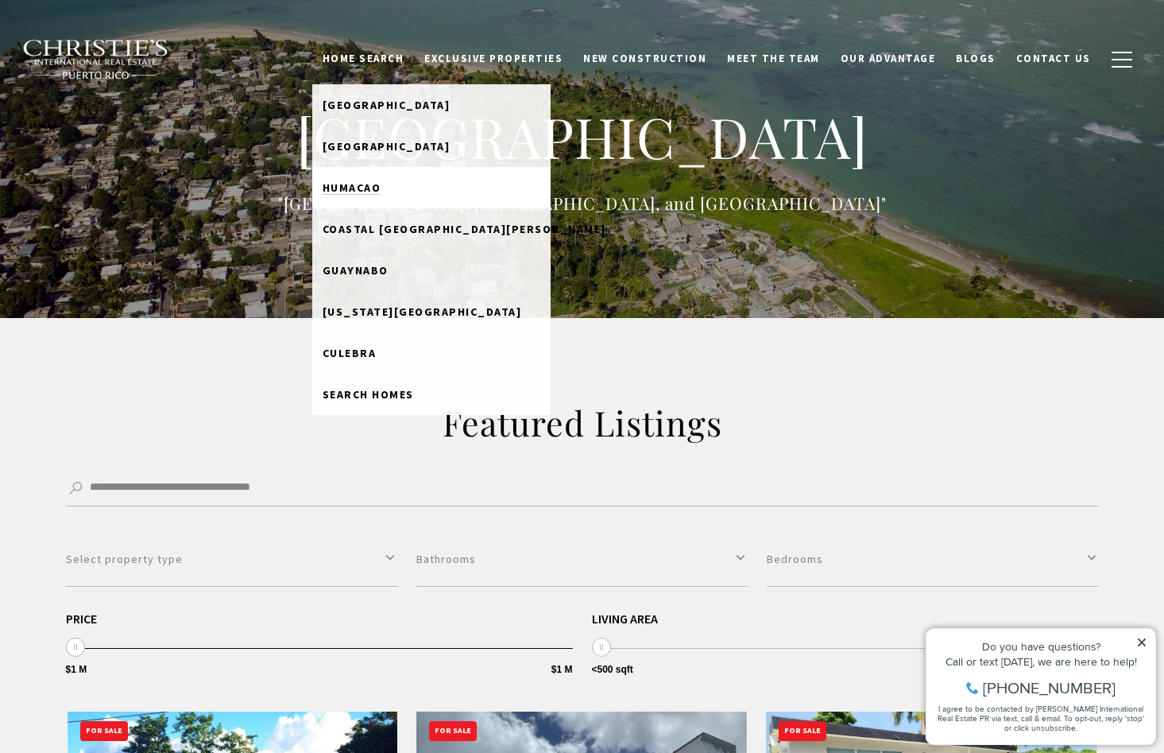
click at [382, 192] on span "Humacao" at bounding box center [352, 187] width 59 height 14
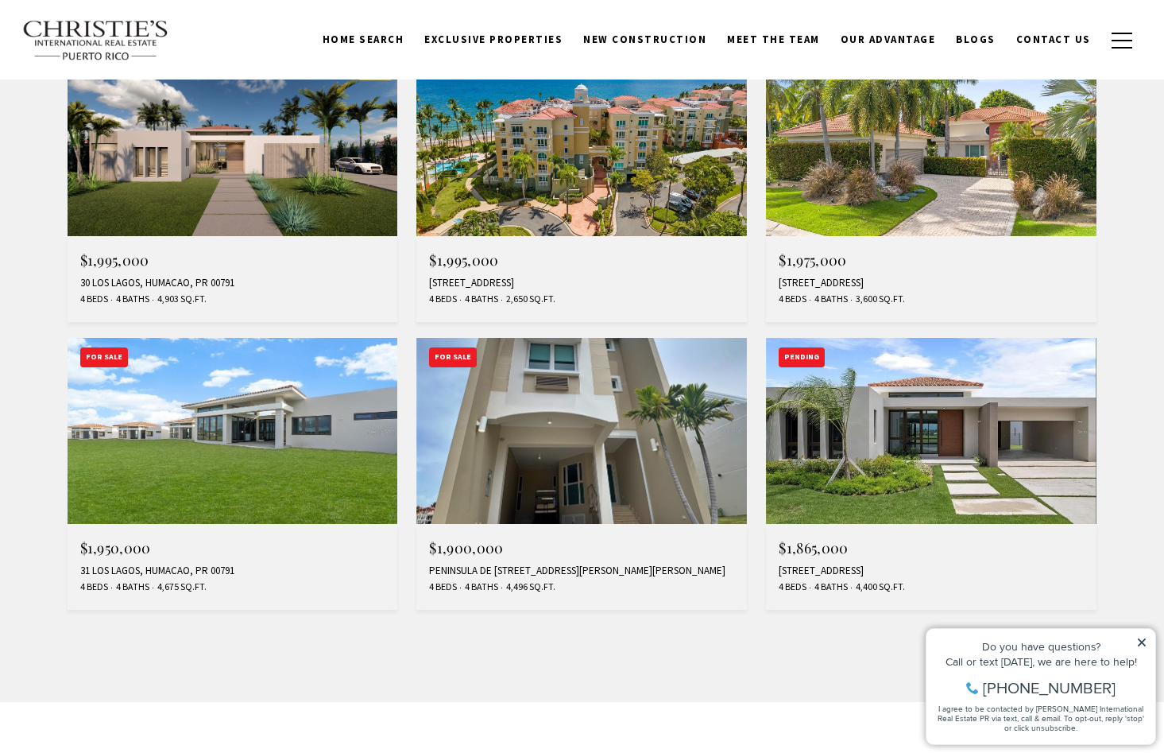
scroll to position [1235, 0]
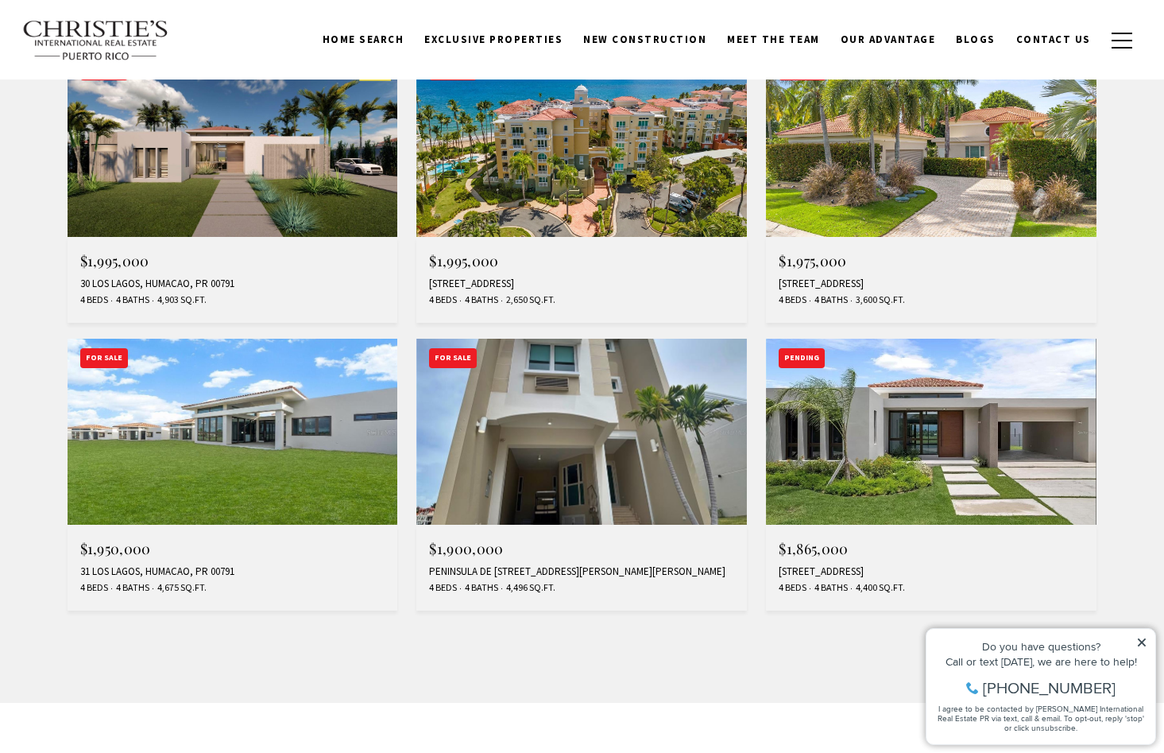
click at [1057, 428] on img at bounding box center [931, 432] width 331 height 186
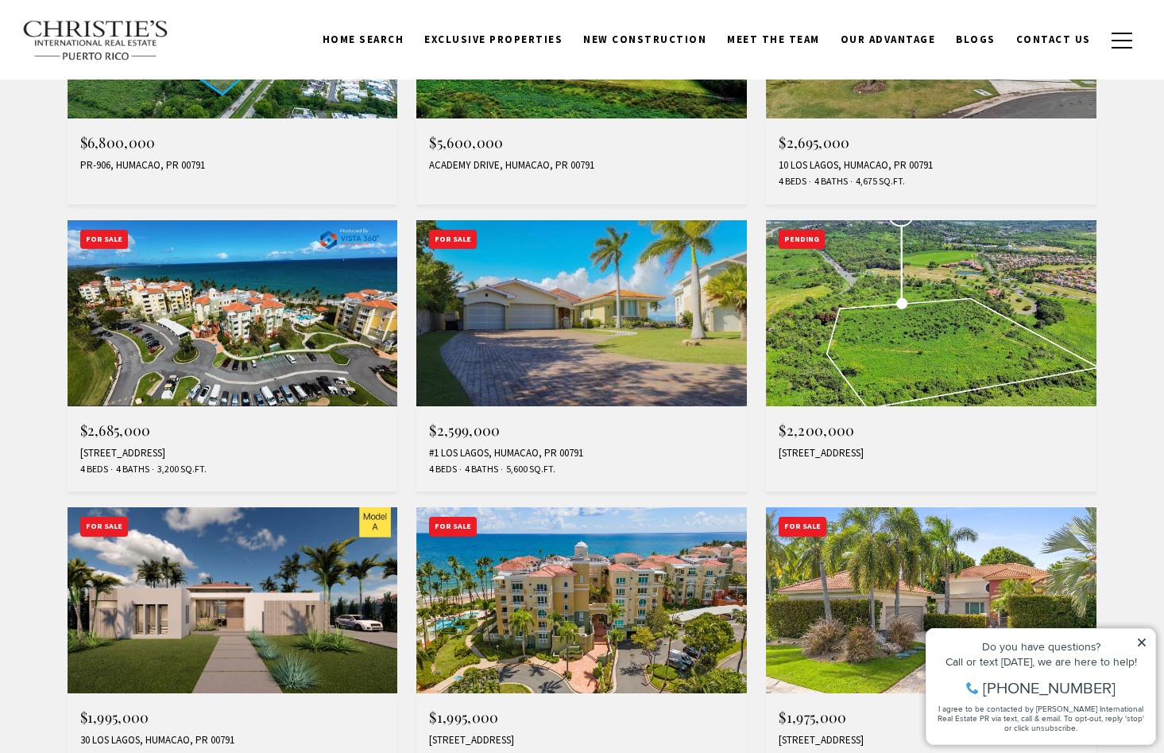
scroll to position [0, 0]
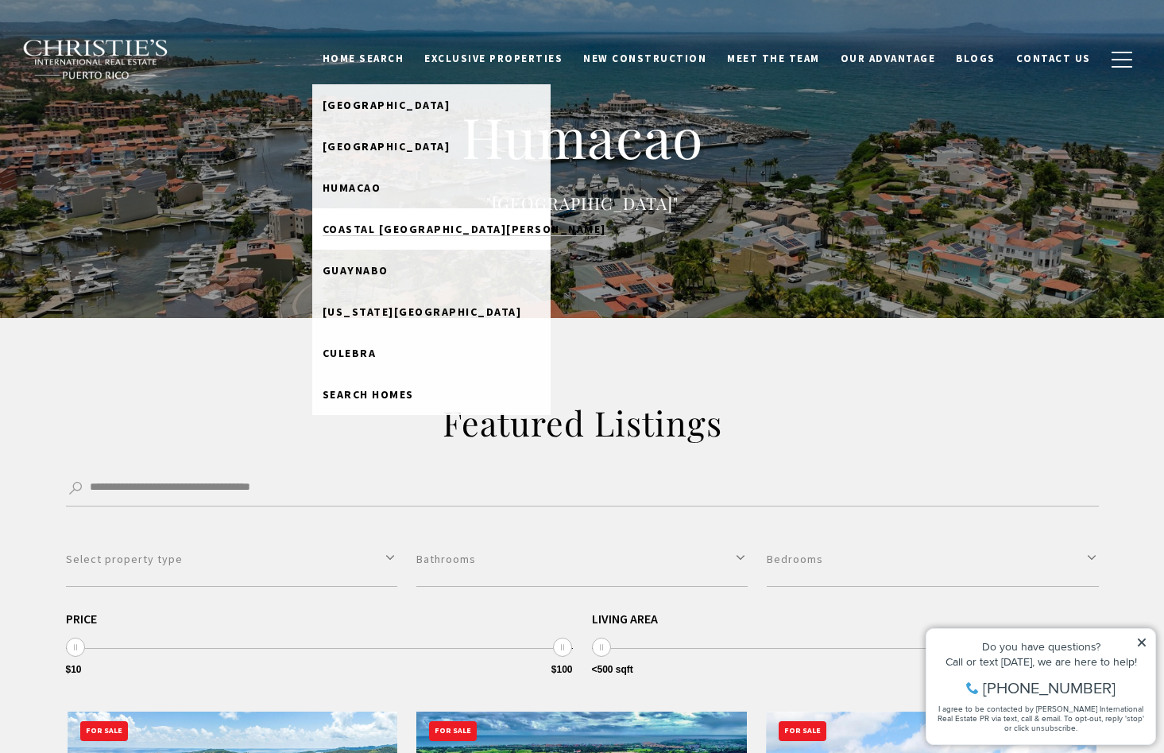
click at [409, 231] on span "Coastal San Juan" at bounding box center [465, 229] width 284 height 14
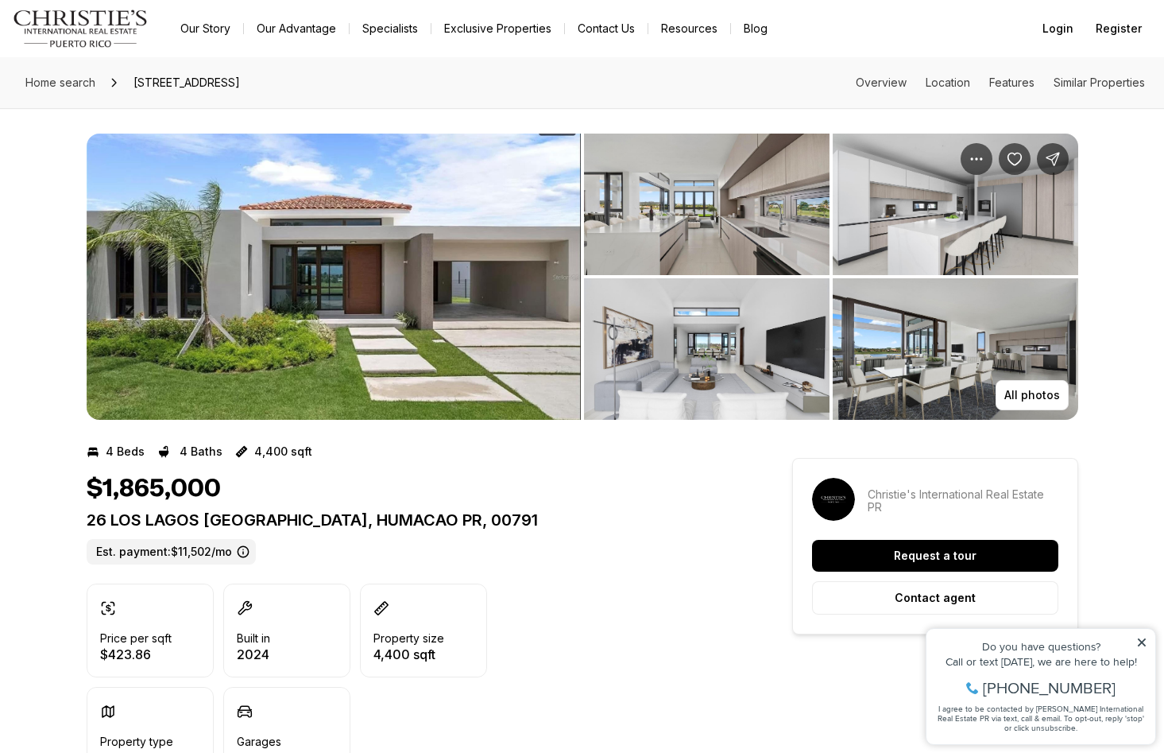
click at [711, 217] on img "View image gallery" at bounding box center [707, 204] width 246 height 141
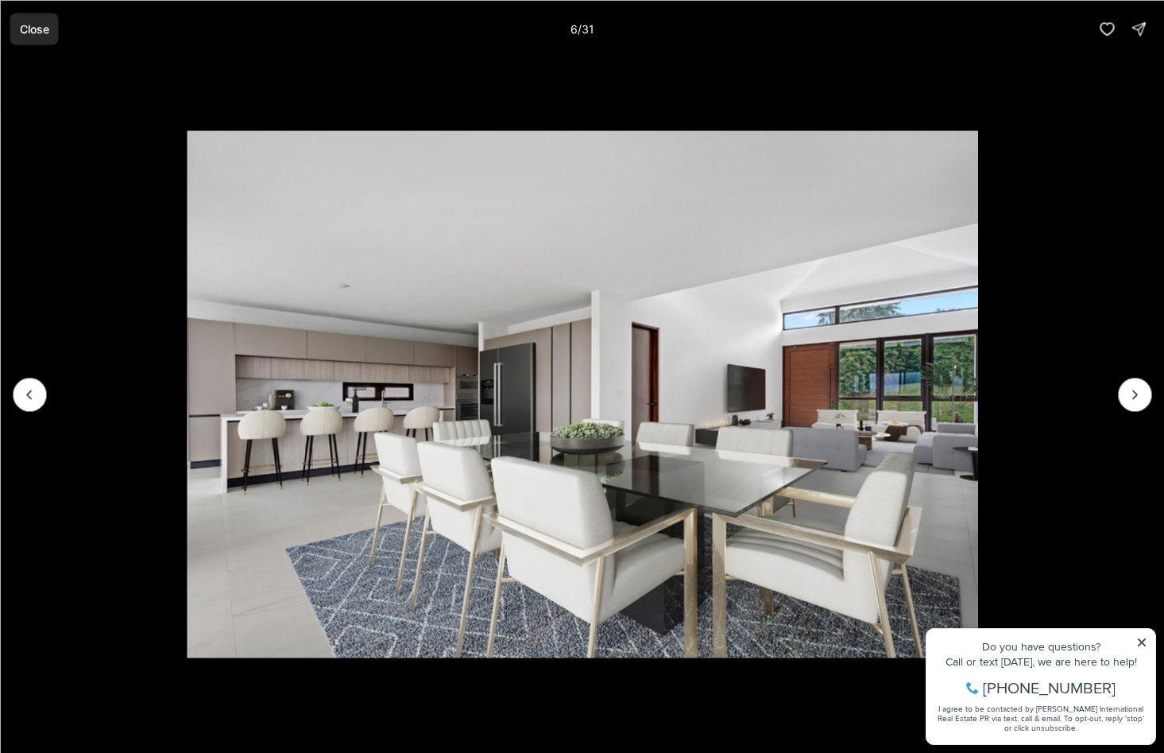
click at [41, 32] on p "Close" at bounding box center [33, 28] width 29 height 13
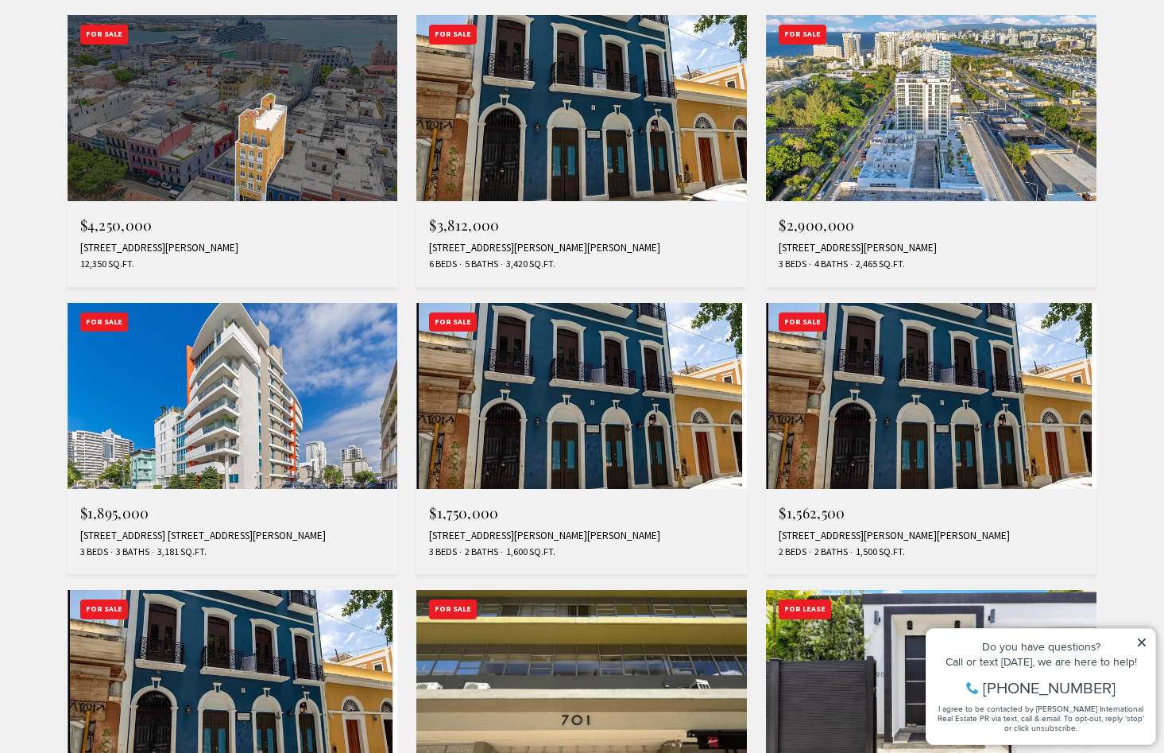
scroll to position [698, 0]
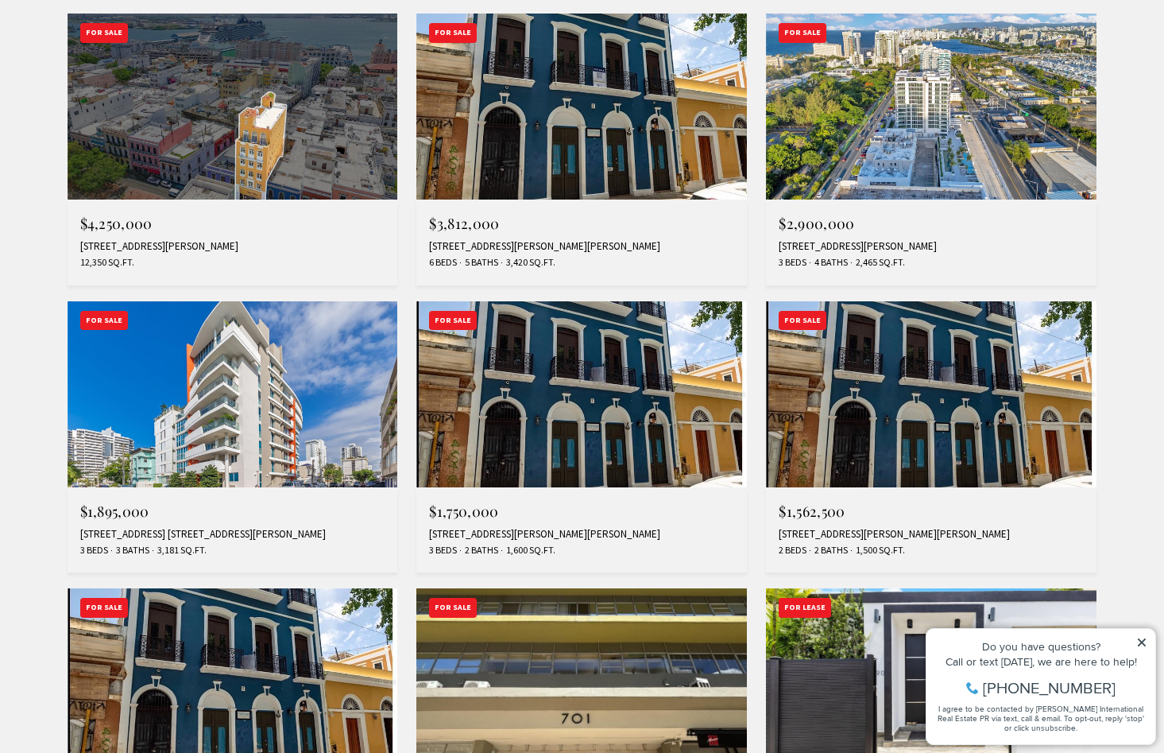
click at [967, 136] on img at bounding box center [931, 107] width 331 height 186
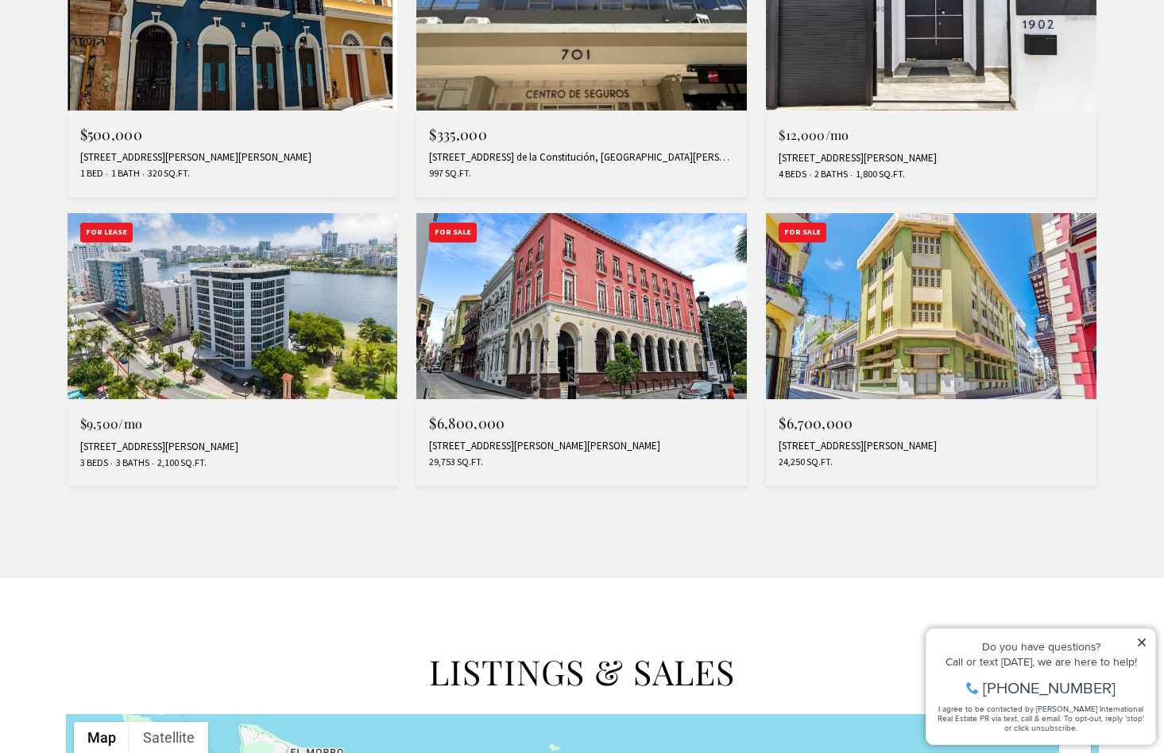
scroll to position [1366, 0]
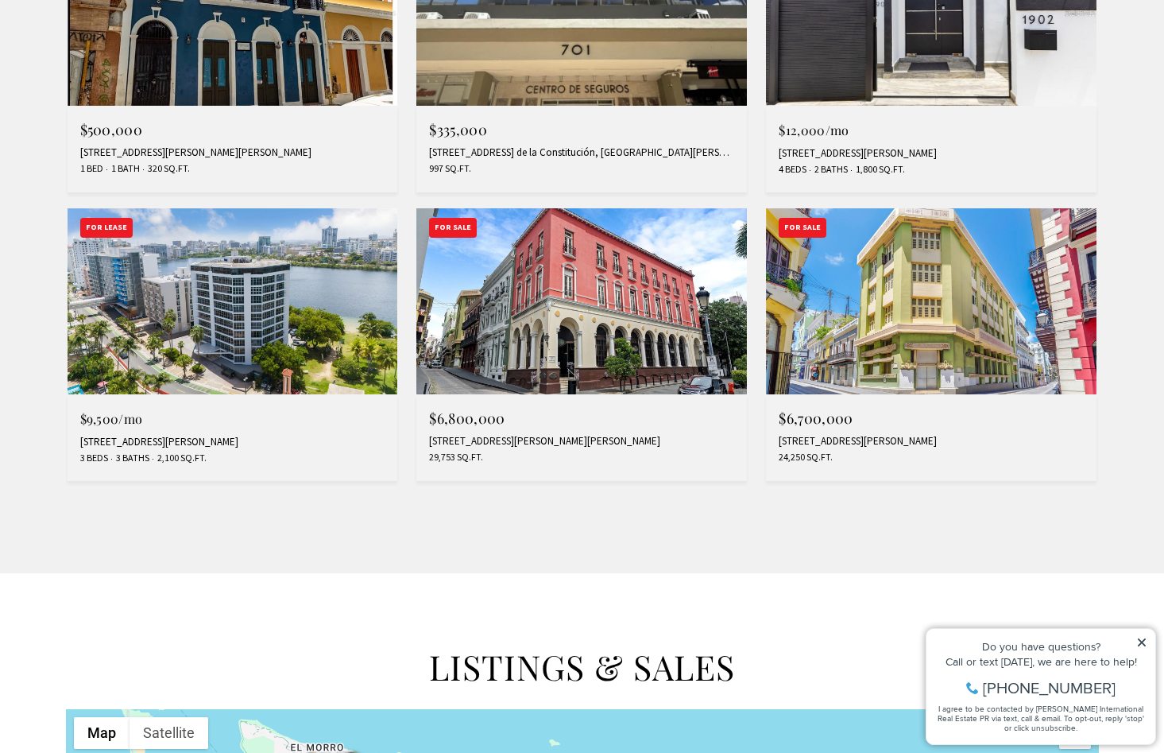
click at [238, 295] on img at bounding box center [233, 301] width 331 height 186
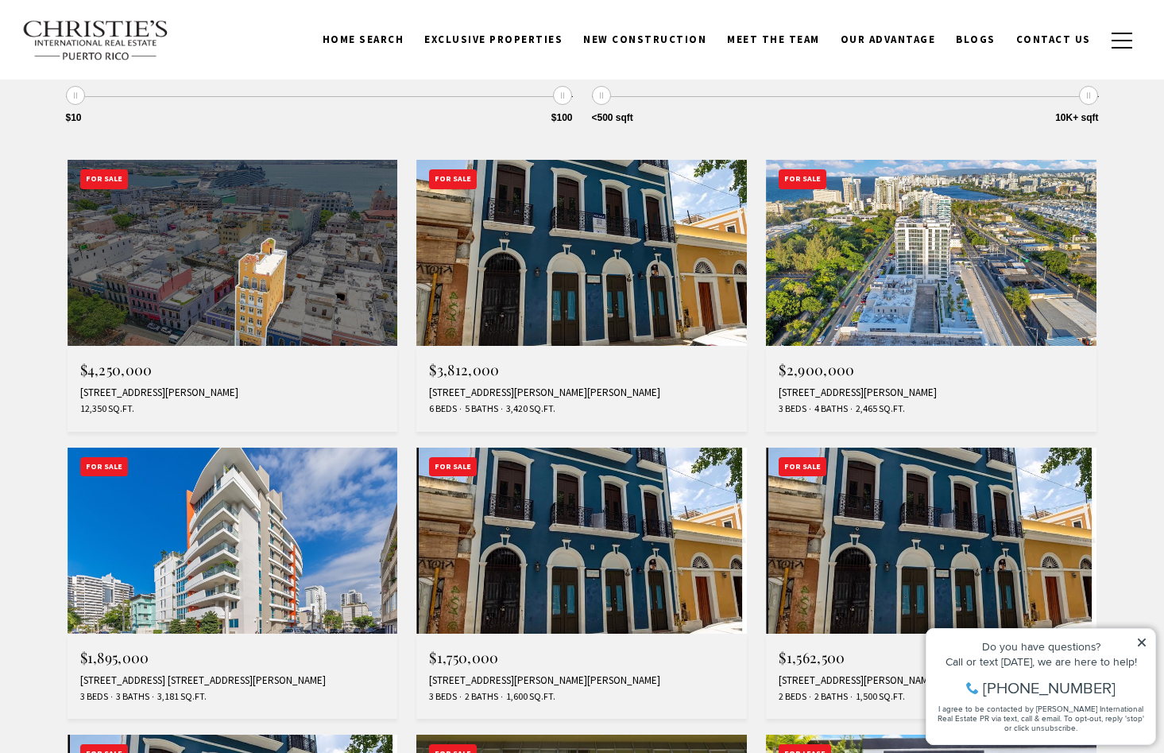
scroll to position [0, 0]
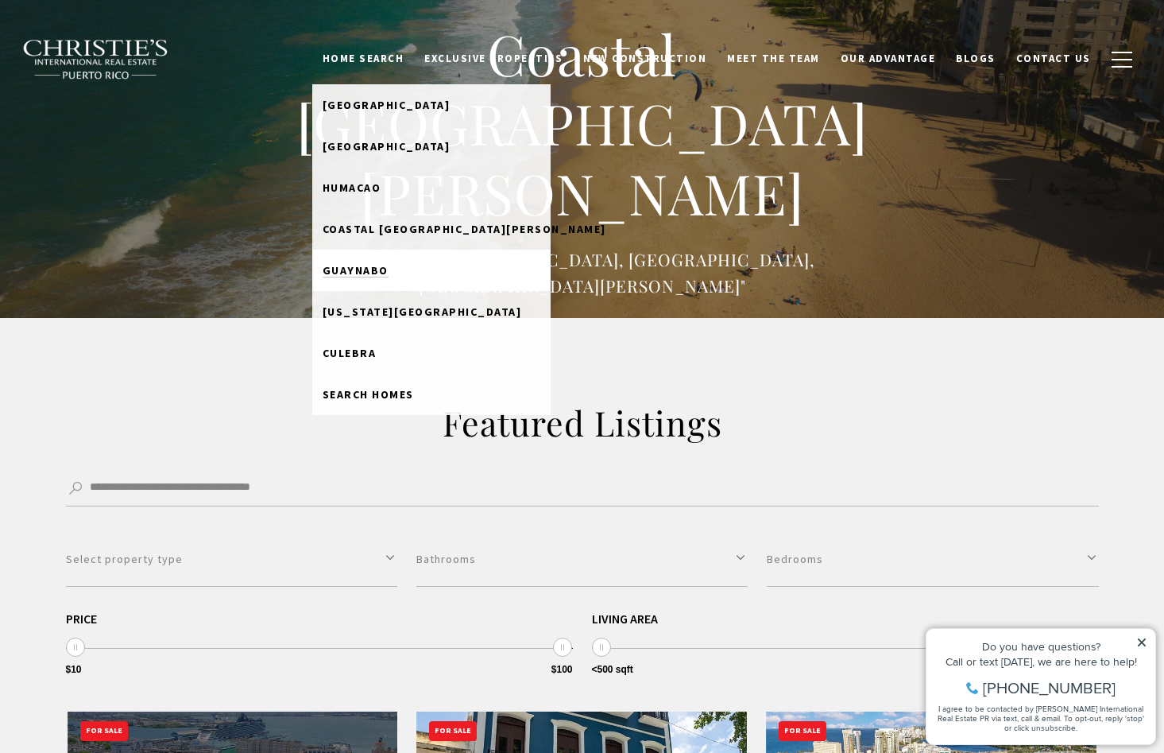
click at [391, 250] on link "Guaynabo" at bounding box center [431, 270] width 238 height 41
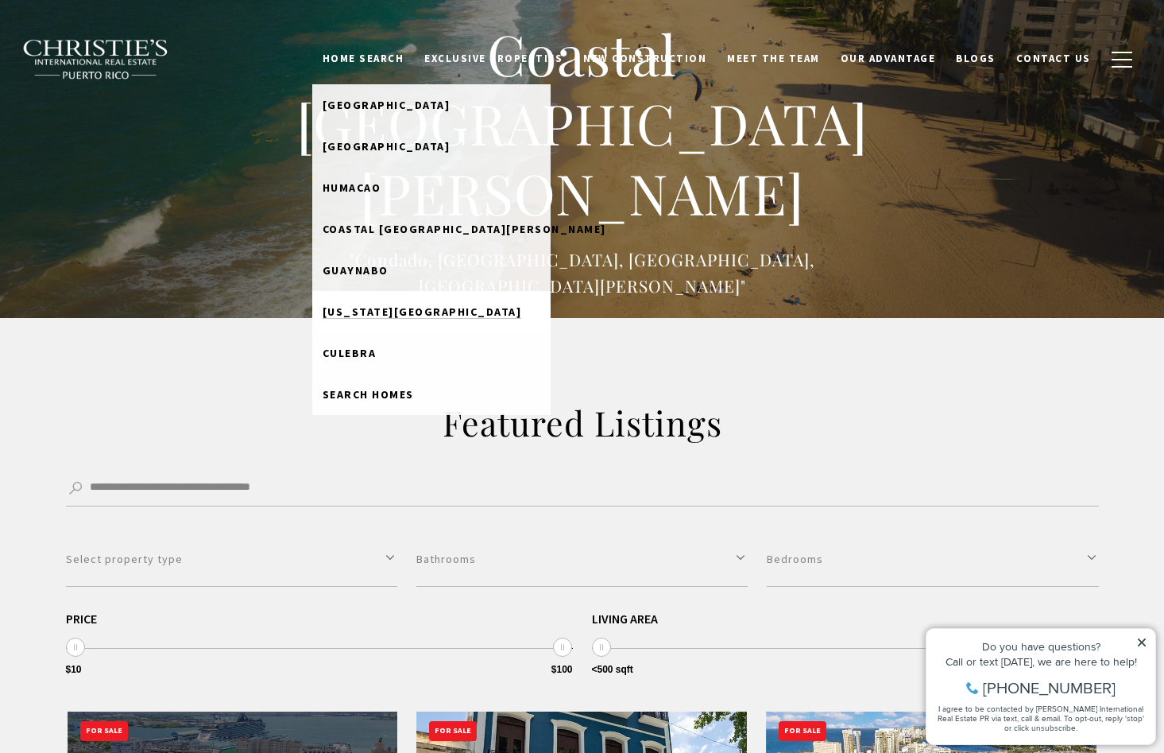
click at [459, 311] on span "[US_STATE][GEOGRAPHIC_DATA]" at bounding box center [423, 311] width 200 height 14
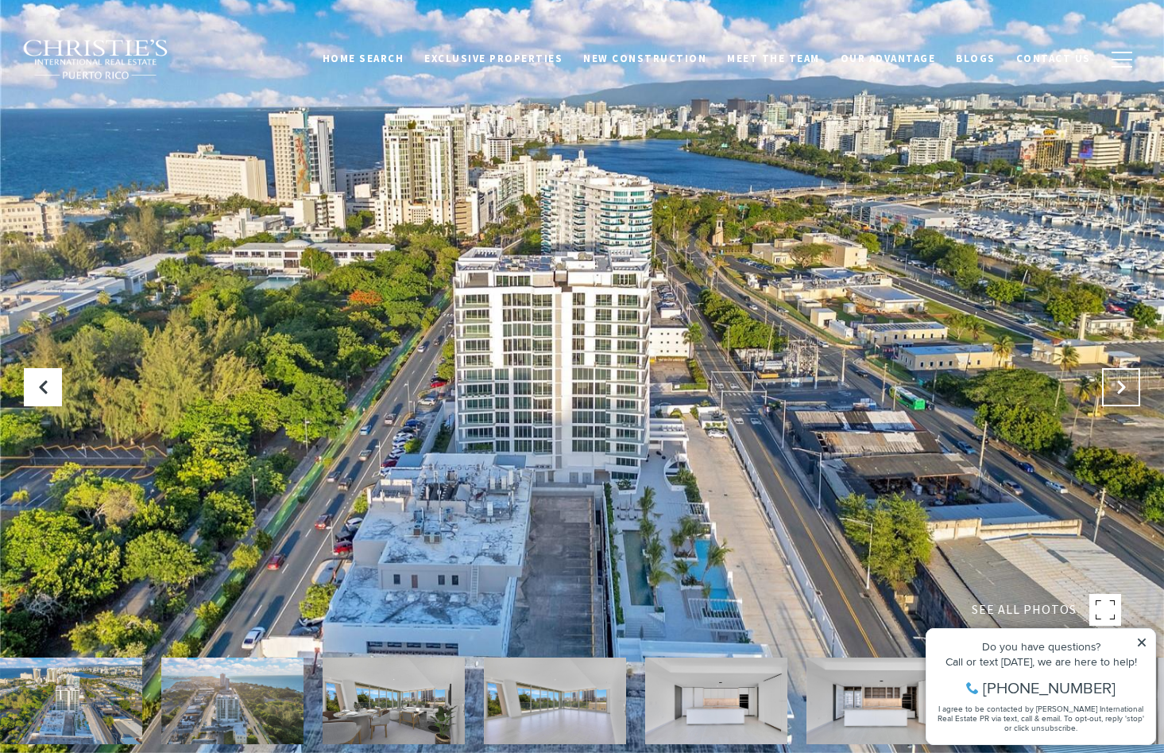
click at [1118, 389] on icon "Next Slide" at bounding box center [1122, 387] width 16 height 16
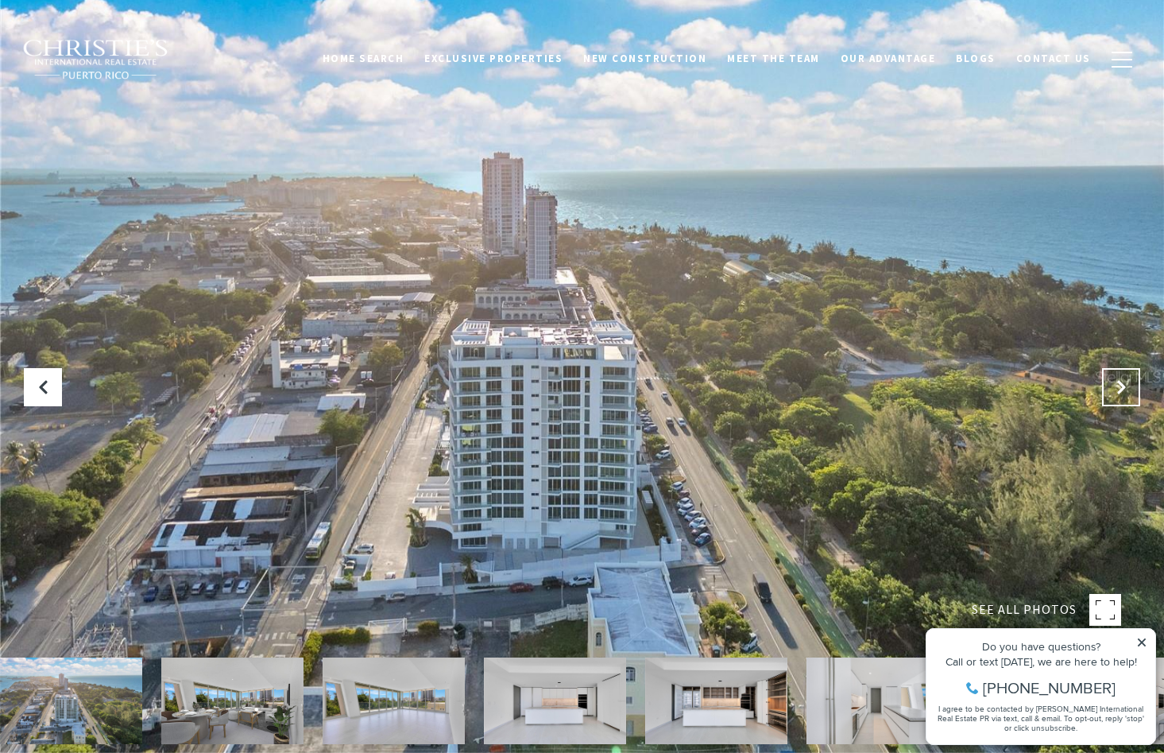
click at [1118, 389] on icon "Next Slide" at bounding box center [1122, 387] width 16 height 16
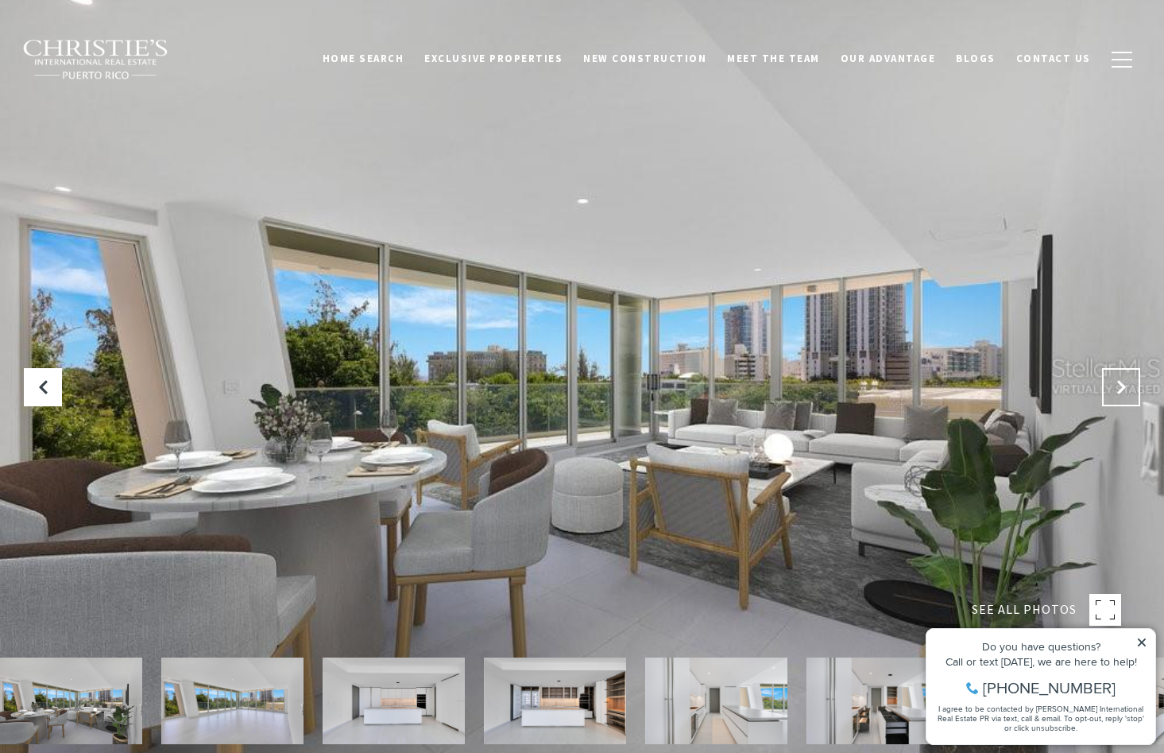
click at [1118, 389] on icon "Next Slide" at bounding box center [1122, 387] width 16 height 16
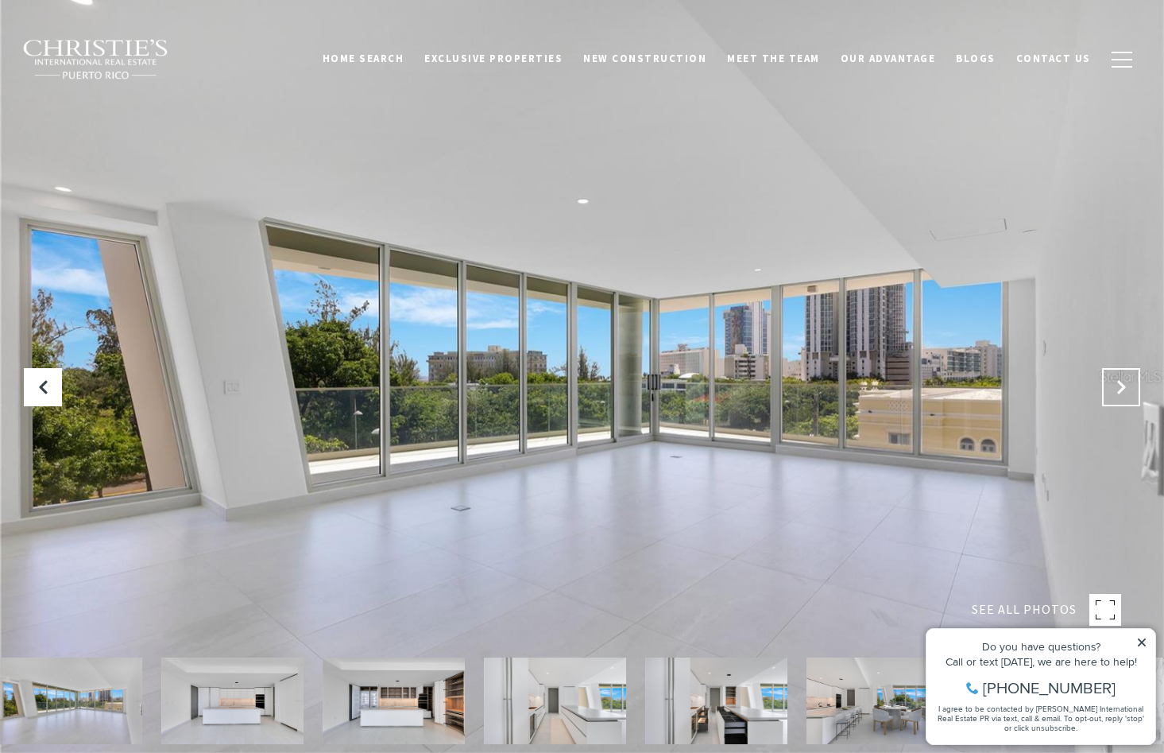
click at [1118, 389] on icon "Next Slide" at bounding box center [1122, 387] width 16 height 16
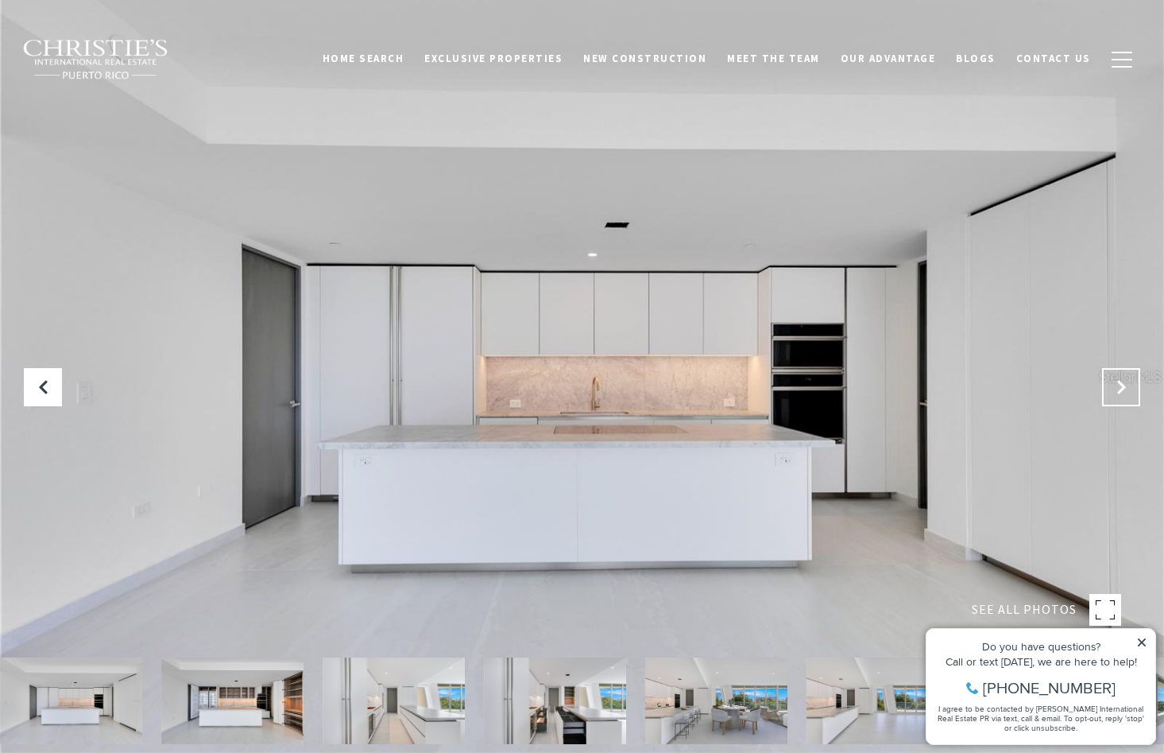
click at [1118, 389] on icon "Next Slide" at bounding box center [1122, 387] width 16 height 16
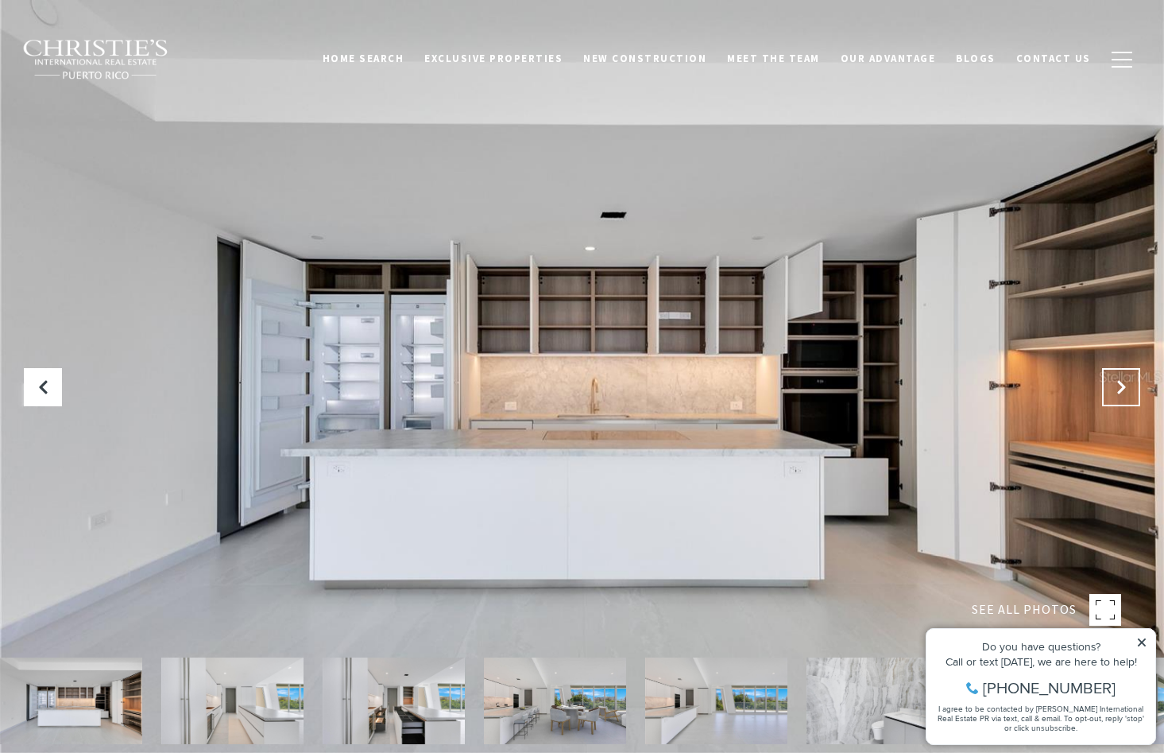
click at [1118, 389] on icon "Next Slide" at bounding box center [1122, 387] width 16 height 16
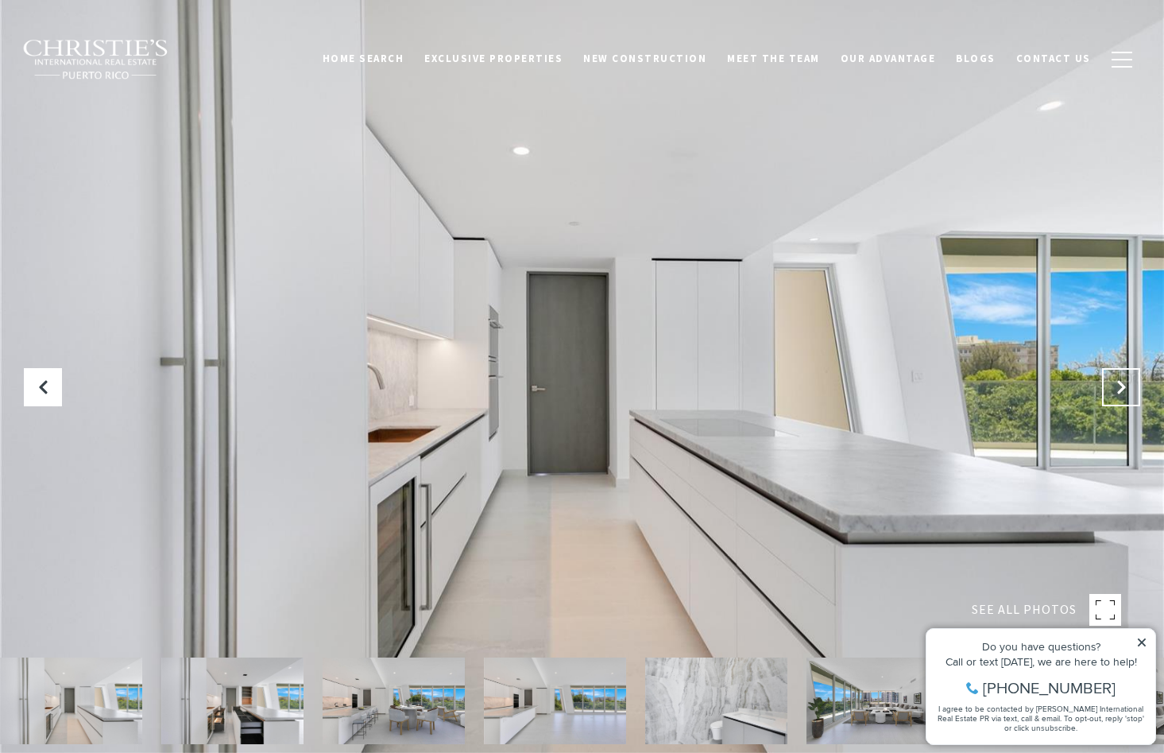
click at [1118, 389] on icon "Next Slide" at bounding box center [1122, 387] width 16 height 16
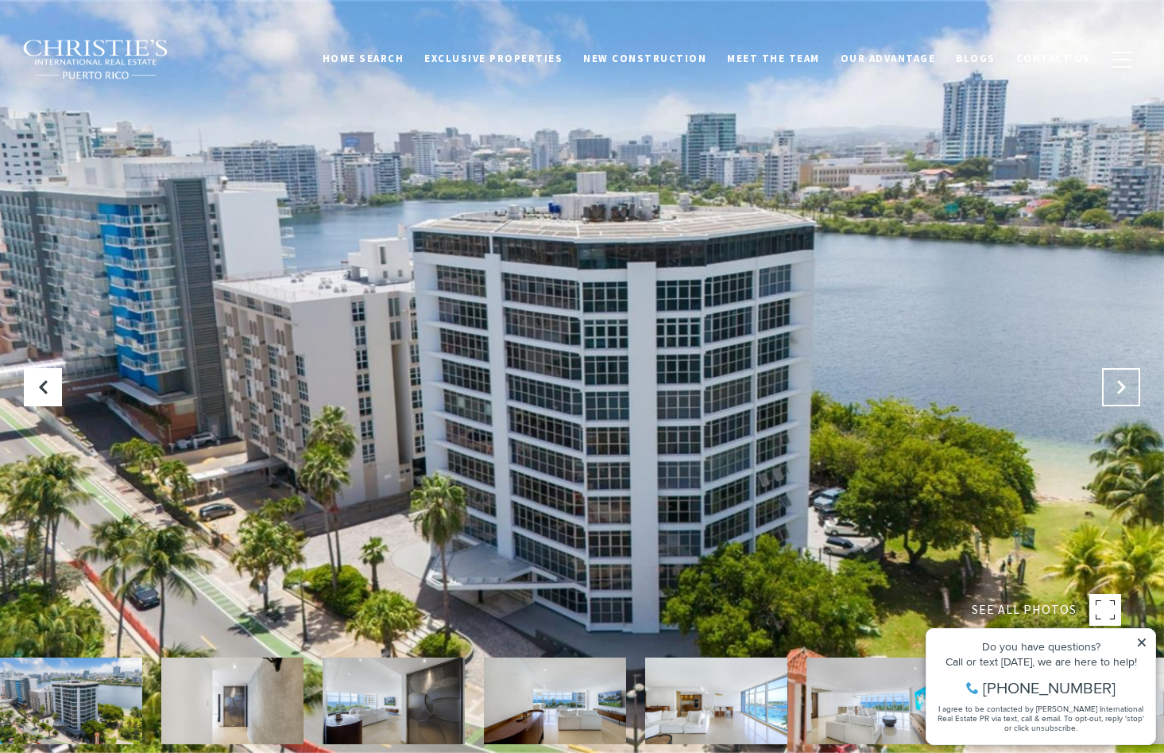
click at [1117, 388] on icon "Next Slide" at bounding box center [1122, 387] width 16 height 16
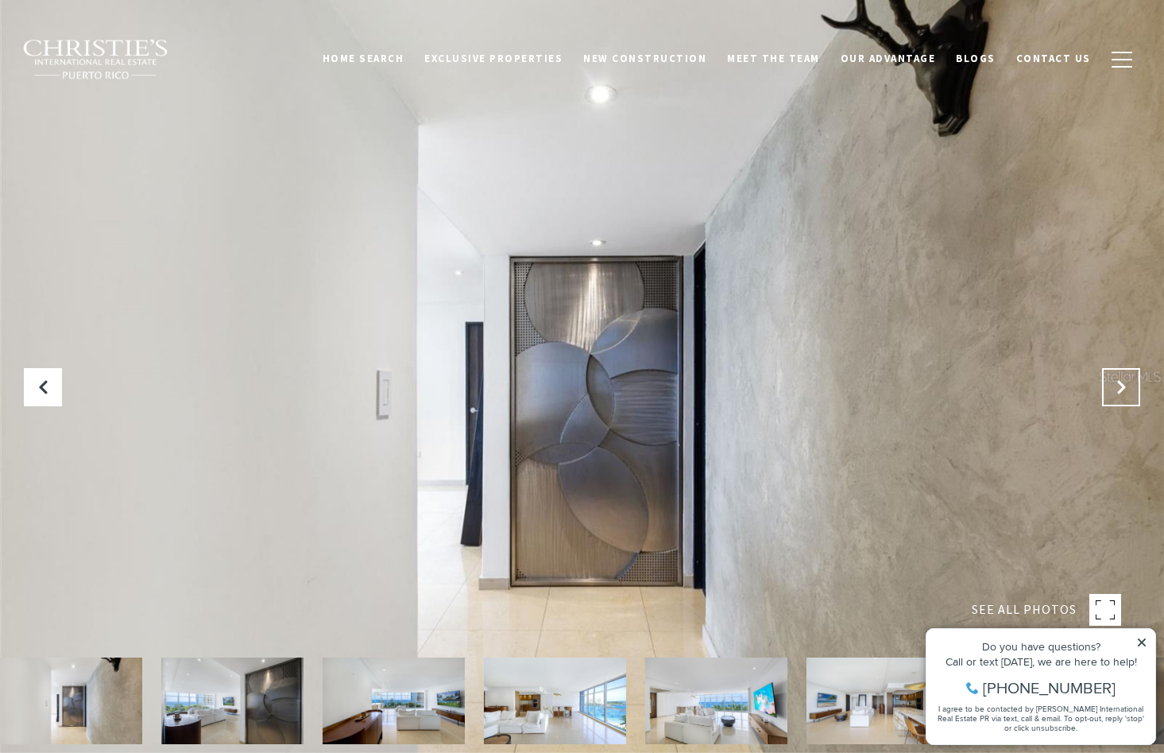
click at [1116, 389] on icon "Next Slide" at bounding box center [1122, 387] width 16 height 16
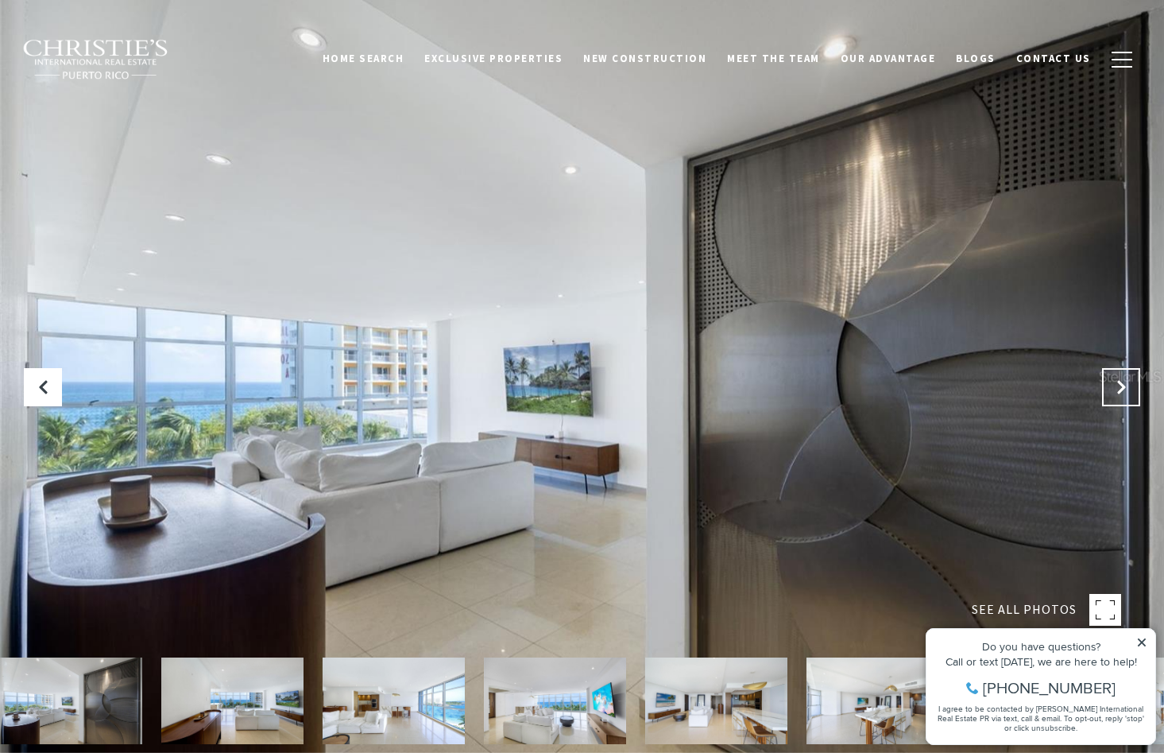
click at [1114, 393] on icon "Next Slide" at bounding box center [1122, 387] width 16 height 16
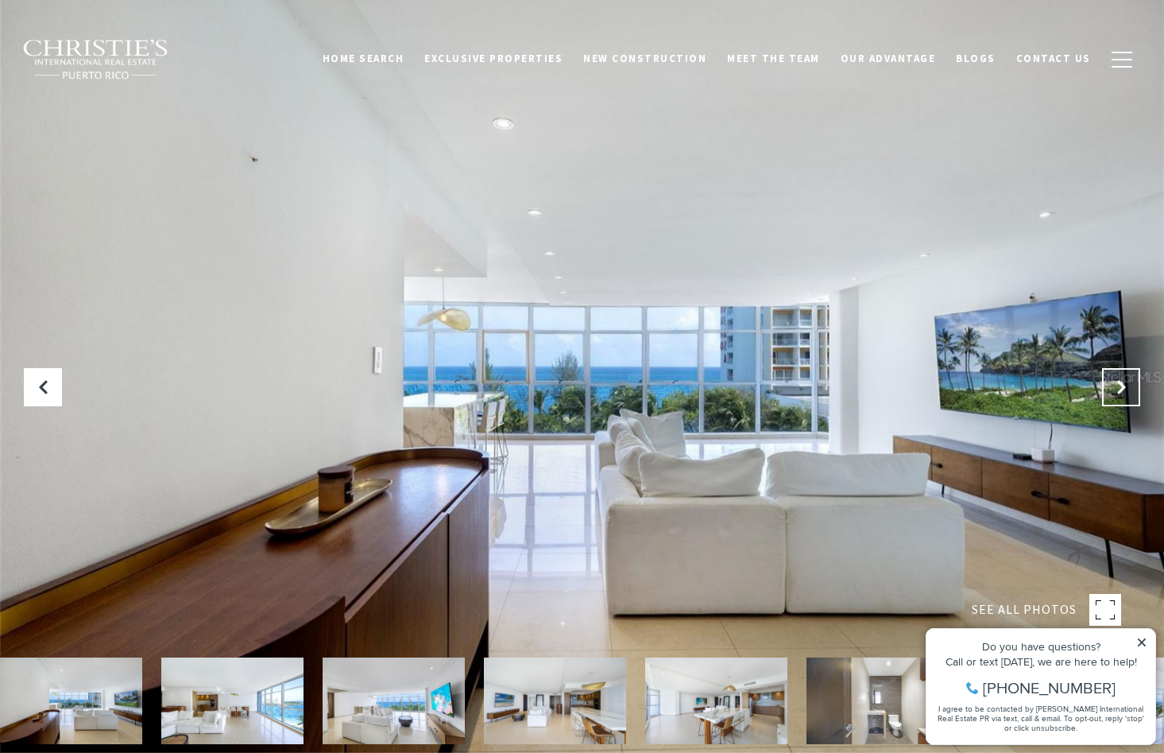
click at [1110, 395] on button "Next Slide" at bounding box center [1121, 387] width 38 height 38
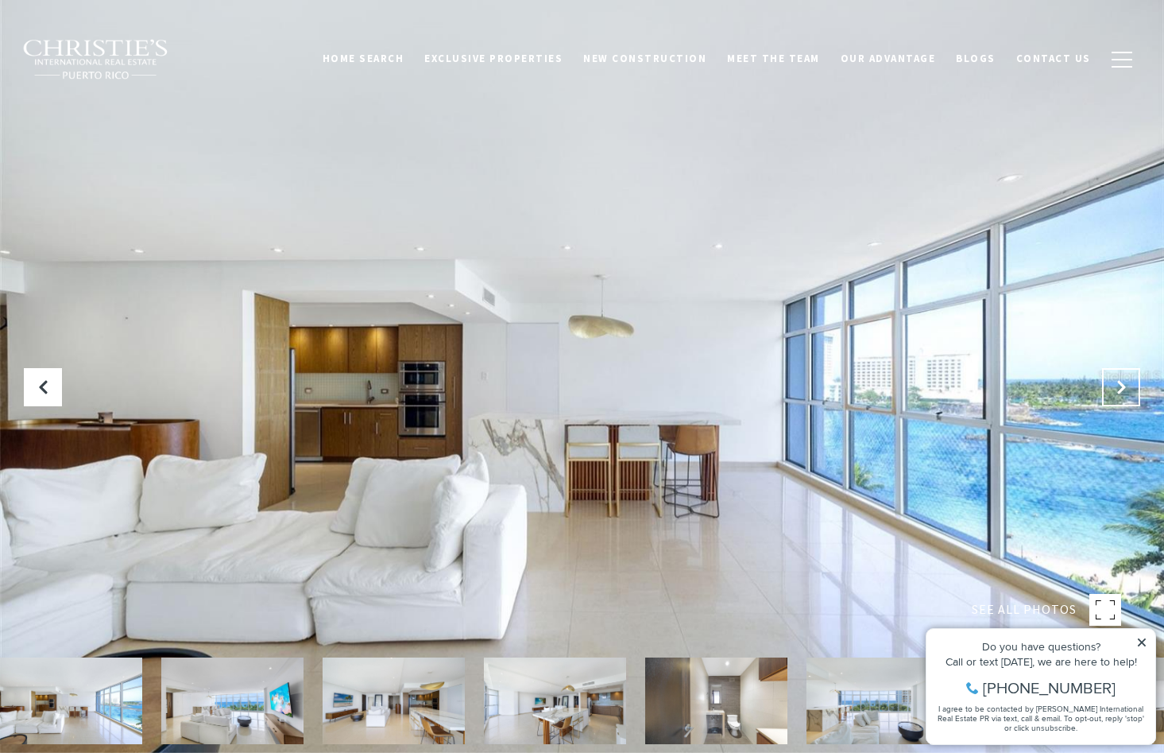
click at [1110, 396] on button "Next Slide" at bounding box center [1121, 387] width 38 height 38
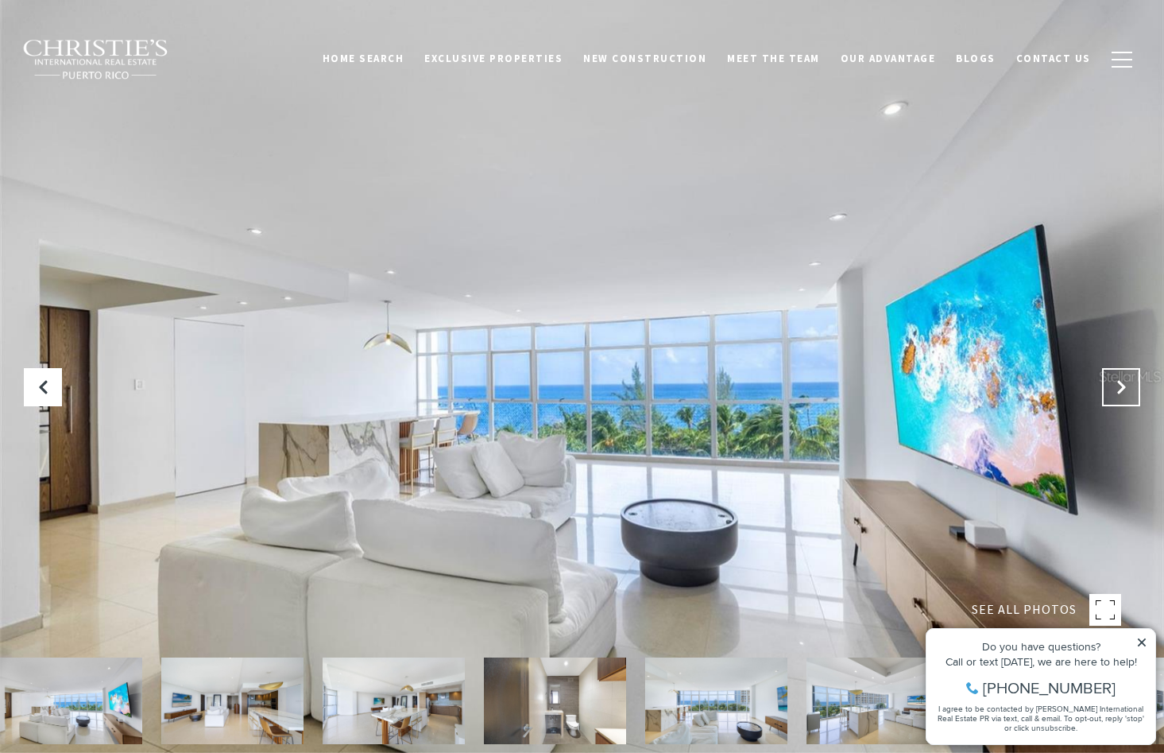
click at [1109, 398] on button "Next Slide" at bounding box center [1121, 387] width 38 height 38
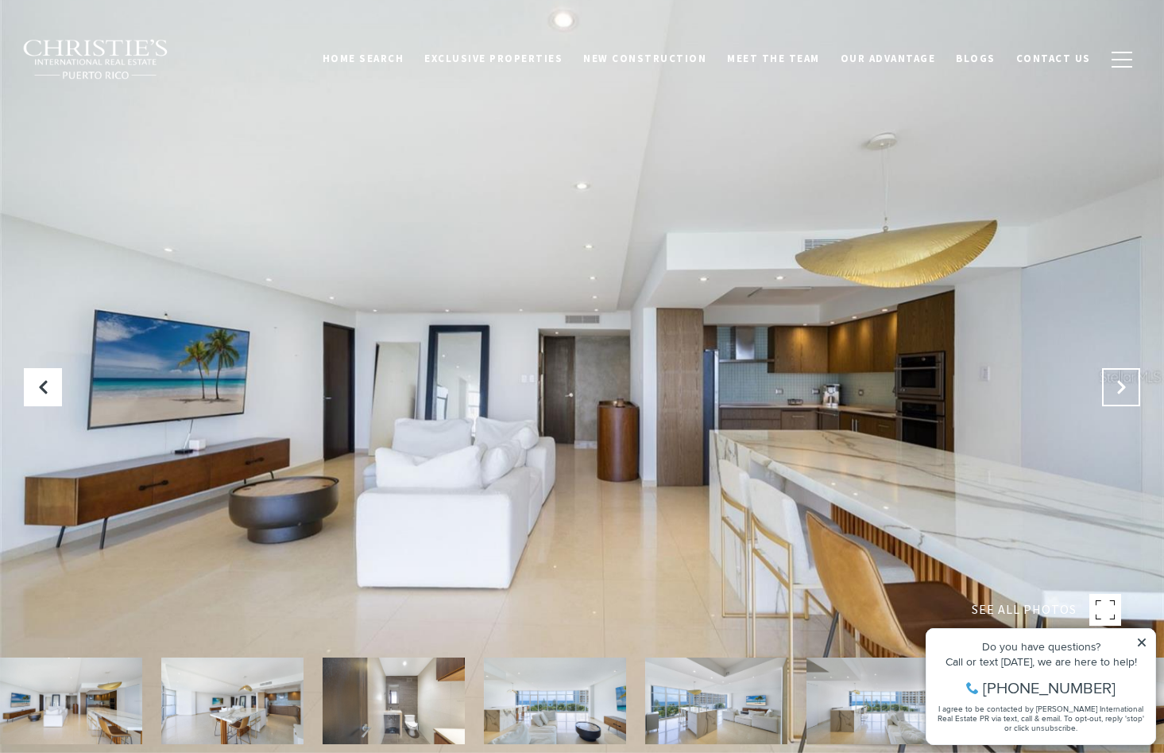
click at [1108, 401] on button "Next Slide" at bounding box center [1121, 387] width 38 height 38
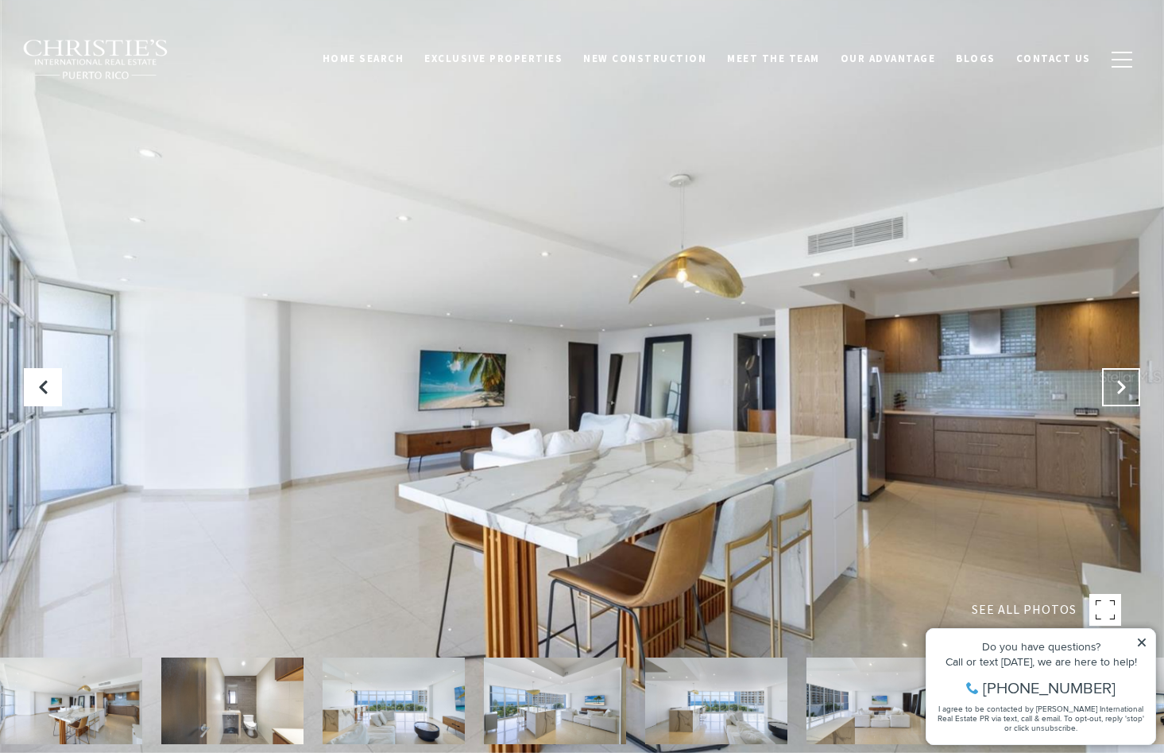
click at [1107, 403] on button "Next Slide" at bounding box center [1121, 387] width 38 height 38
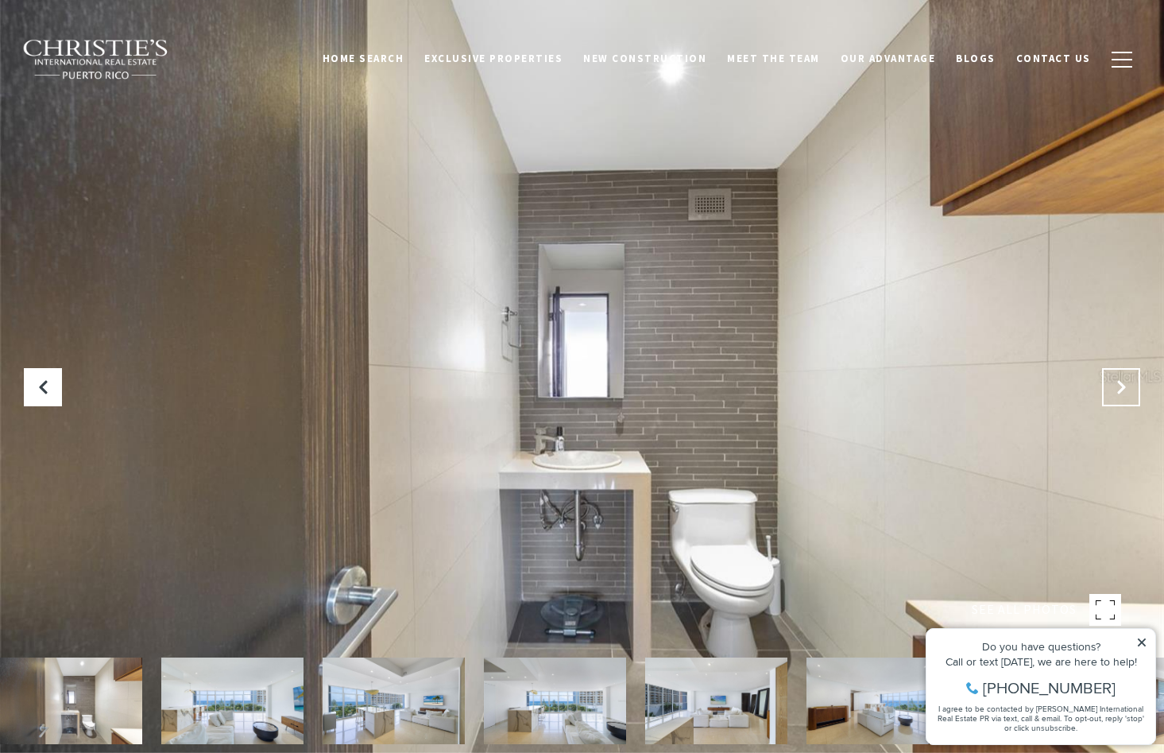
click at [1106, 405] on button "Next Slide" at bounding box center [1121, 387] width 38 height 38
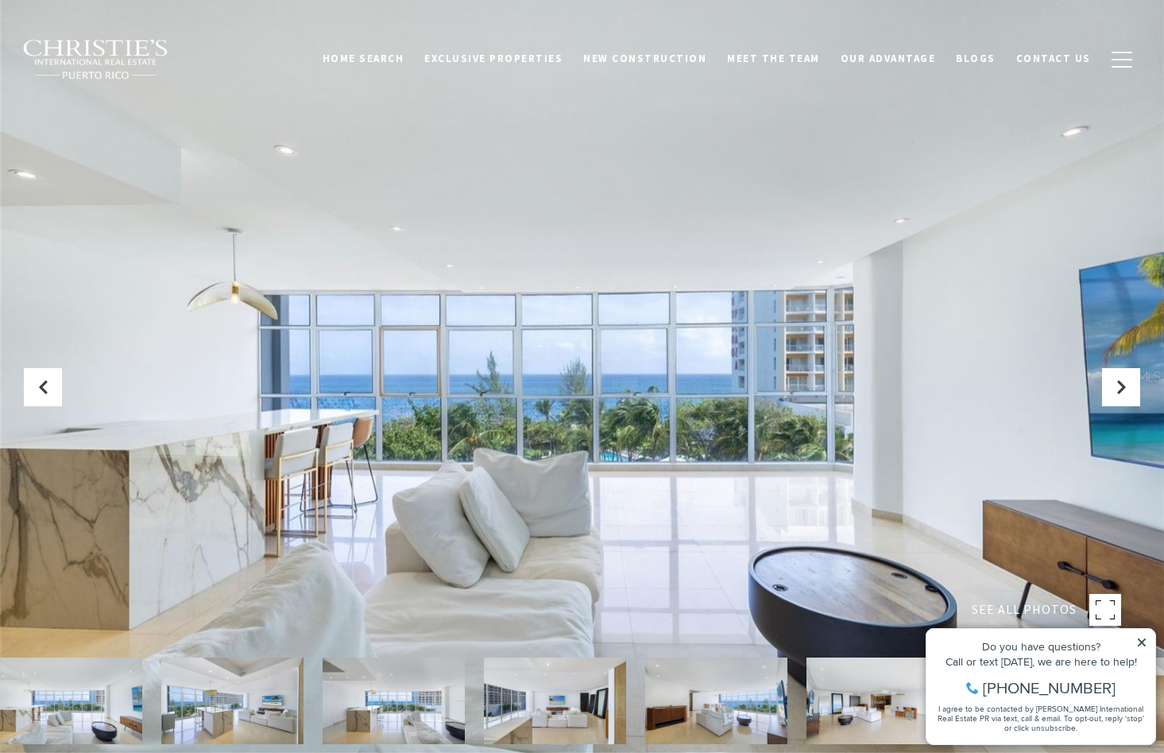
click at [1106, 408] on div at bounding box center [582, 376] width 1164 height 753
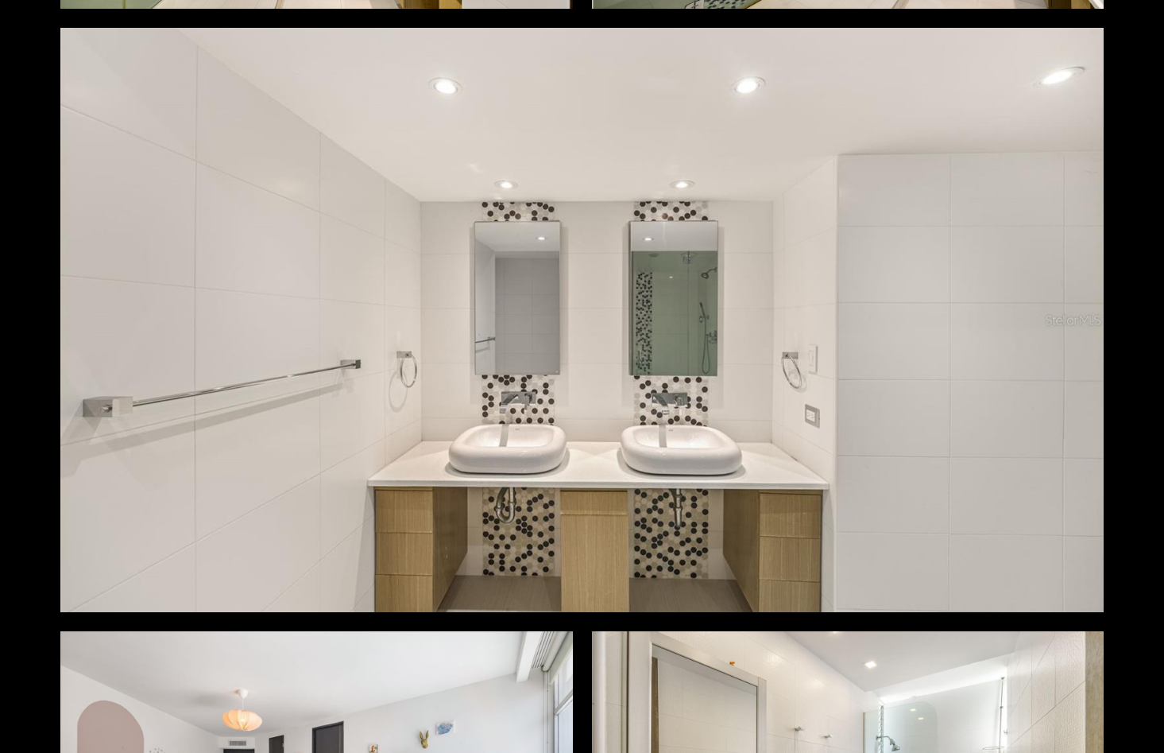
scroll to position [6402, 0]
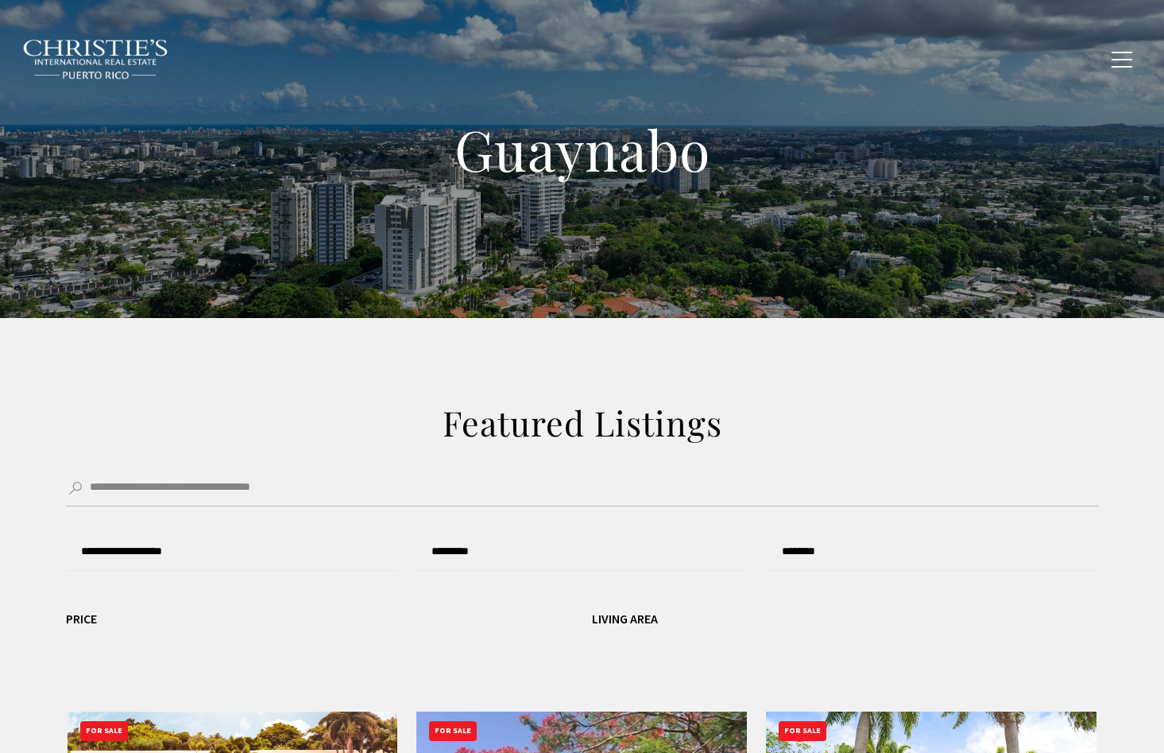
type input "**********"
type input "*********"
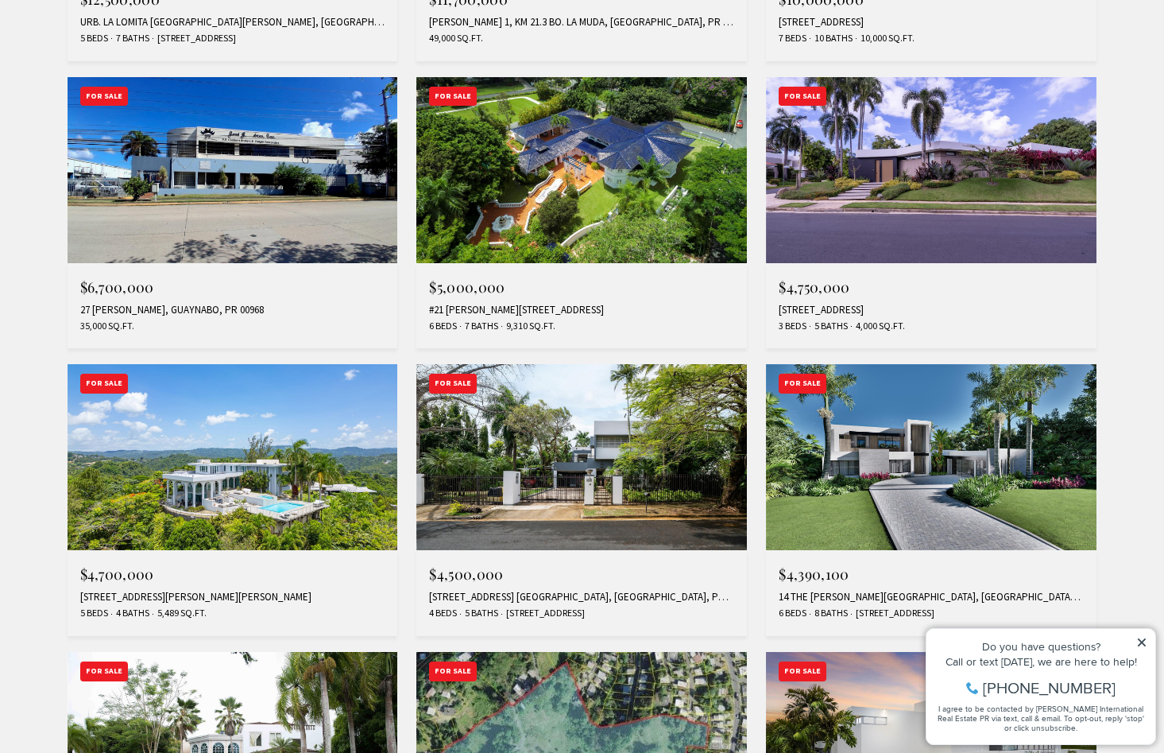
scroll to position [930, 0]
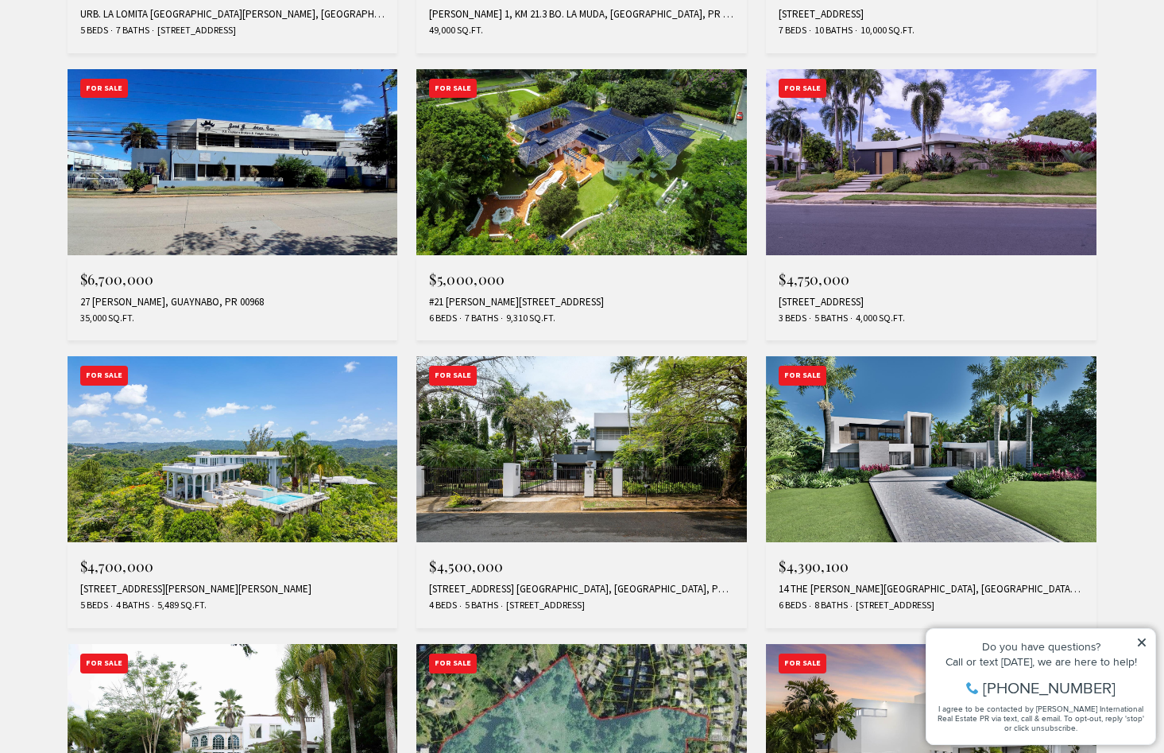
click at [916, 503] on img at bounding box center [931, 449] width 331 height 186
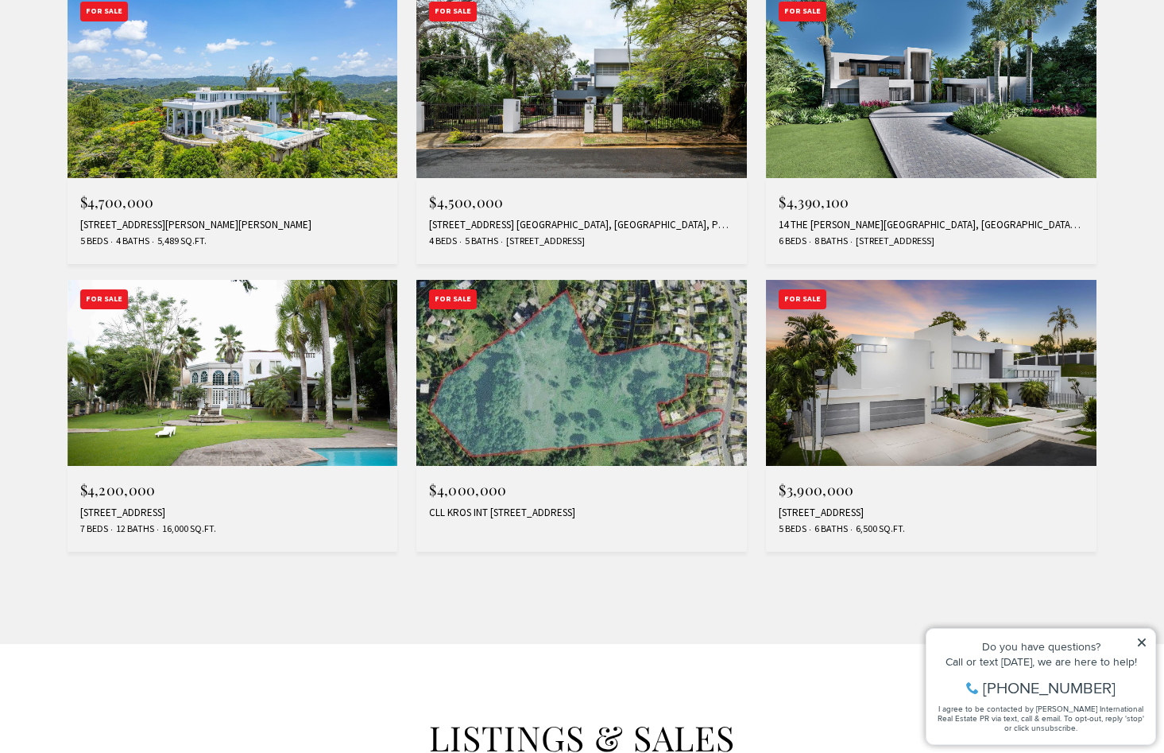
scroll to position [1296, 0]
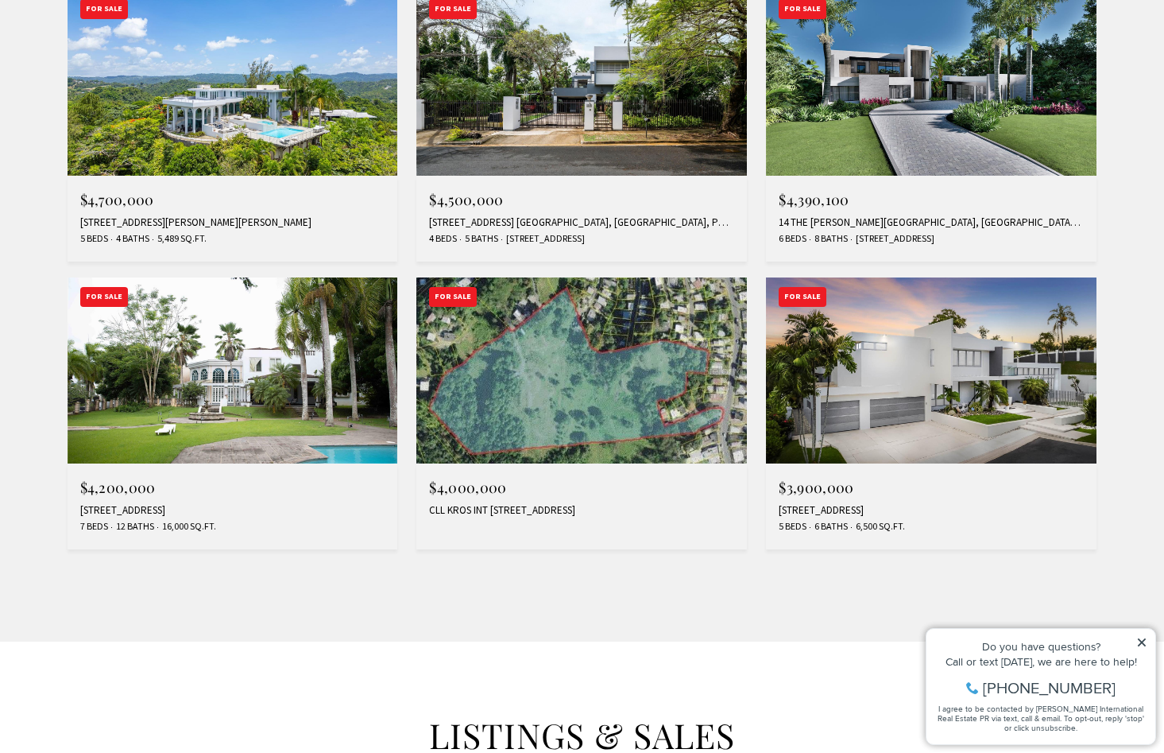
click at [1075, 385] on img at bounding box center [931, 370] width 331 height 186
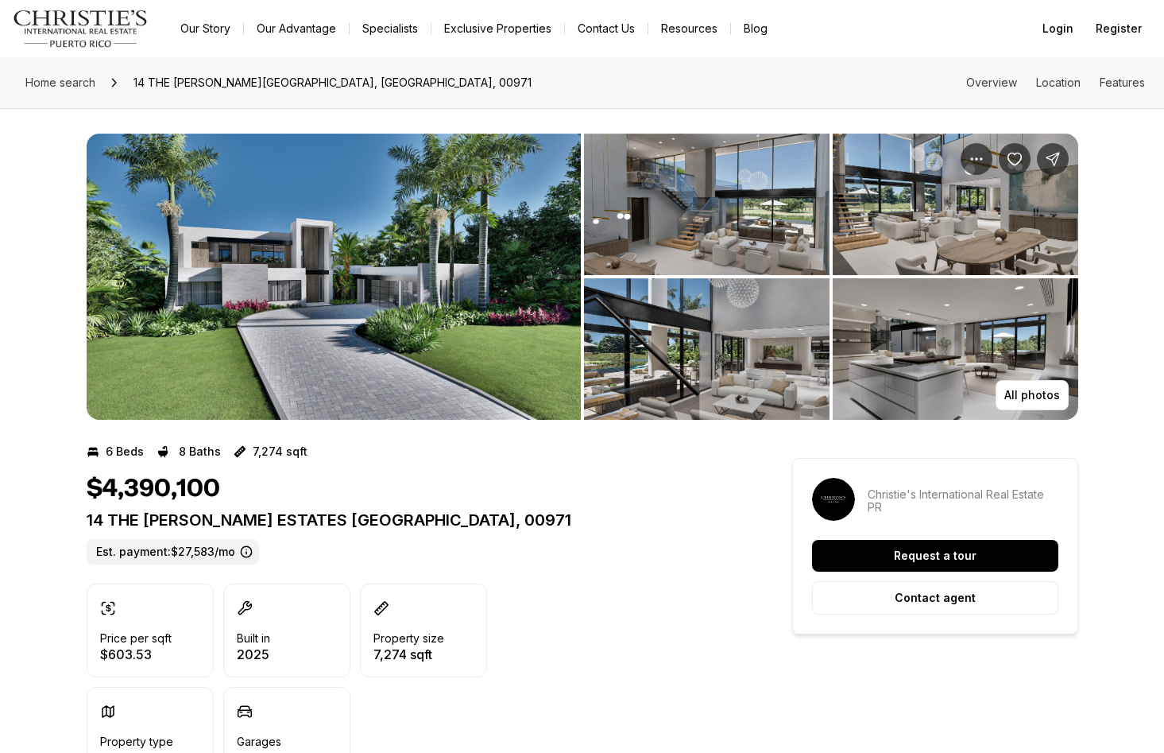
click at [277, 303] on img "View image gallery" at bounding box center [334, 277] width 494 height 286
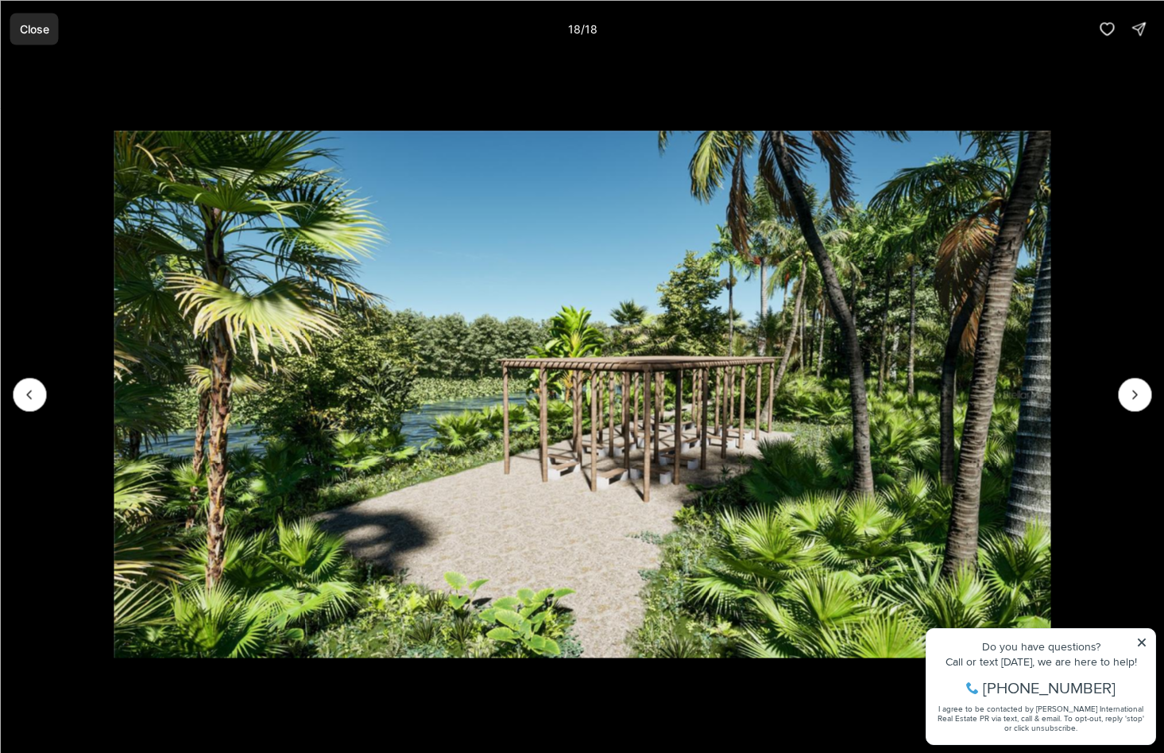
click at [34, 30] on p "Close" at bounding box center [33, 28] width 29 height 13
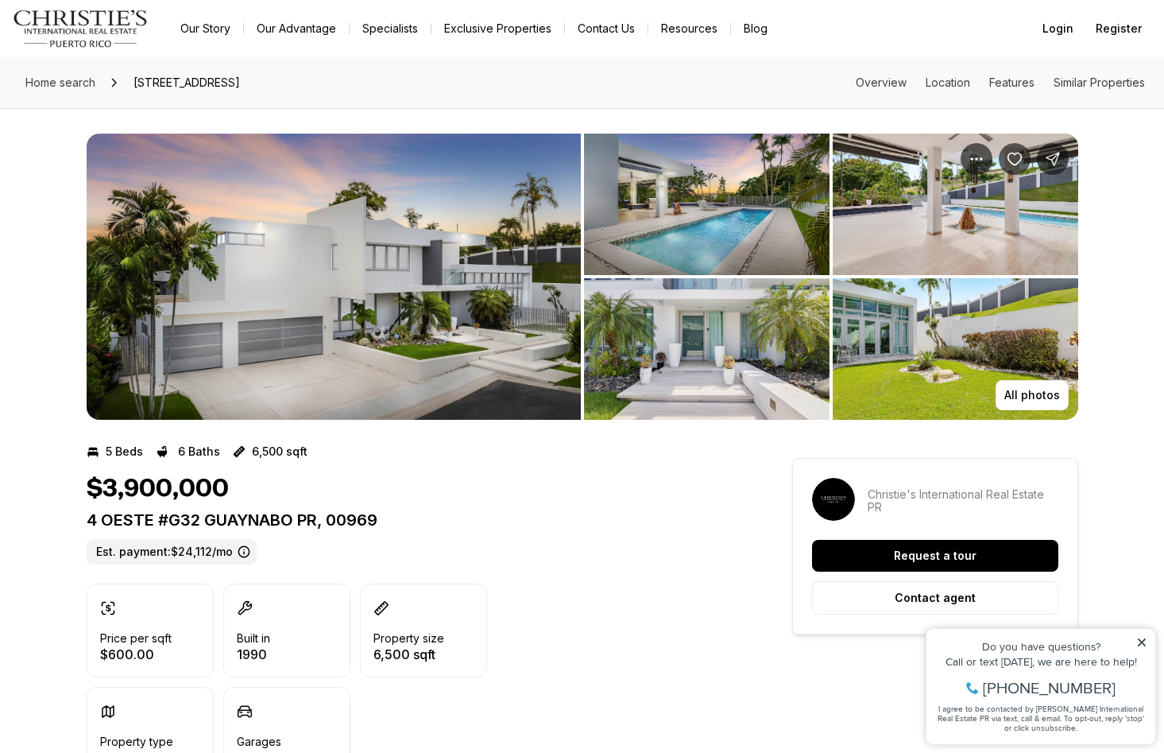
click at [335, 366] on img "View image gallery" at bounding box center [334, 277] width 494 height 286
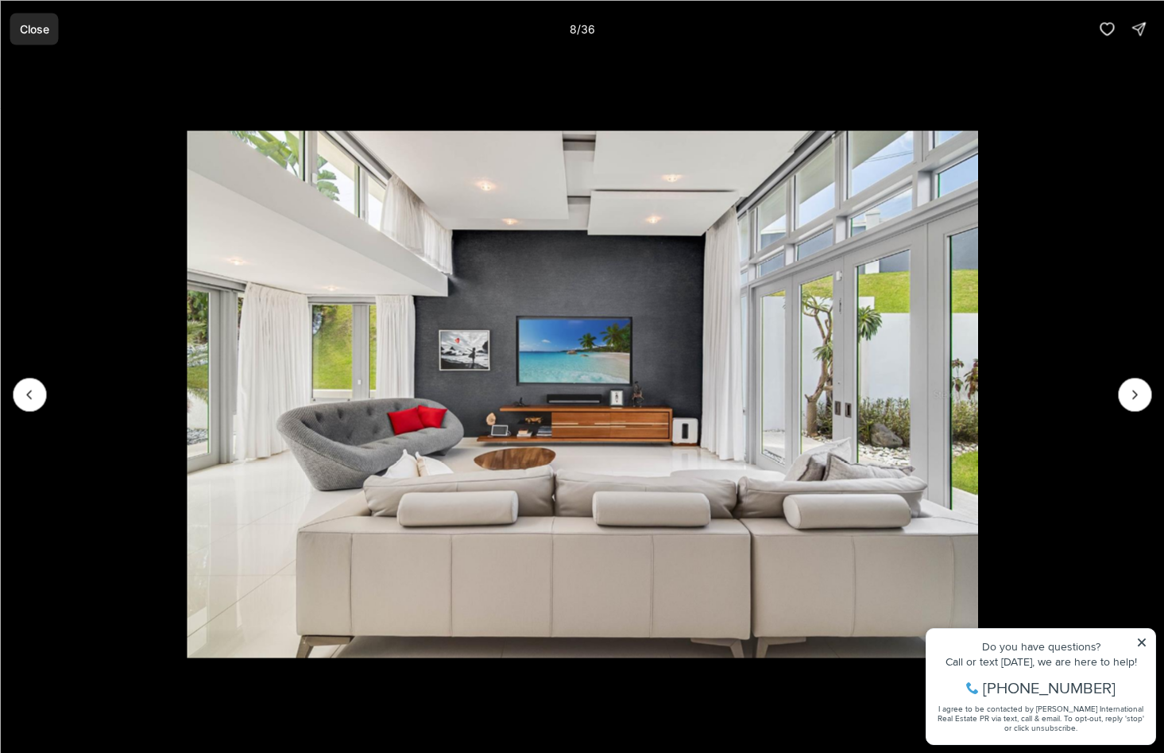
click at [42, 30] on p "Close" at bounding box center [33, 28] width 29 height 13
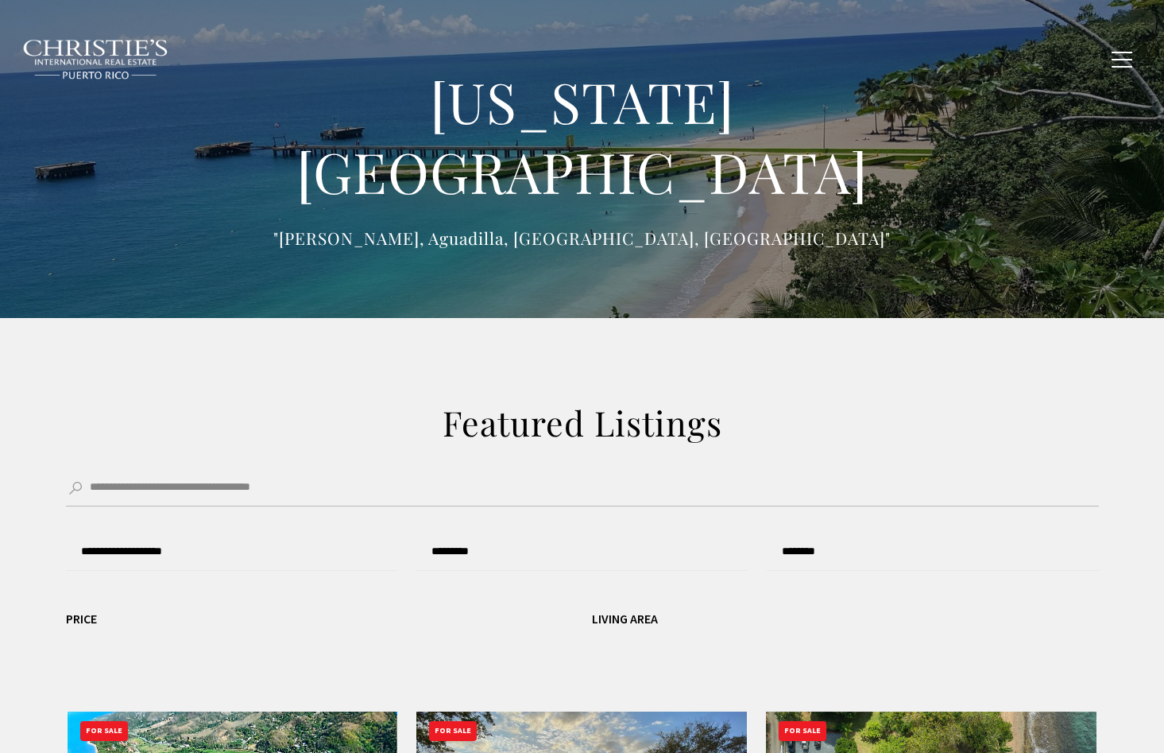
type input "**********"
type input "*********"
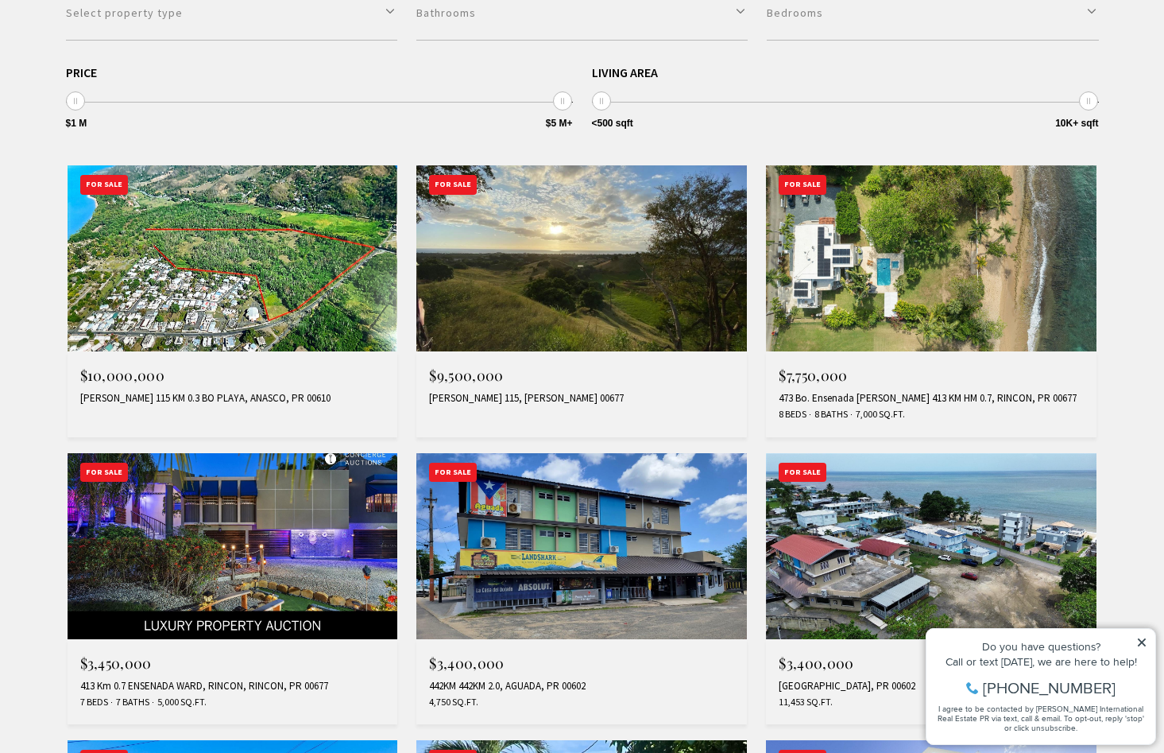
scroll to position [545, 0]
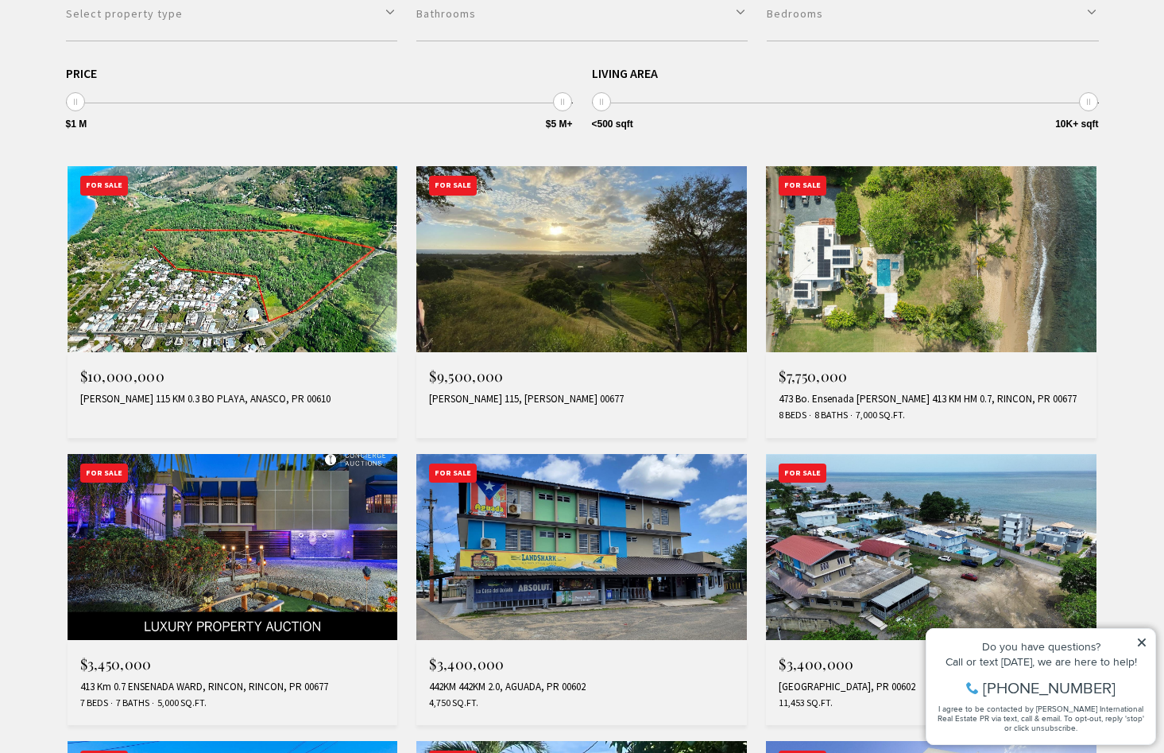
click at [889, 254] on img at bounding box center [931, 259] width 331 height 186
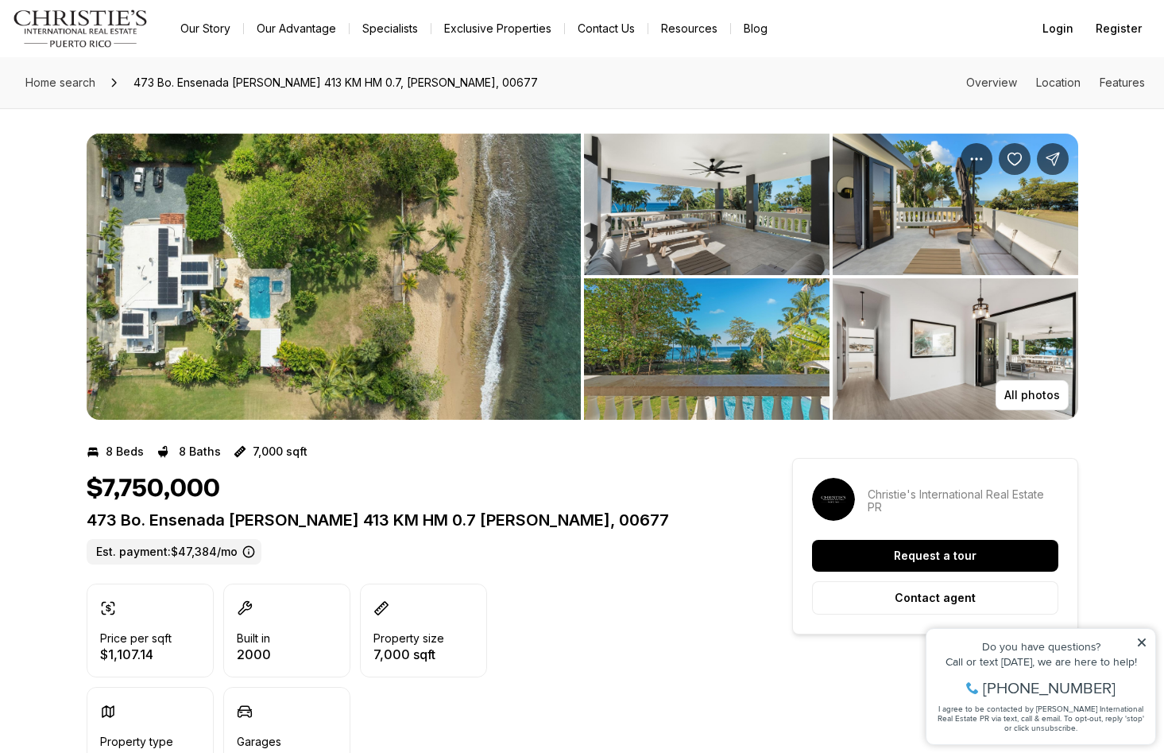
click at [296, 244] on img "View image gallery" at bounding box center [334, 277] width 494 height 286
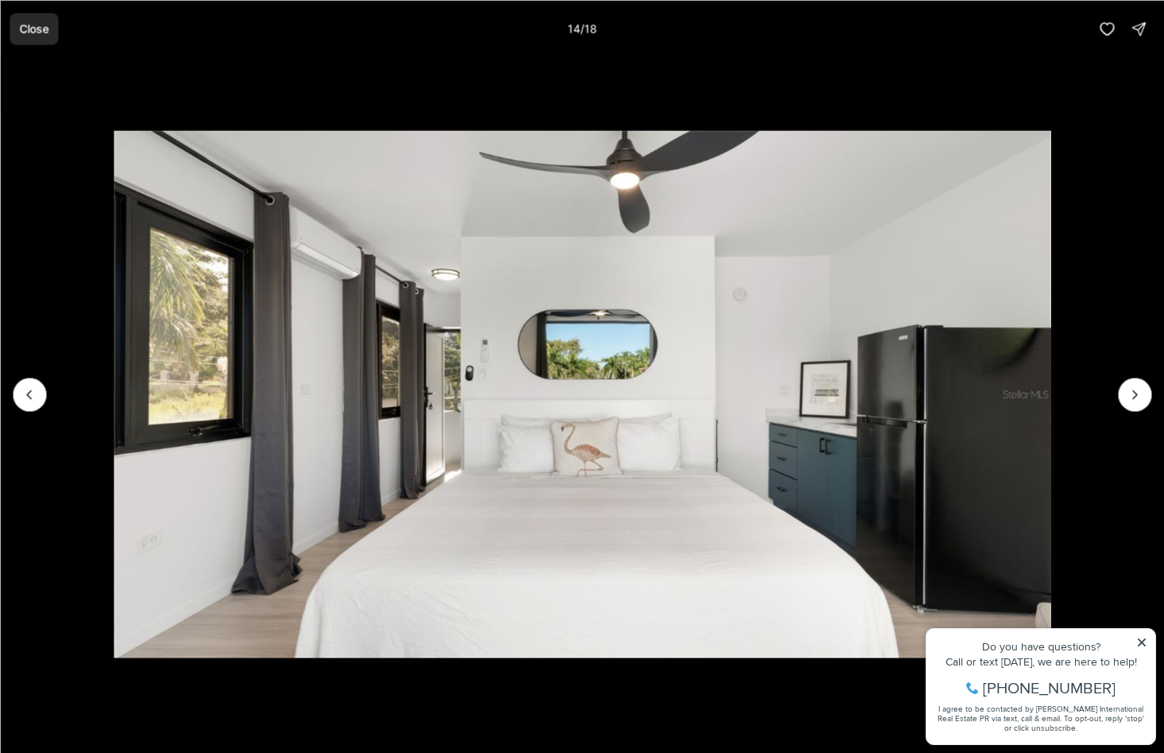
click at [32, 22] on p "Close" at bounding box center [33, 28] width 29 height 13
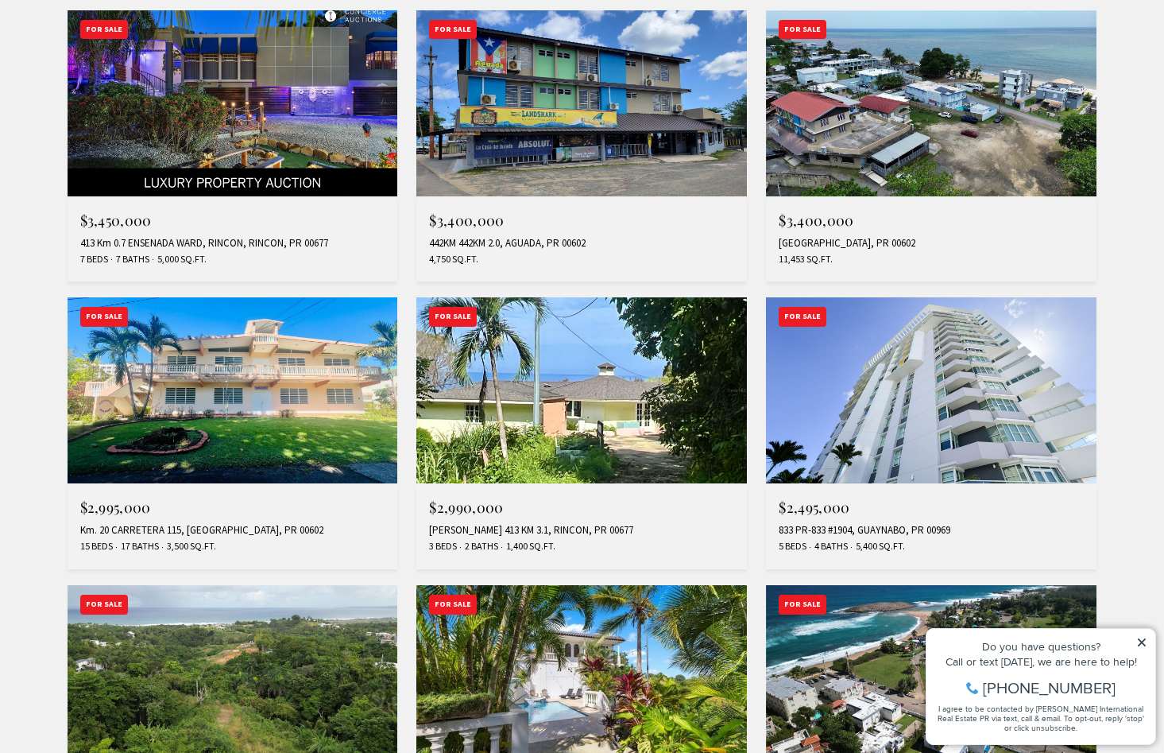
scroll to position [986, 0]
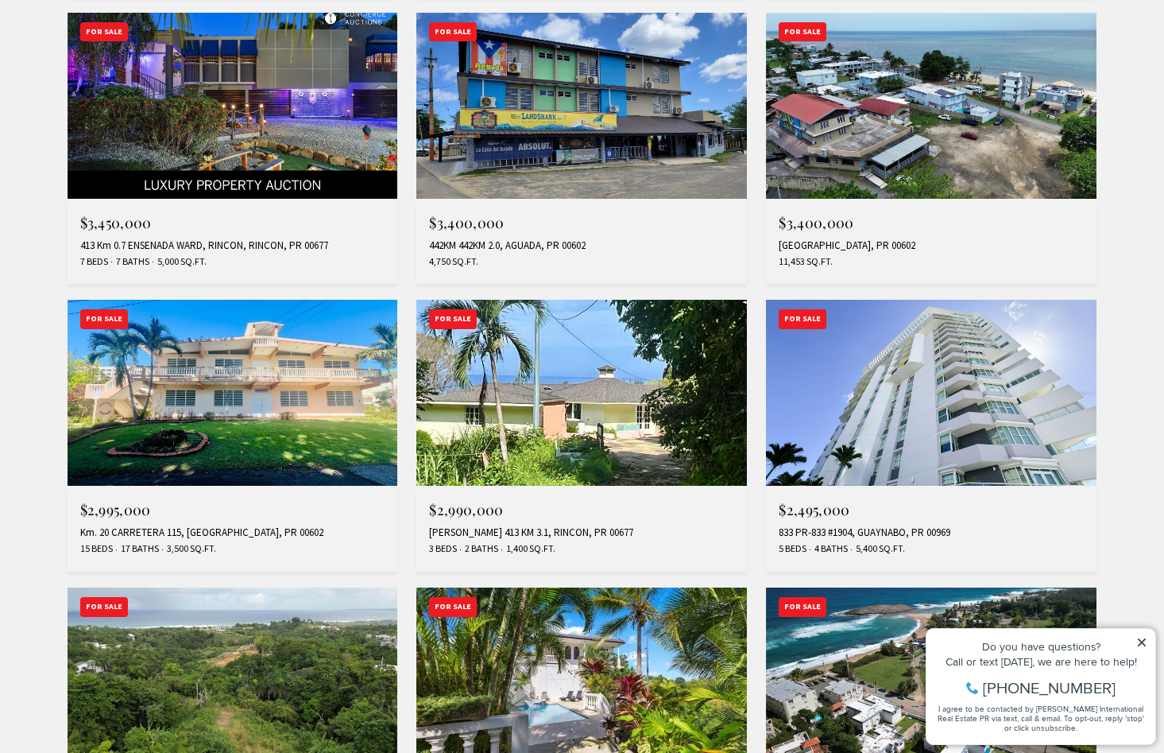
click at [926, 403] on img at bounding box center [931, 393] width 331 height 186
